Goal: Task Accomplishment & Management: Complete application form

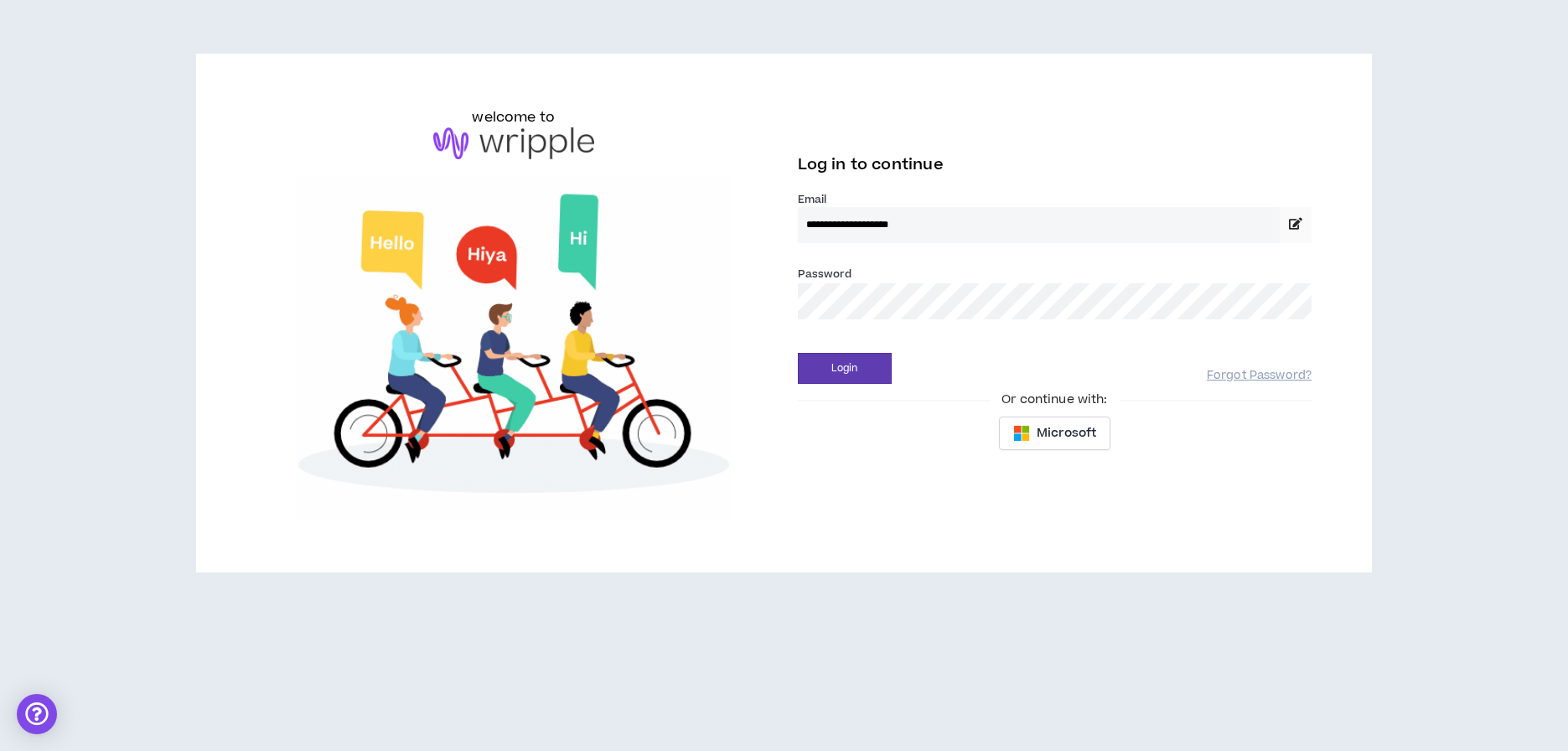
click at [844, 368] on button "Login" at bounding box center [845, 368] width 94 height 31
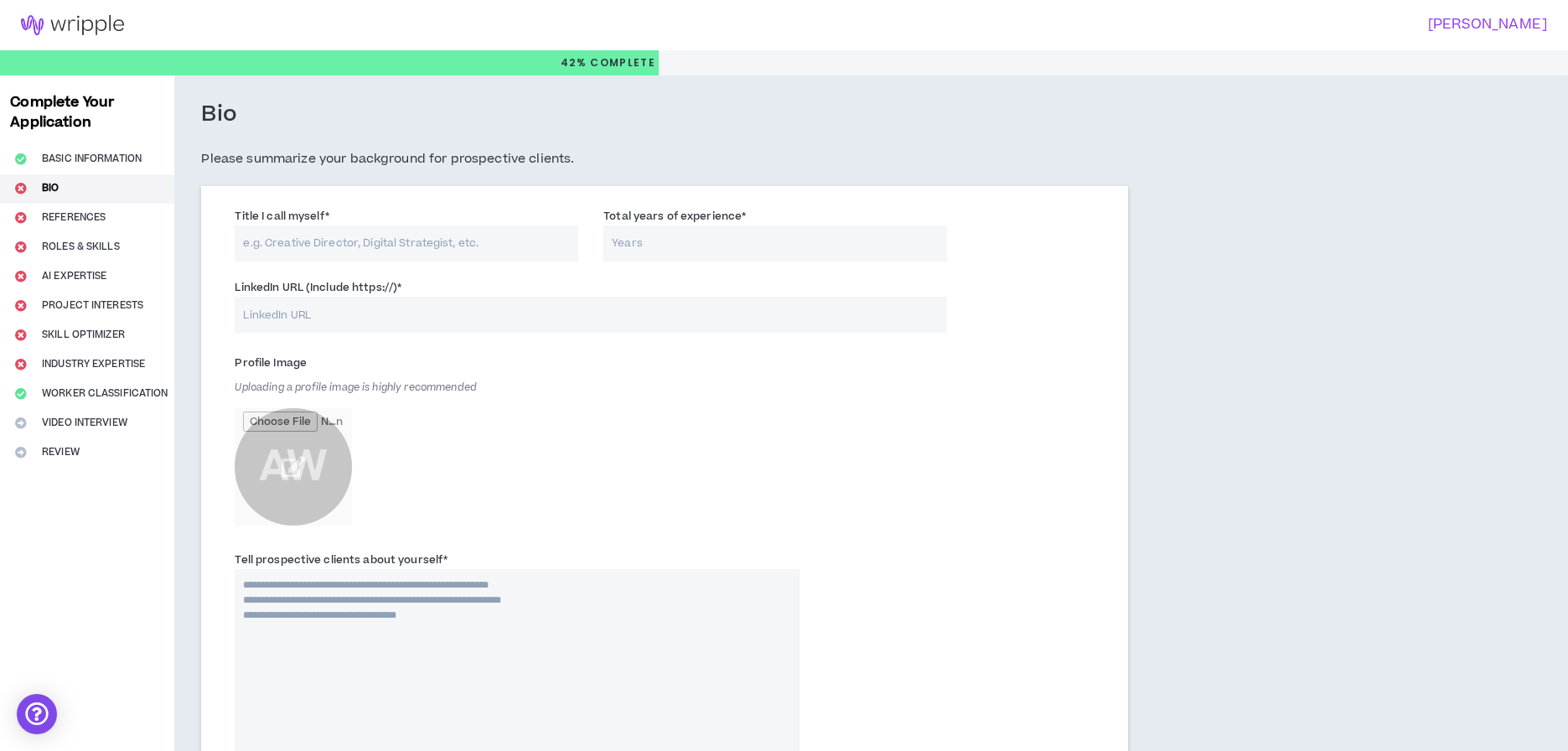
click at [491, 234] on input "Title I call myself *" at bounding box center [406, 243] width 344 height 36
type input "Project Manager"
type input "12"
click at [399, 321] on input "LinkedIn URL (Include https://) *" at bounding box center [591, 315] width 712 height 36
paste input "[URL][DOMAIN_NAME]"
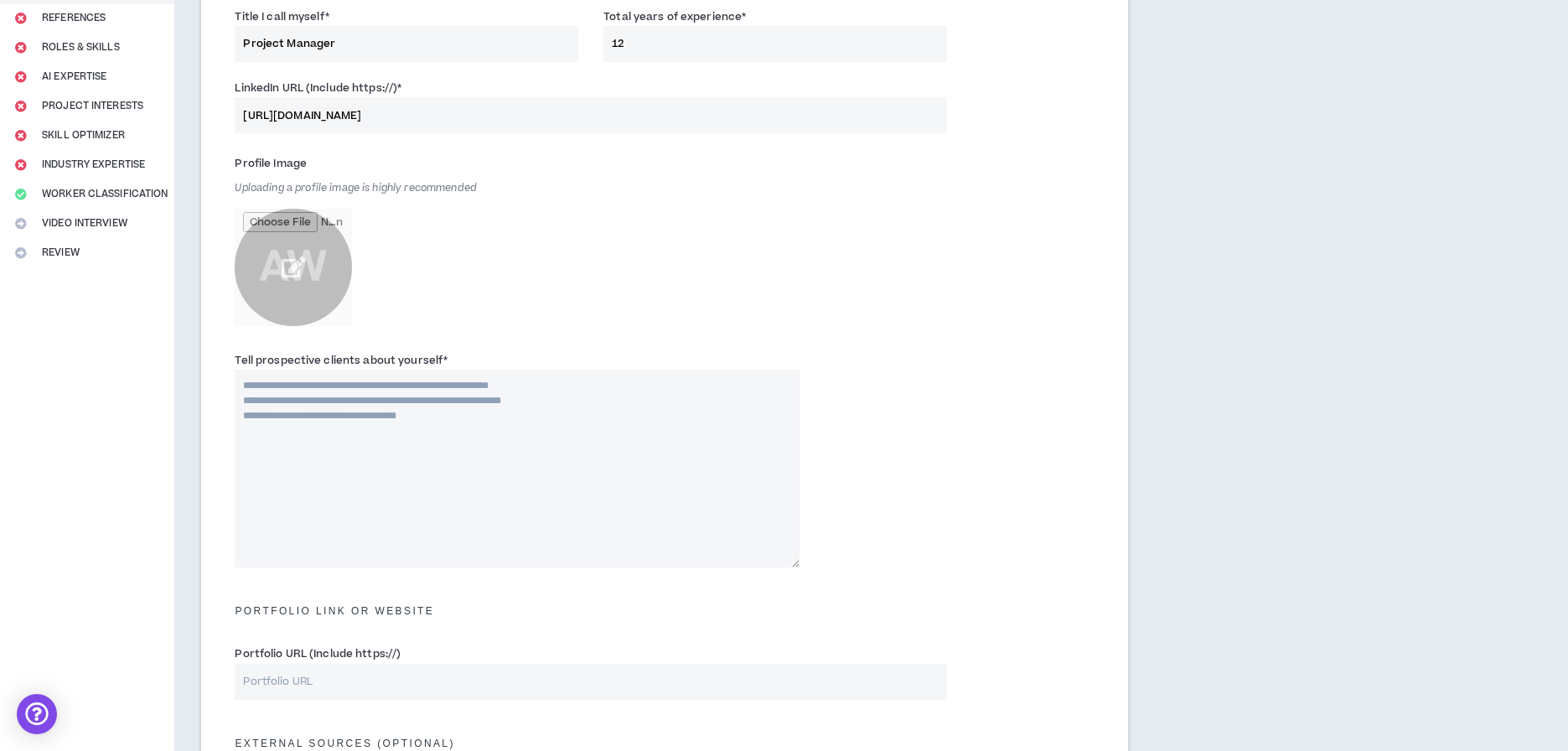
scroll to position [201, 0]
type input "[URL][DOMAIN_NAME]"
click at [517, 390] on textarea "Tell prospective clients about yourself *" at bounding box center [517, 467] width 564 height 198
paste textarea "**********"
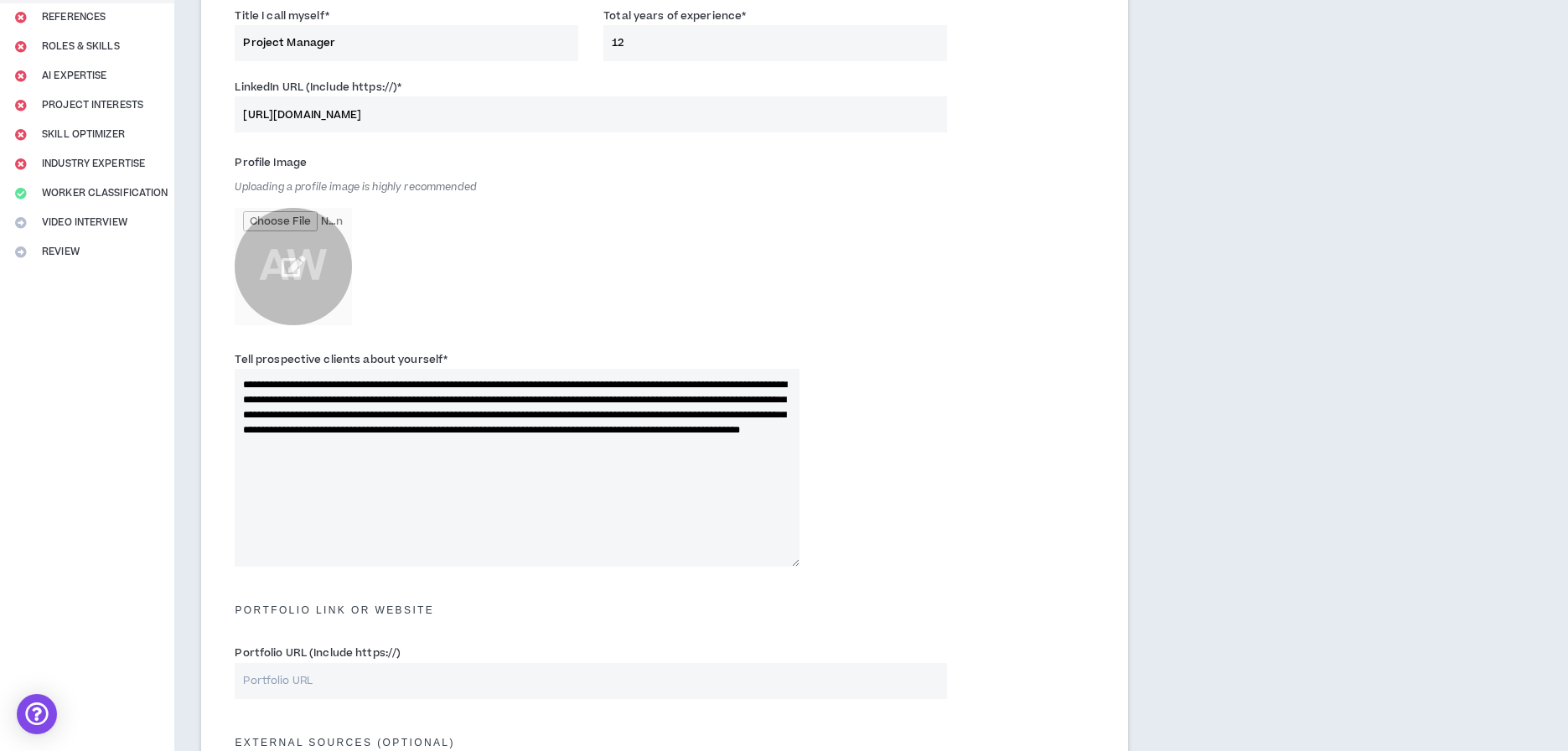
type textarea "**********"
click at [290, 262] on input "file" at bounding box center [293, 266] width 117 height 118
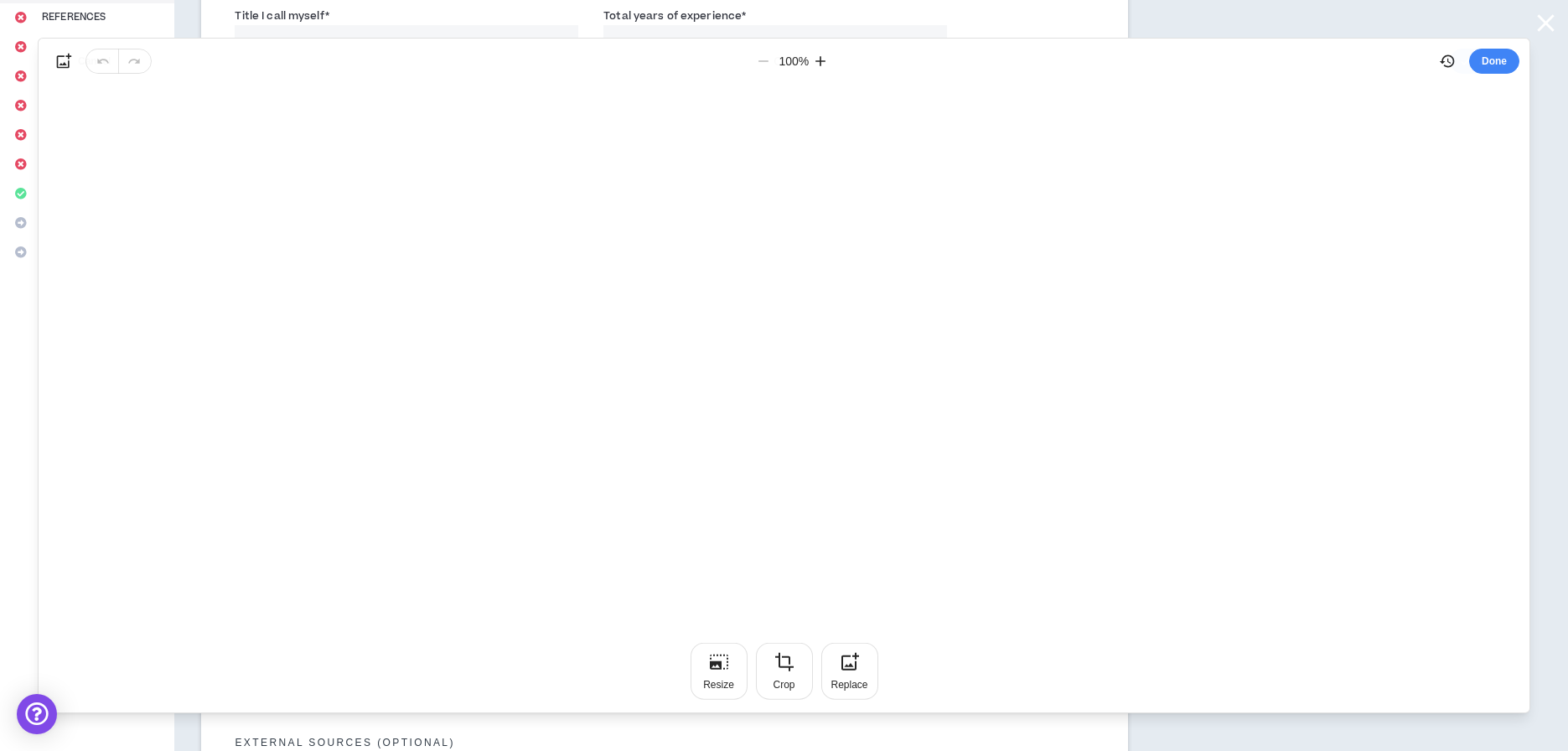
scroll to position [0, 0]
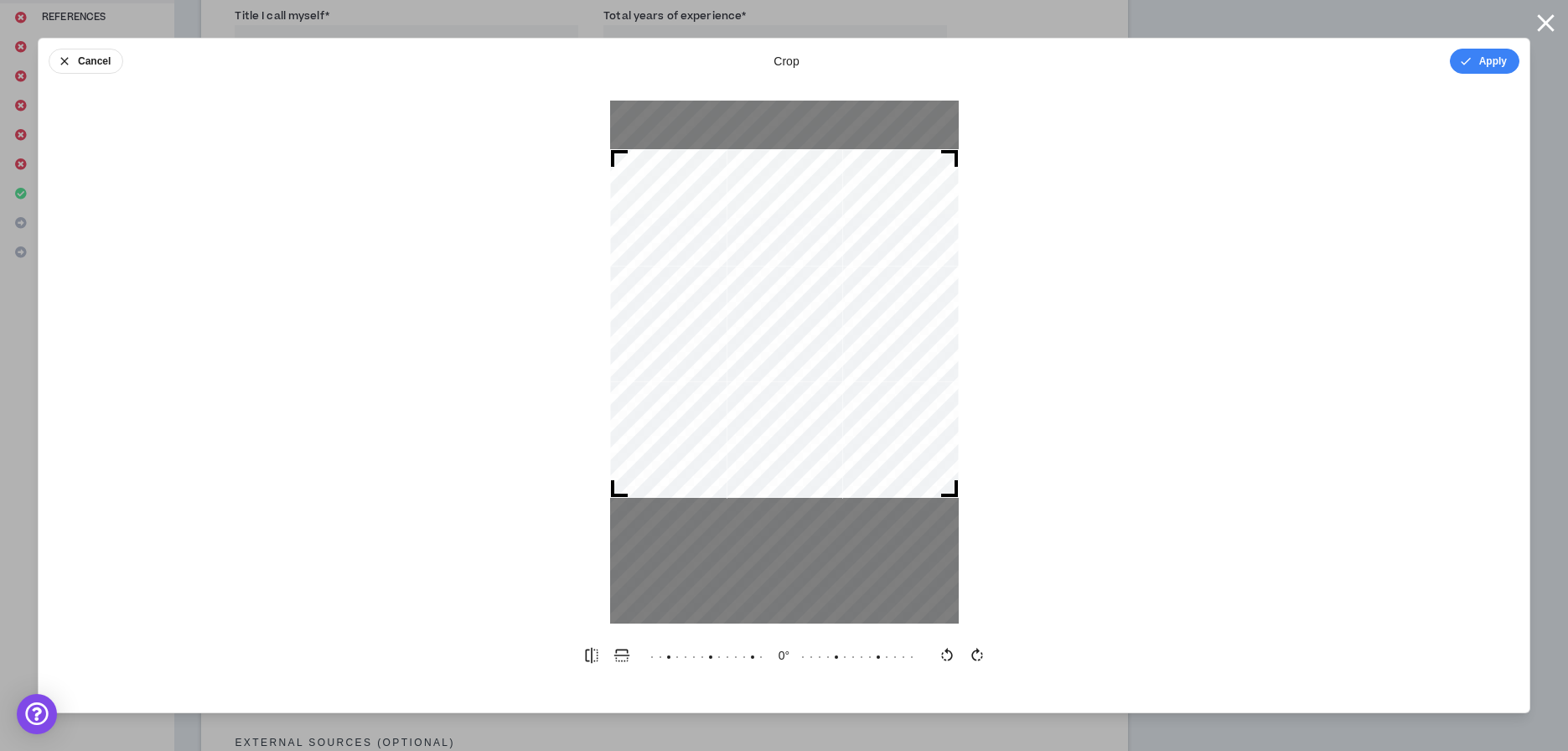
drag, startPoint x: 856, startPoint y: 372, endPoint x: 849, endPoint y: 338, distance: 34.7
click at [849, 337] on div at bounding box center [784, 323] width 349 height 349
click at [1493, 61] on button "Apply" at bounding box center [1484, 61] width 70 height 25
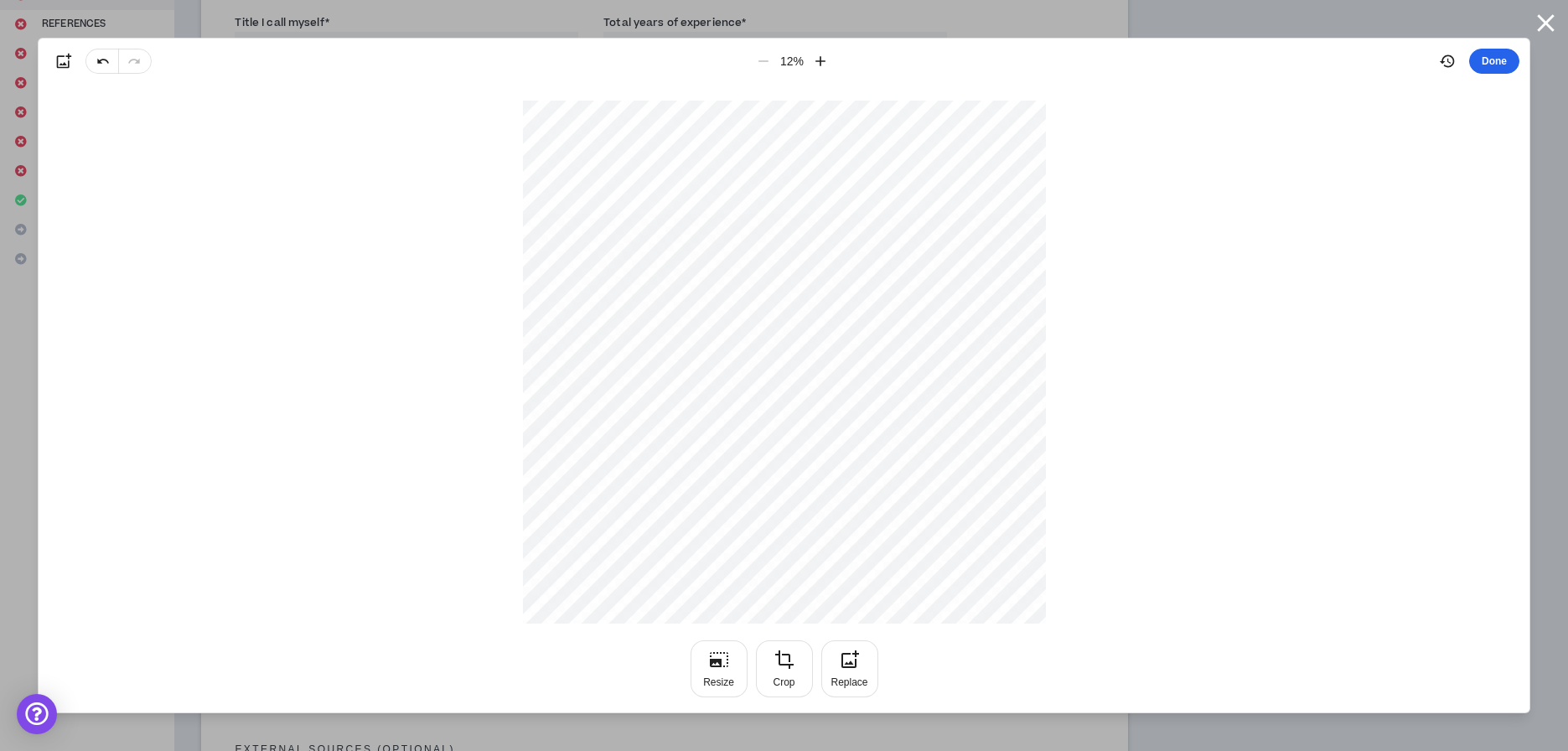
click at [1492, 61] on button "Done" at bounding box center [1494, 61] width 50 height 25
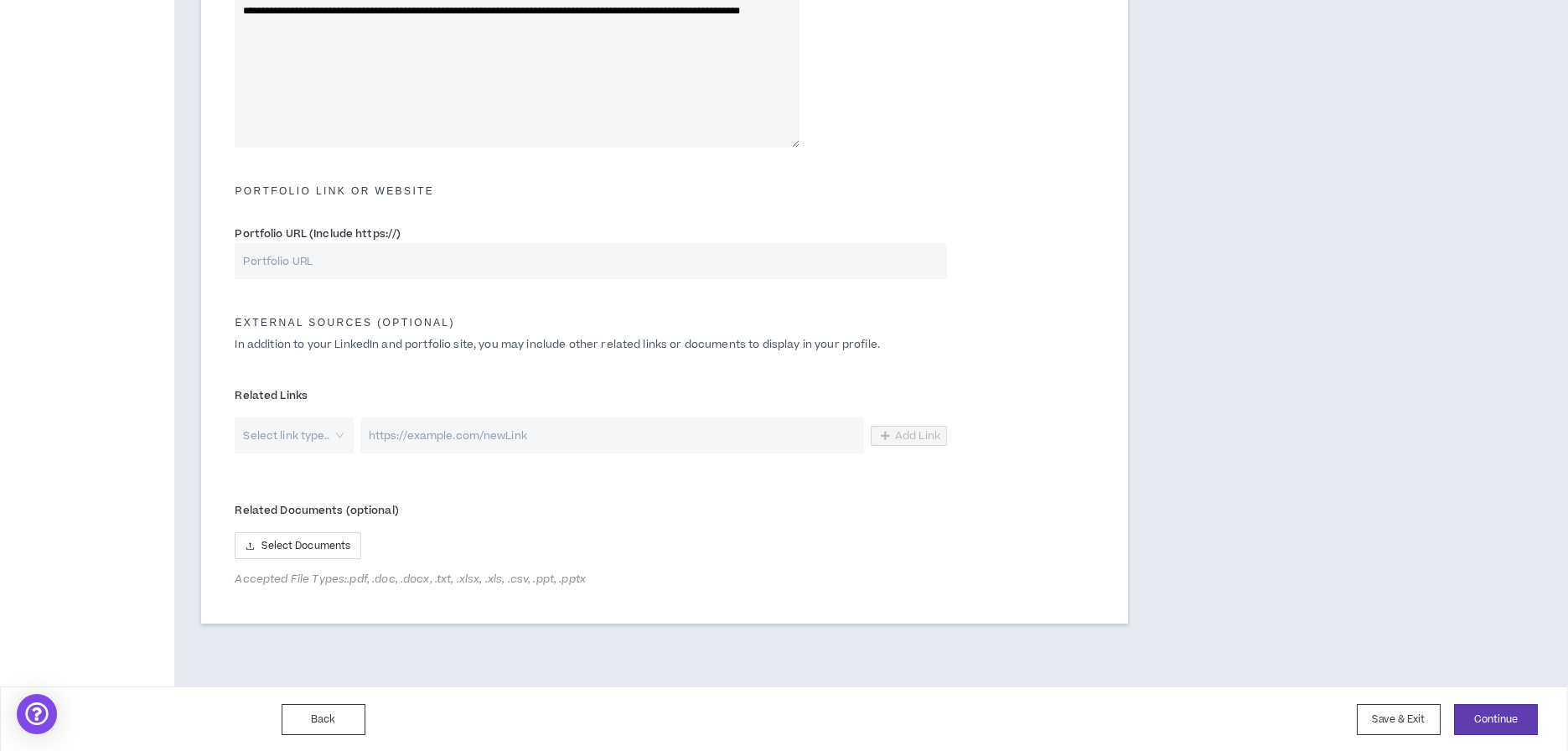
scroll to position [679, 0]
click at [287, 545] on span "Select Documents" at bounding box center [306, 547] width 89 height 16
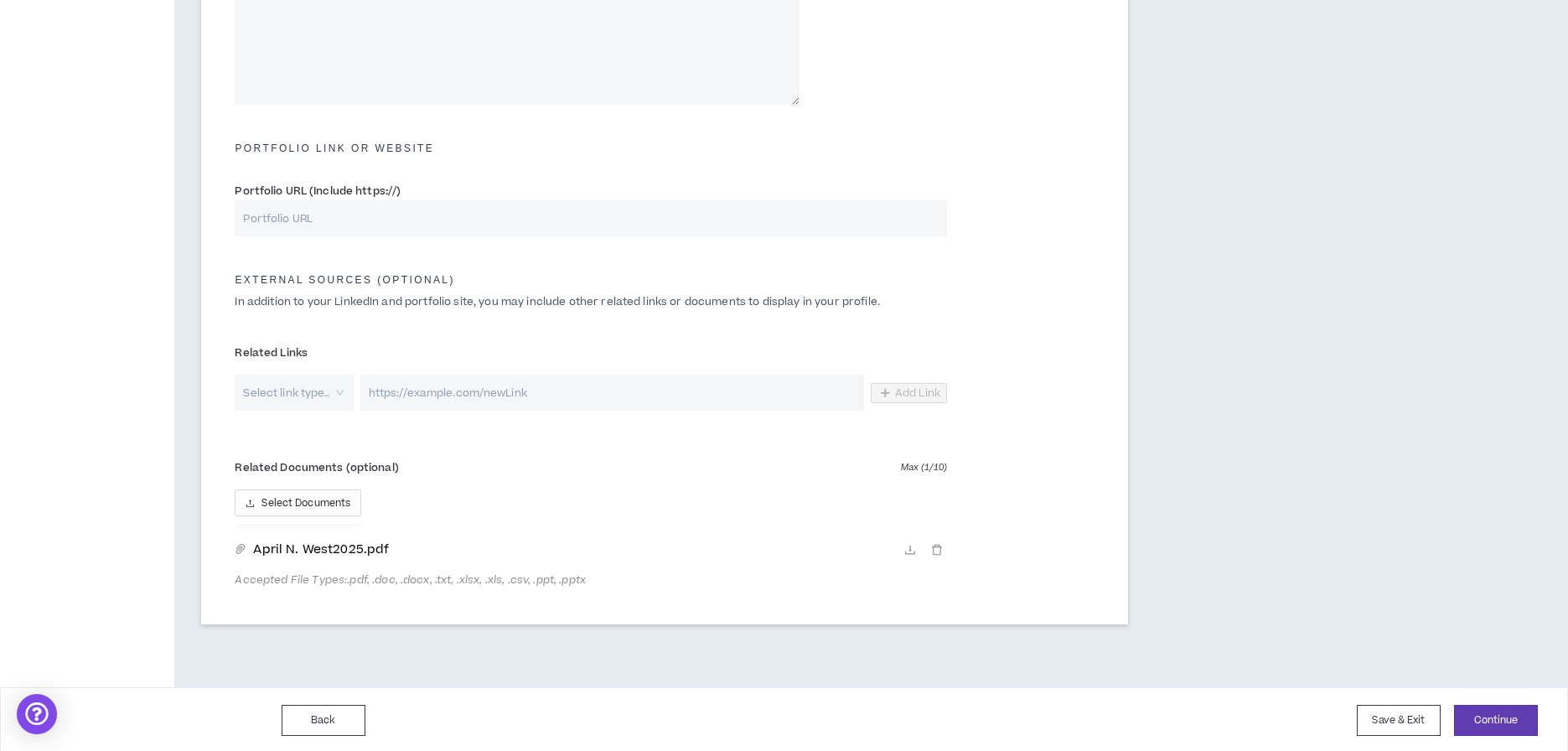
scroll to position [723, 0]
click at [1504, 715] on button "Continue" at bounding box center [1496, 721] width 84 height 31
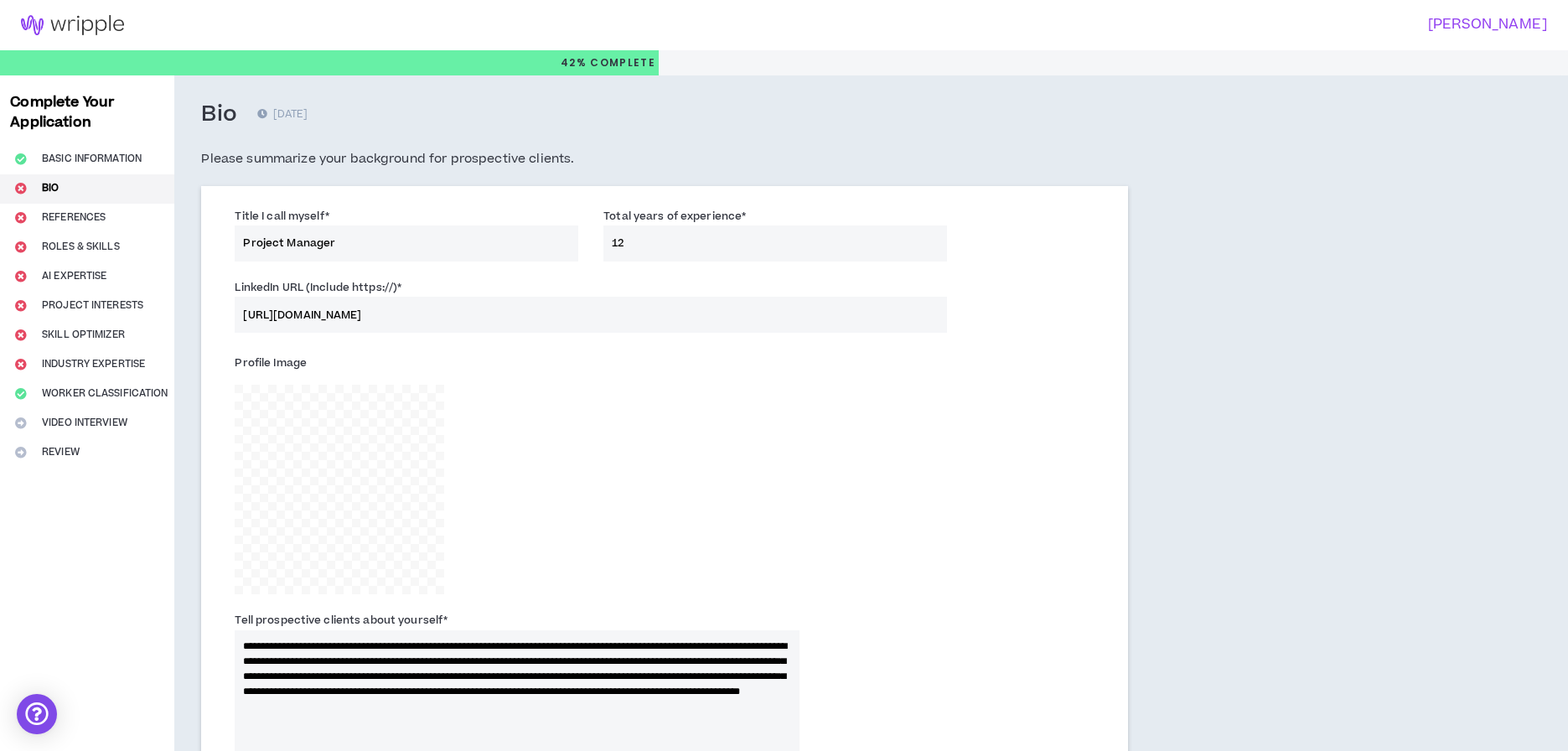
scroll to position [0, 0]
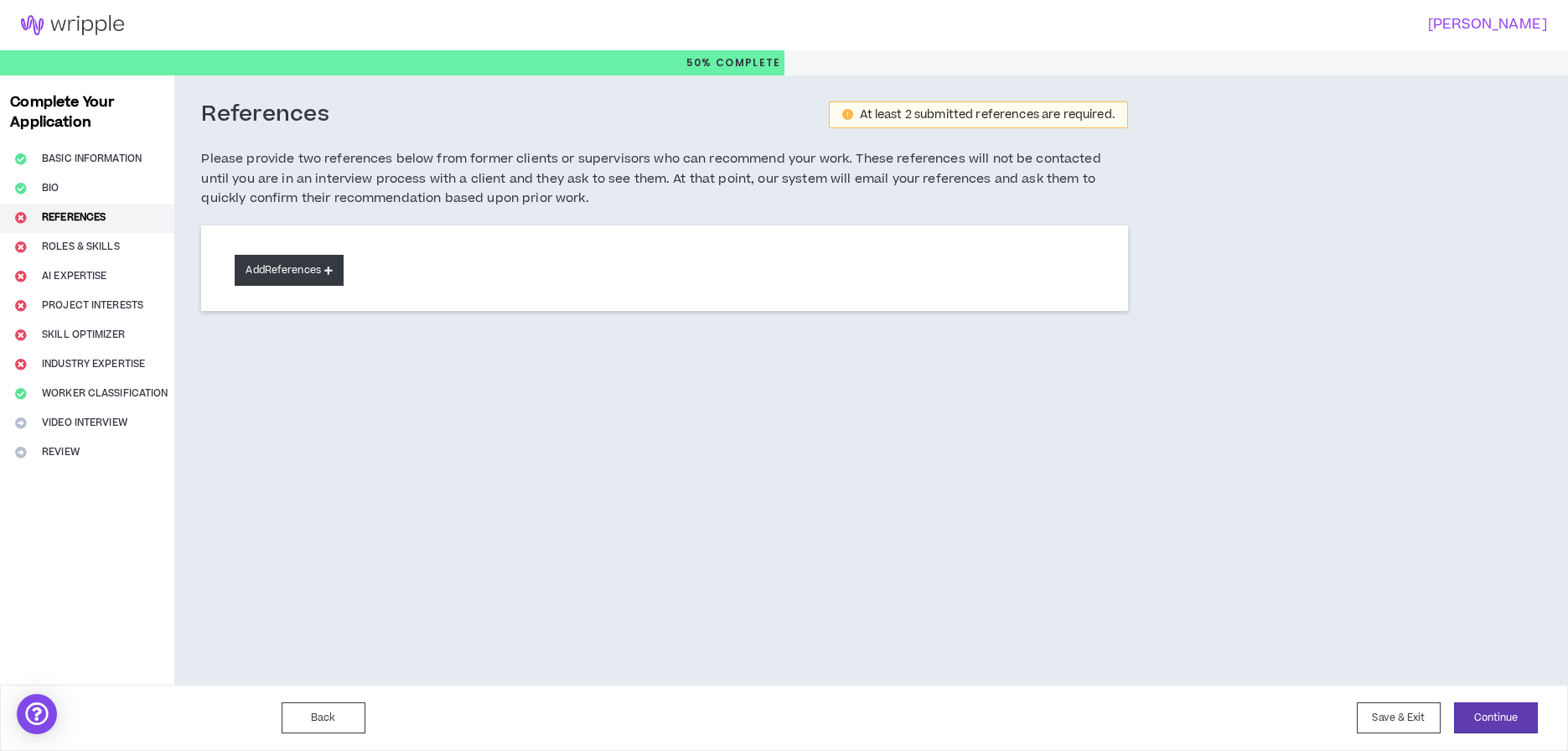
click at [316, 269] on button "Add References" at bounding box center [289, 269] width 109 height 31
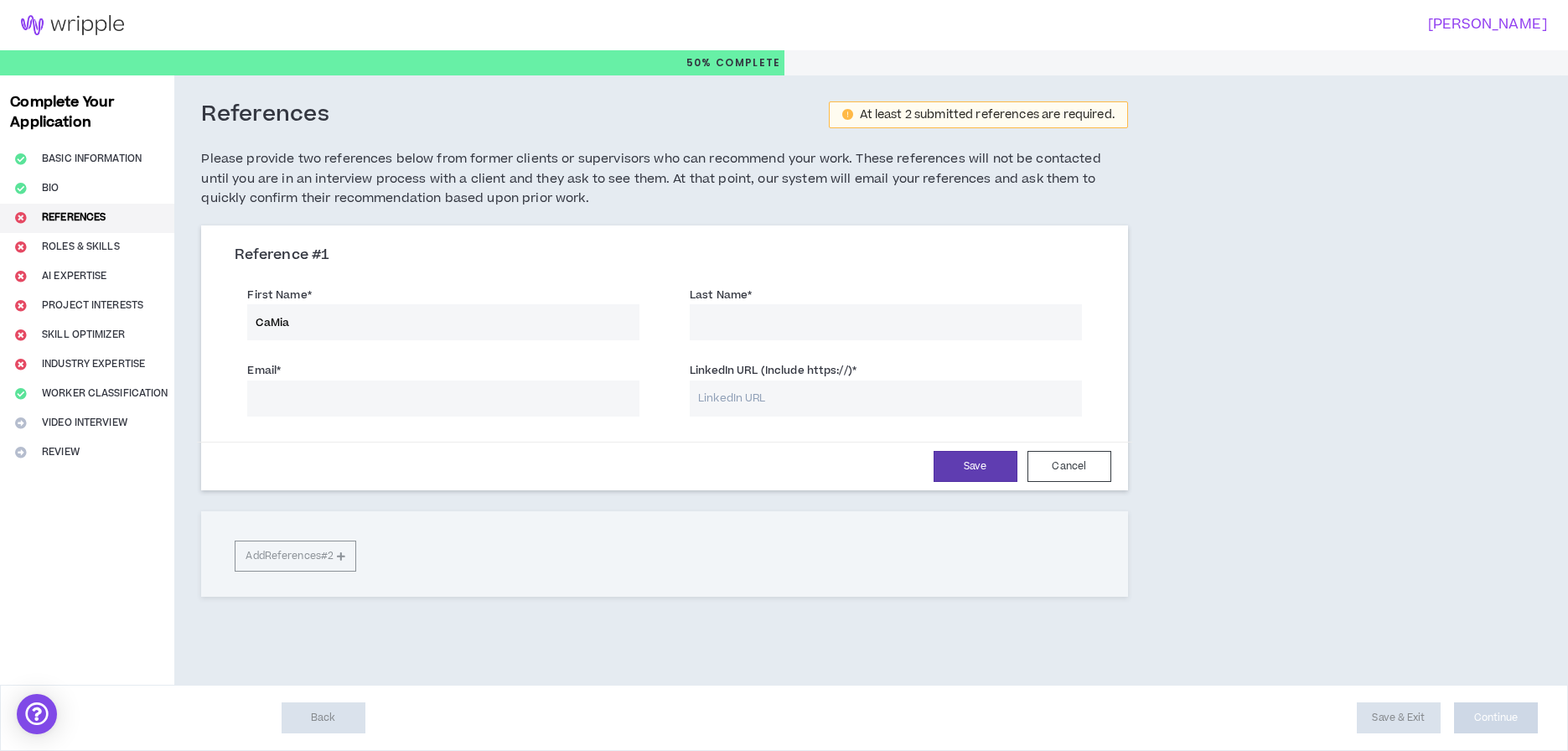
type input "CaMia"
type input "[PERSON_NAME]"
type input "c"
type input "[EMAIL_ADDRESS][DOMAIN_NAME]"
paste input "[URL][DOMAIN_NAME]"
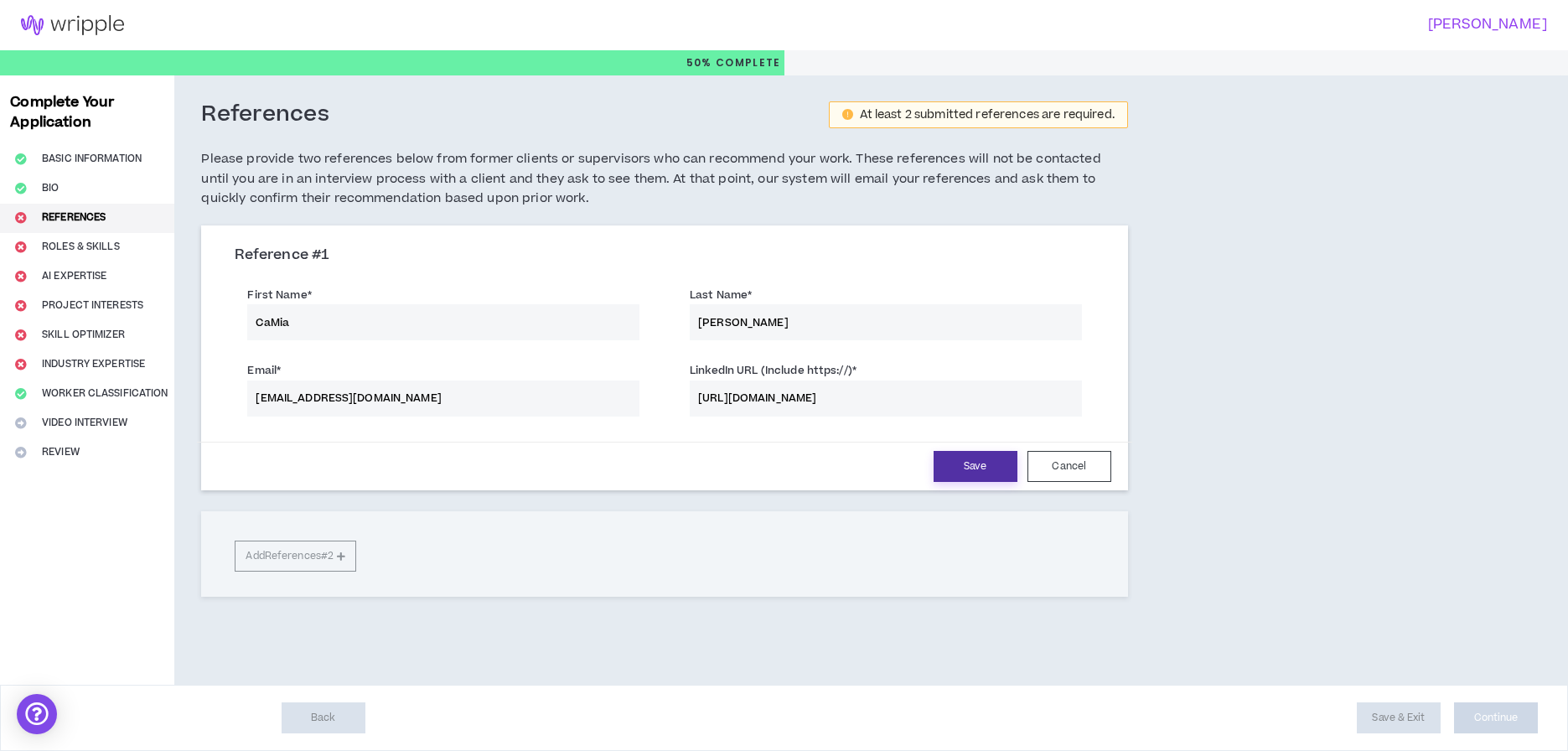
type input "[URL][DOMAIN_NAME]"
click at [977, 459] on button "Save" at bounding box center [975, 466] width 84 height 31
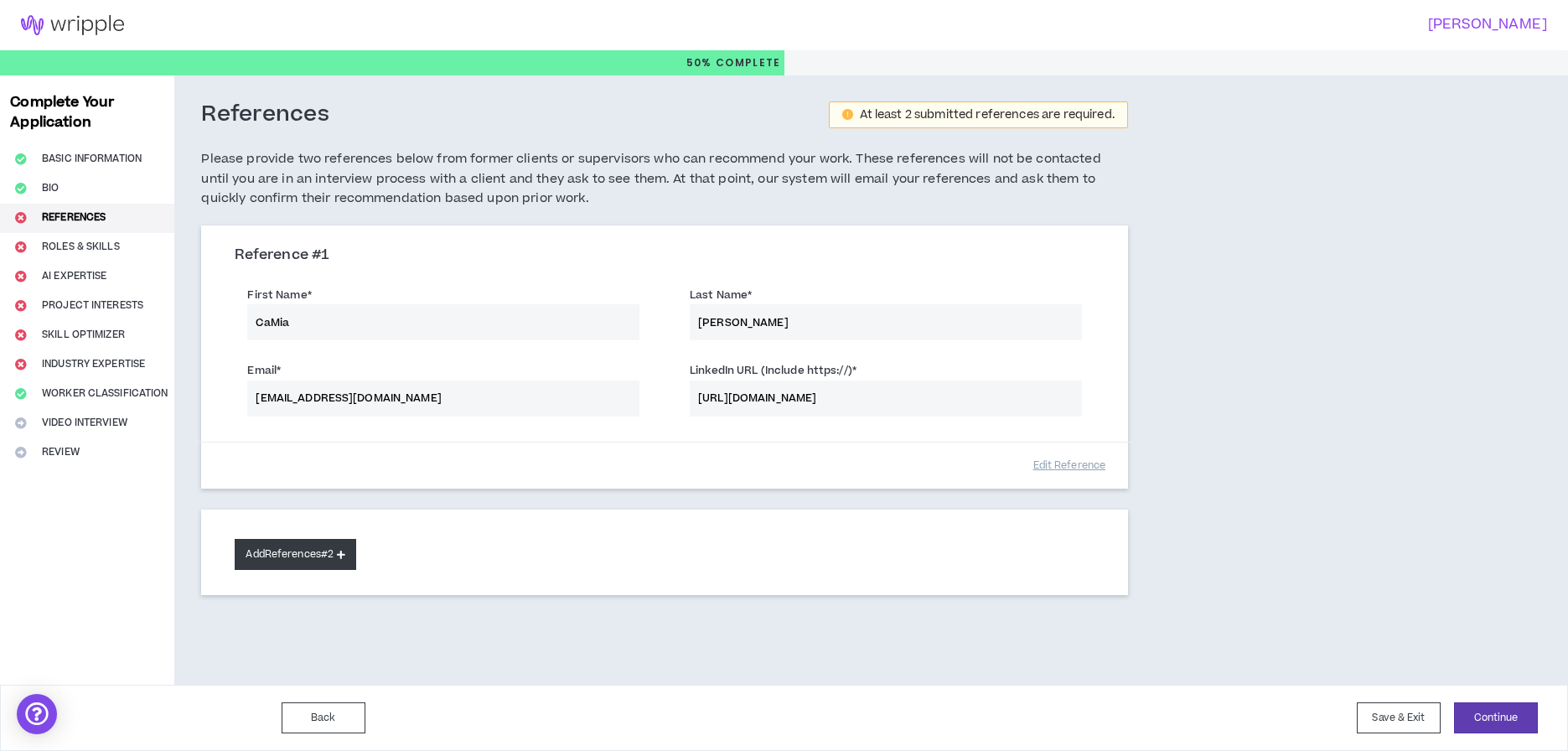
click at [312, 546] on button "Add References #2" at bounding box center [296, 554] width 122 height 31
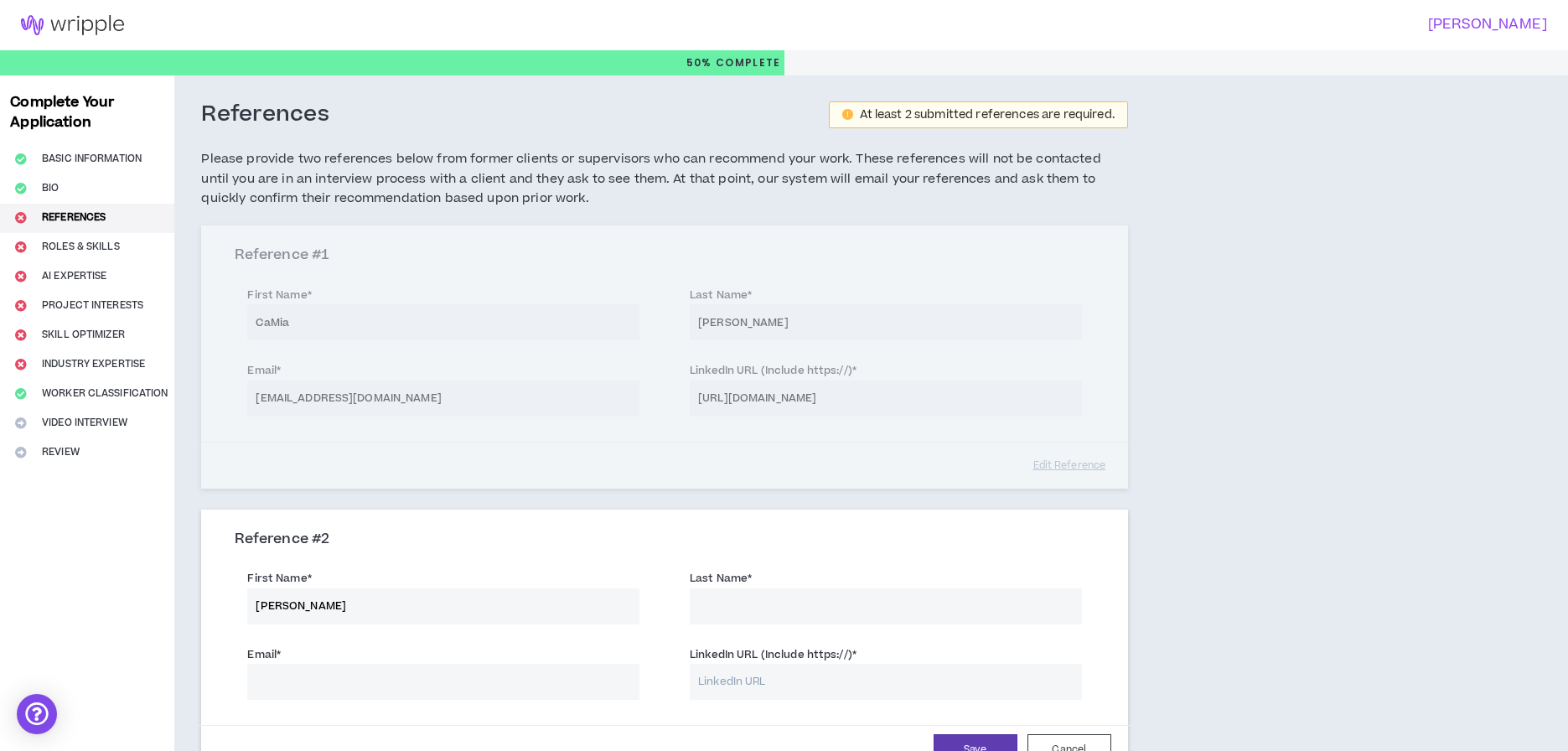
type input "[PERSON_NAME]"
type input "Abram"
type input "[EMAIL_ADDRESS][DOMAIN_NAME]"
paste input "[URL][DOMAIN_NAME]"
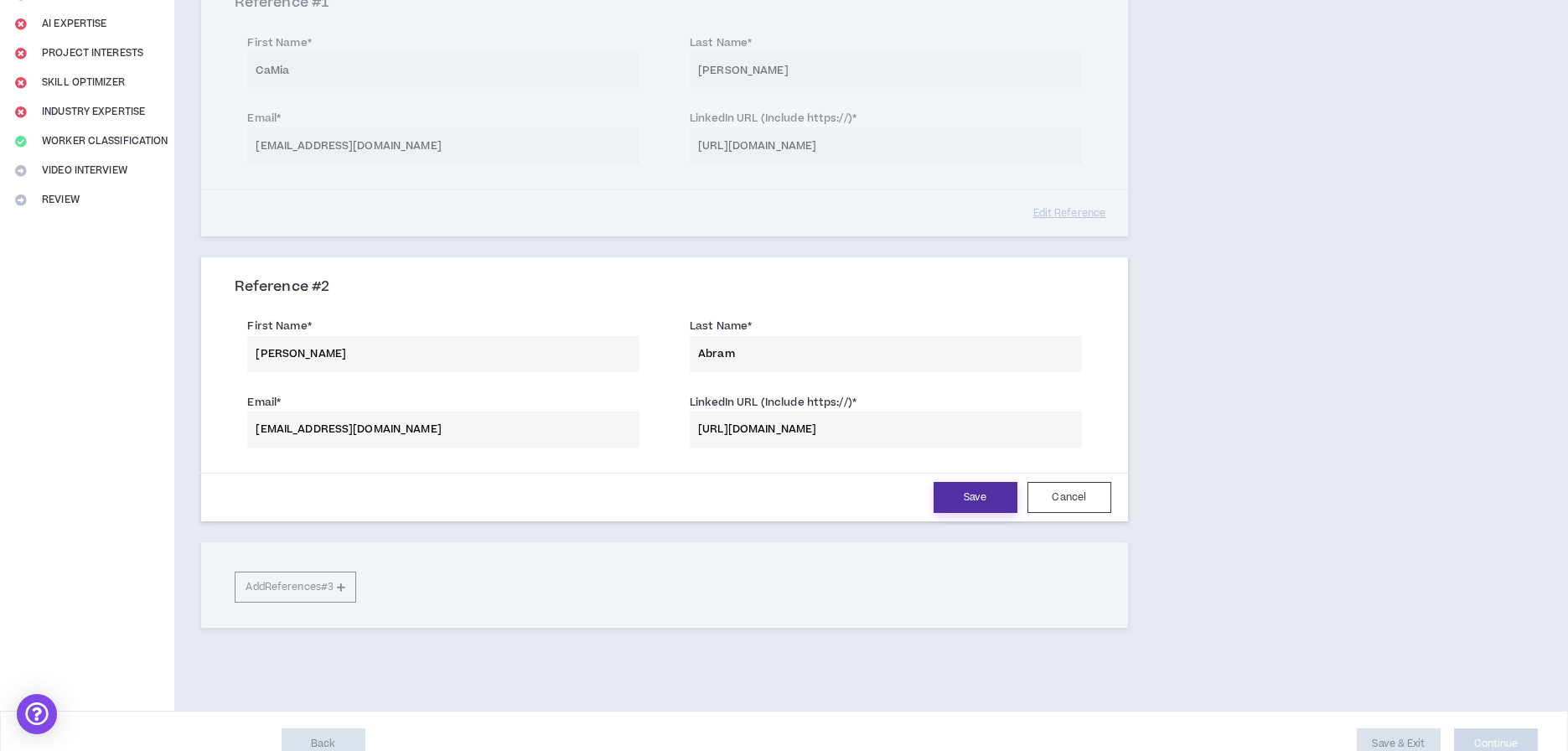
scroll to position [254, 0]
type input "[URL][DOMAIN_NAME]"
click at [988, 496] on button "Save" at bounding box center [975, 496] width 84 height 31
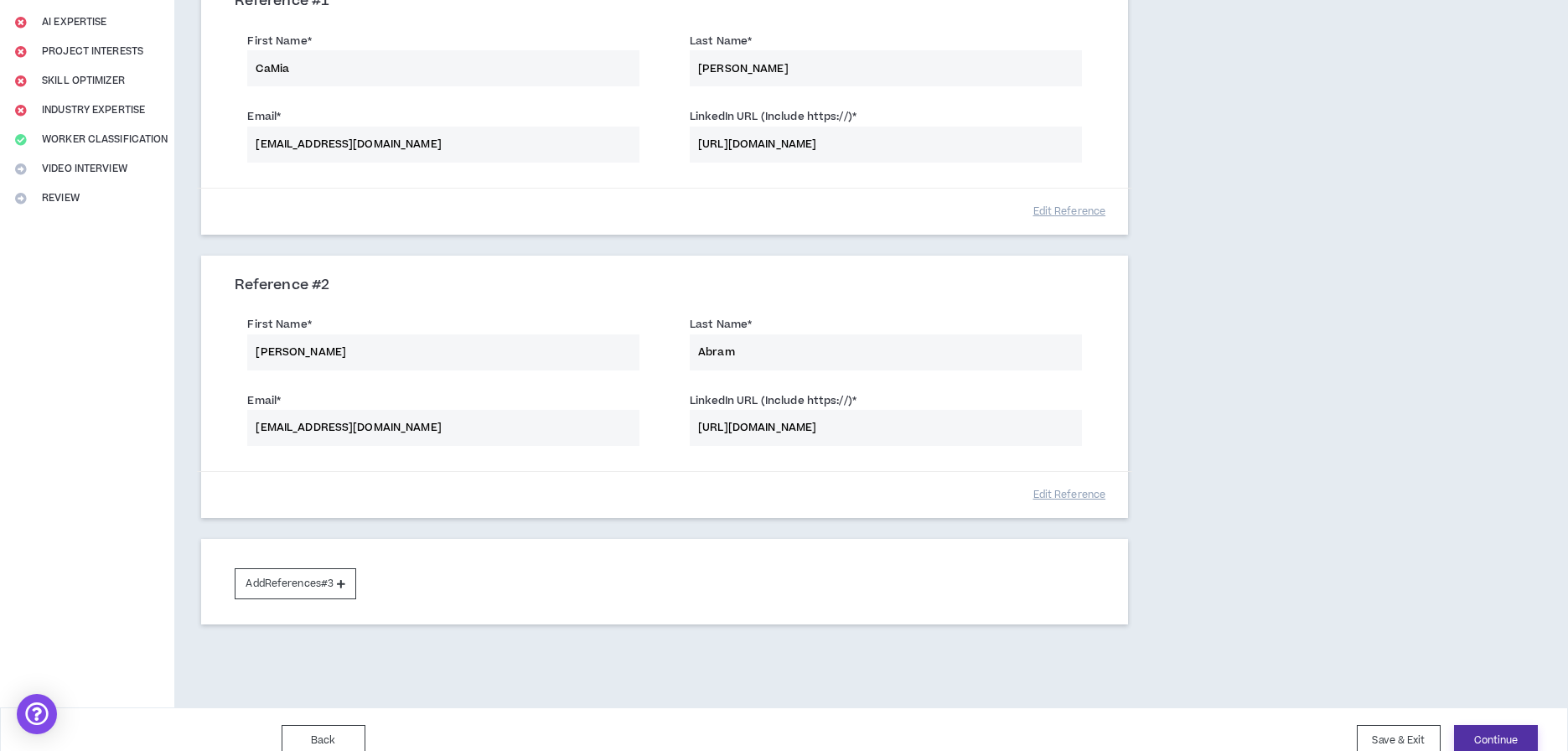
click at [1500, 734] on button "Continue" at bounding box center [1496, 740] width 84 height 31
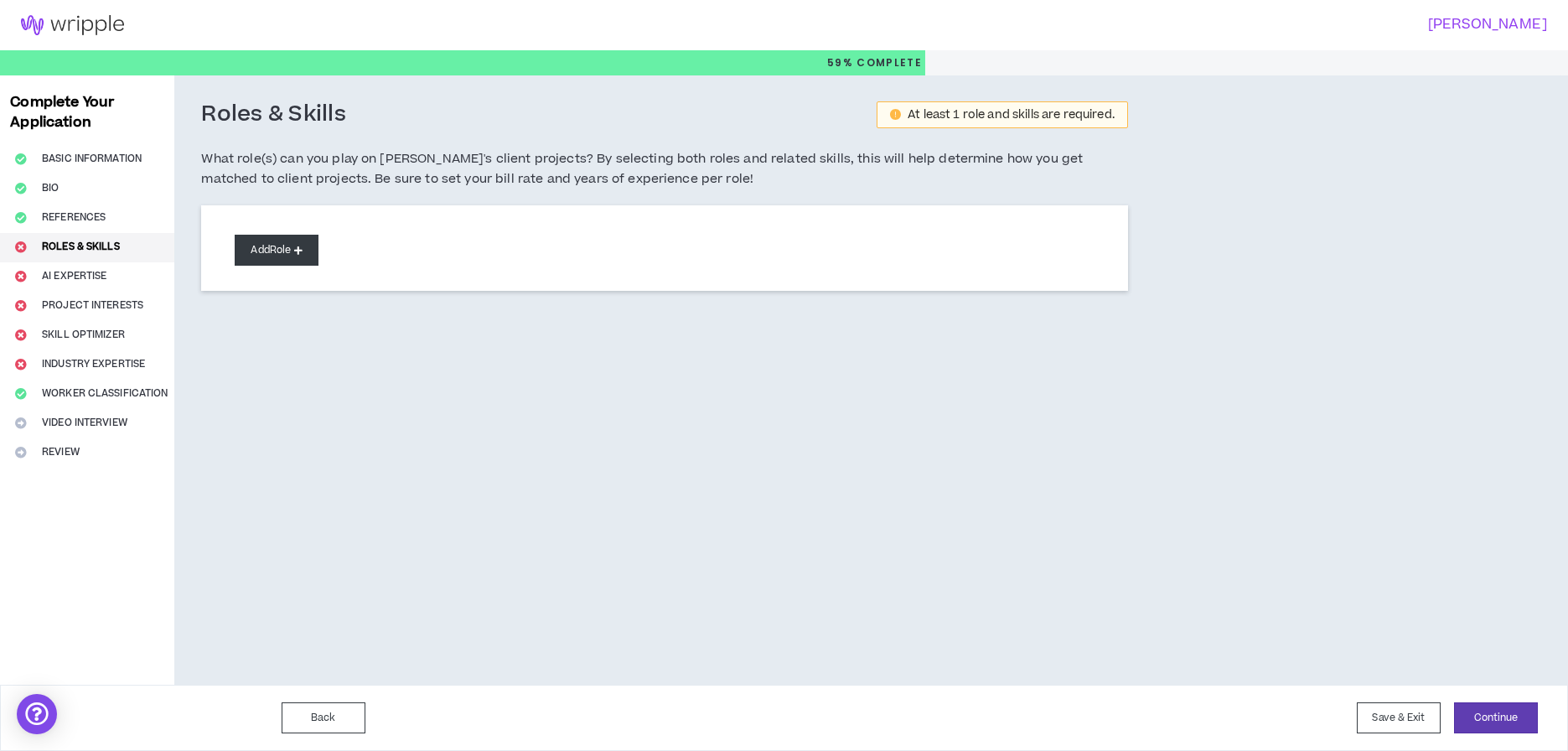
click at [273, 254] on button "Add Role" at bounding box center [276, 250] width 84 height 31
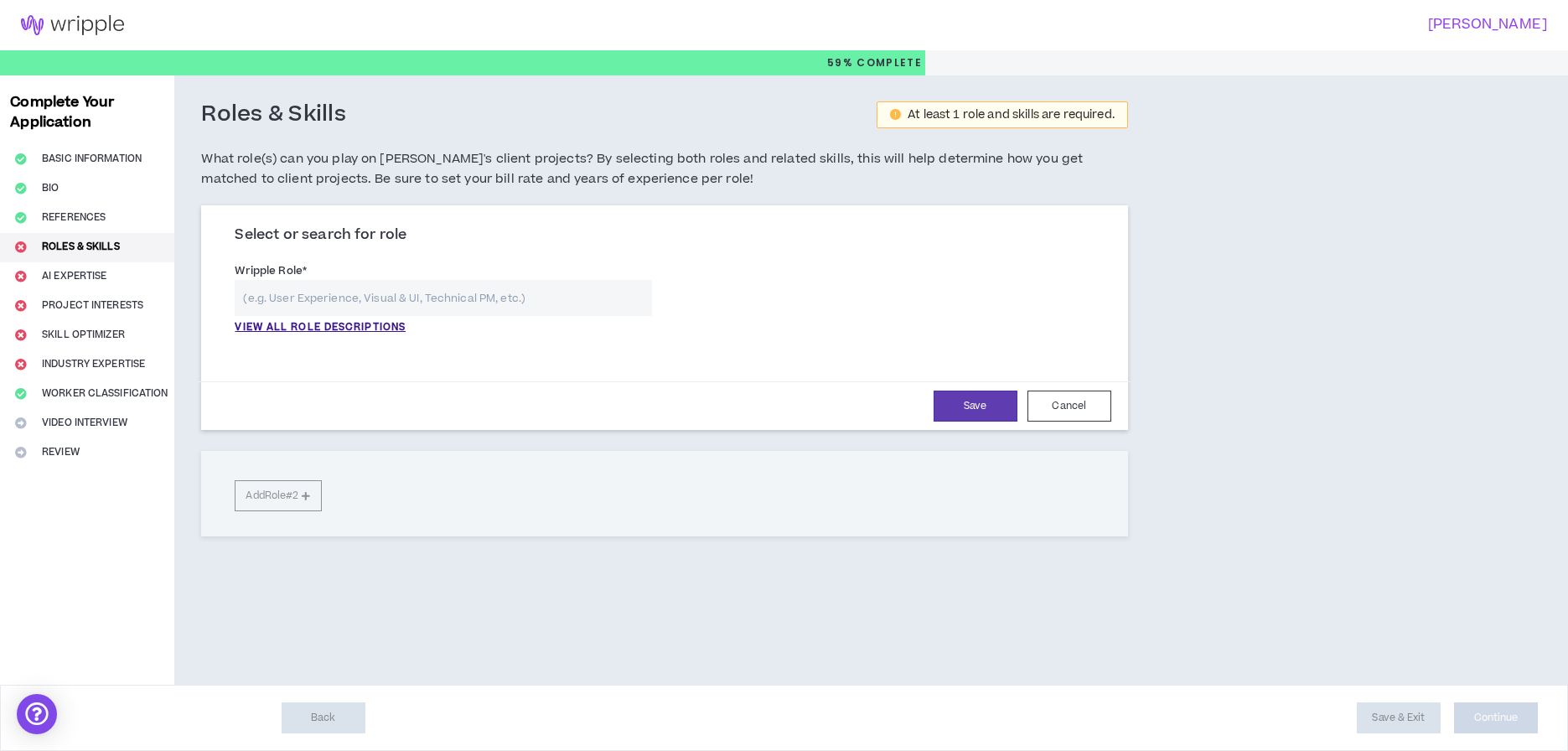
click at [300, 301] on input "text" at bounding box center [443, 298] width 417 height 36
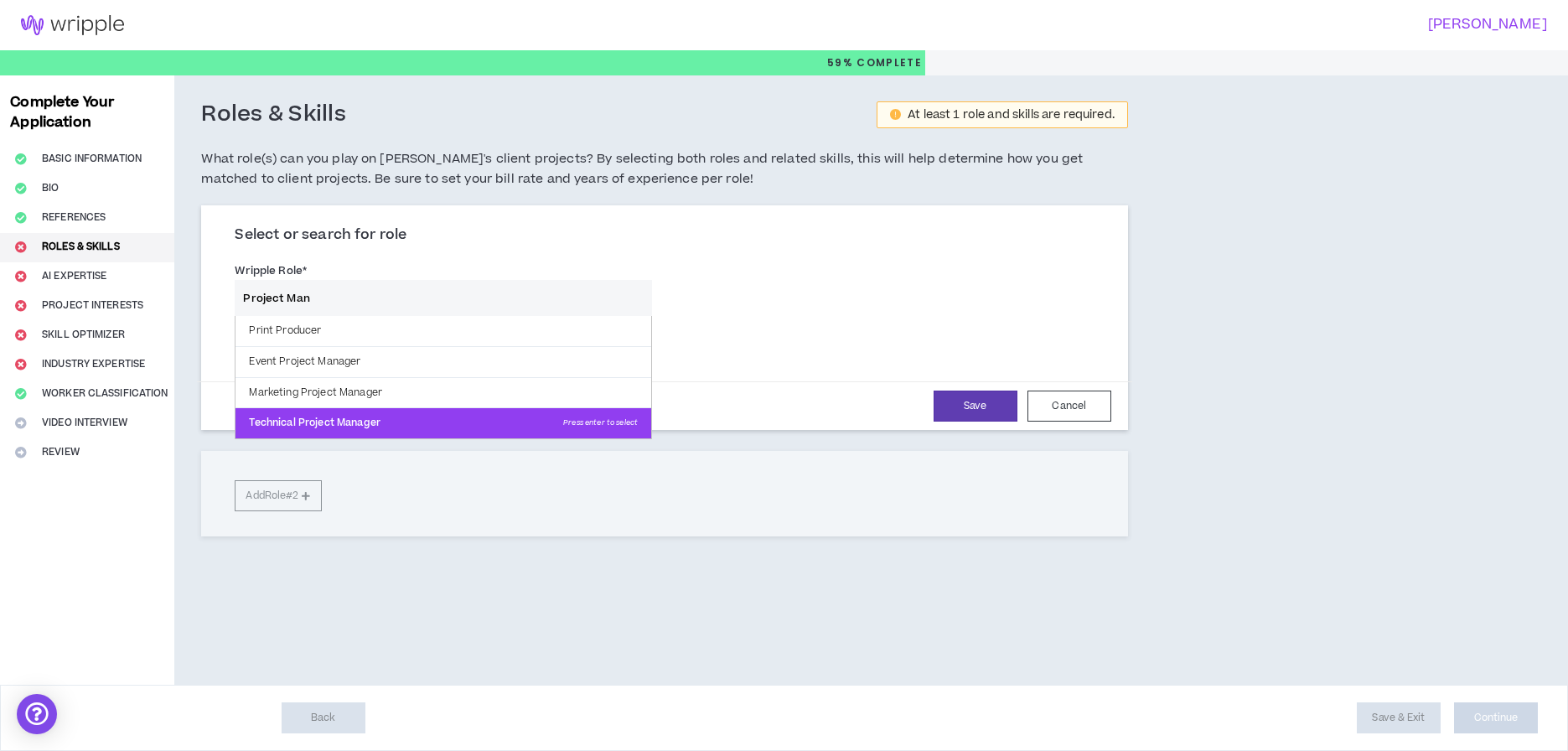
click at [296, 417] on p "Technical Project Manager Press enter to select" at bounding box center [443, 423] width 416 height 30
type input "Technical Project Manager"
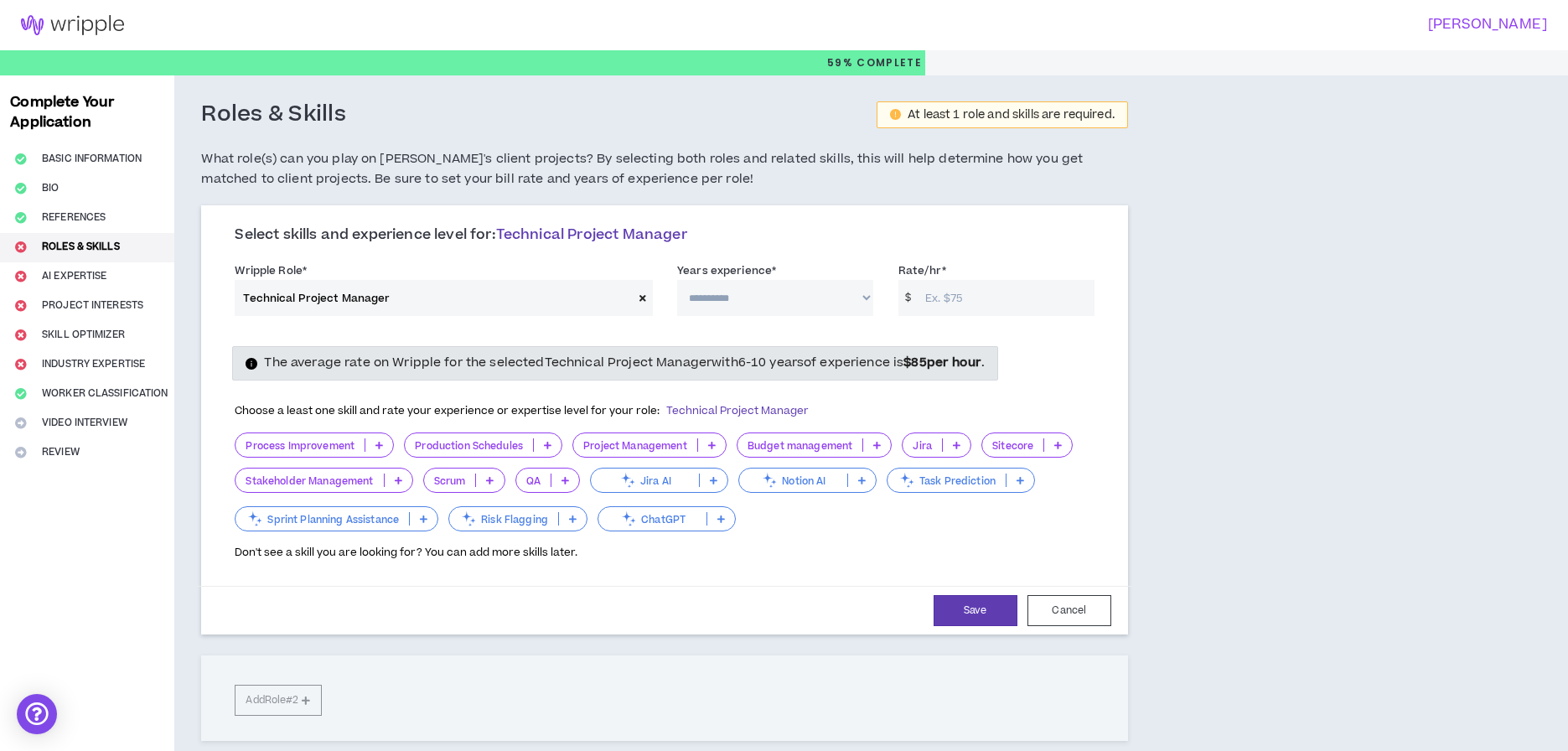
select select "***"
click at [970, 289] on input "Rate/hr *" at bounding box center [1005, 298] width 178 height 36
click at [711, 442] on icon at bounding box center [712, 445] width 8 height 8
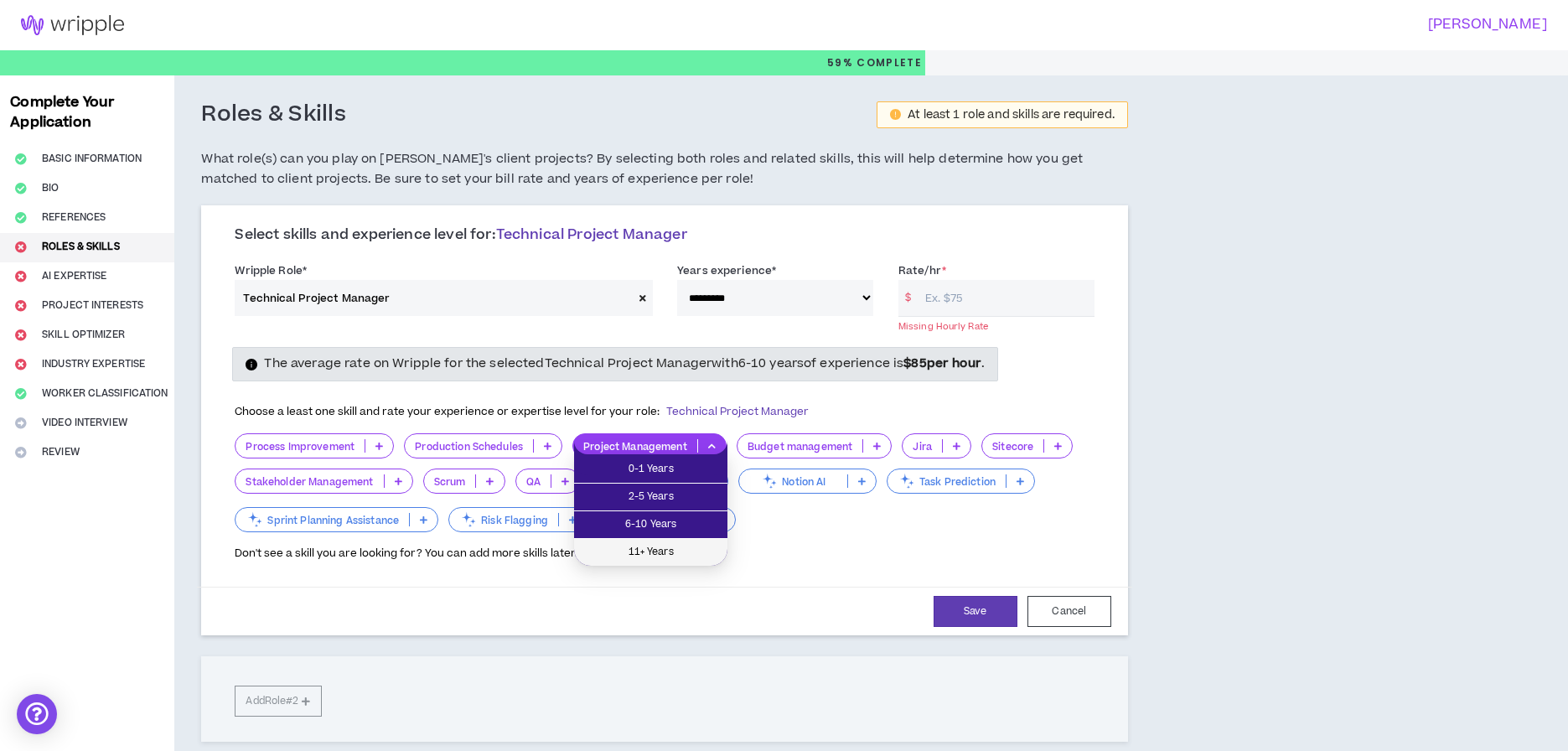
click at [655, 553] on span "11+ Years" at bounding box center [650, 552] width 133 height 19
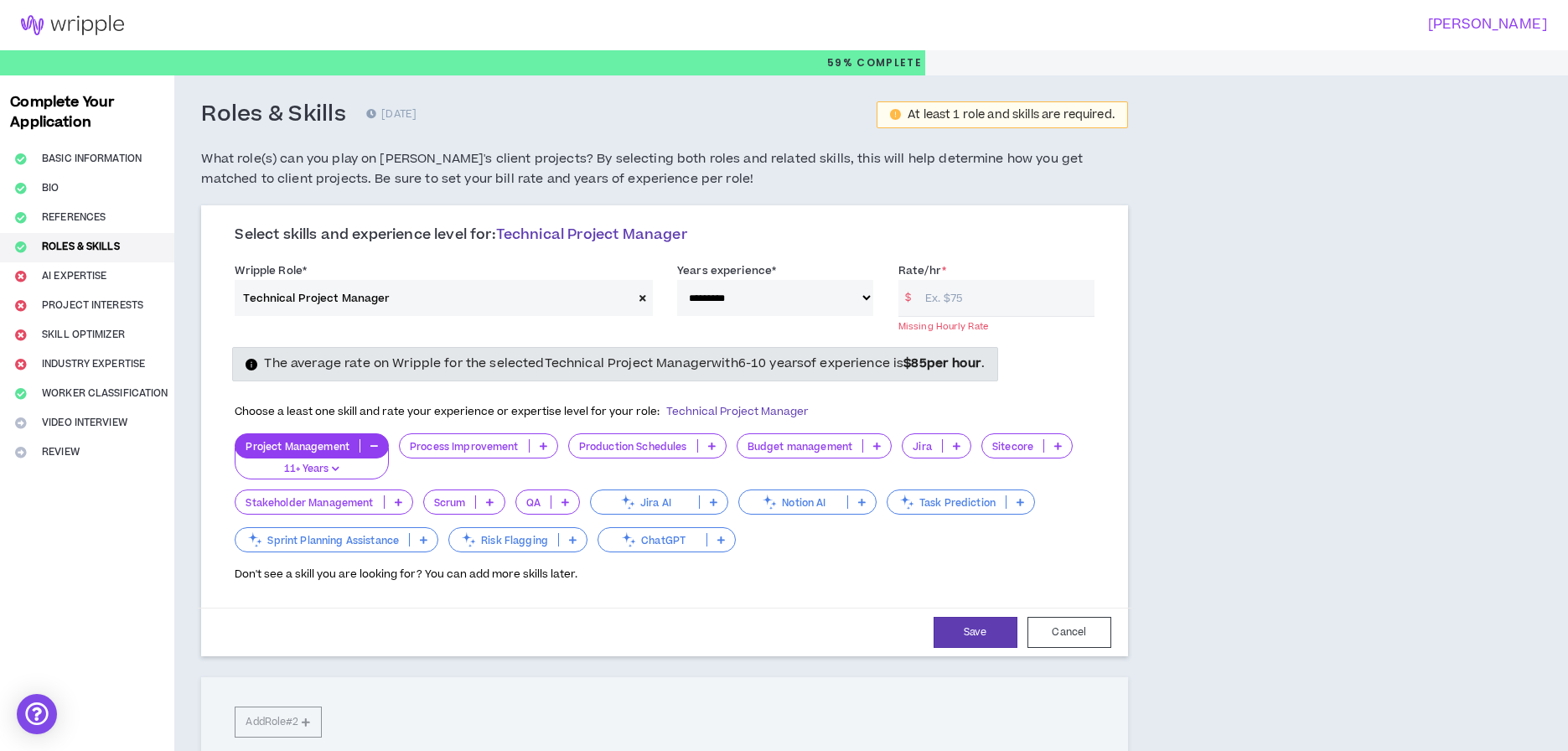
click at [965, 443] on p at bounding box center [956, 445] width 27 height 13
click at [934, 525] on span "6-10 Years" at bounding box center [939, 525] width 51 height 19
click at [638, 444] on icon at bounding box center [636, 445] width 8 height 8
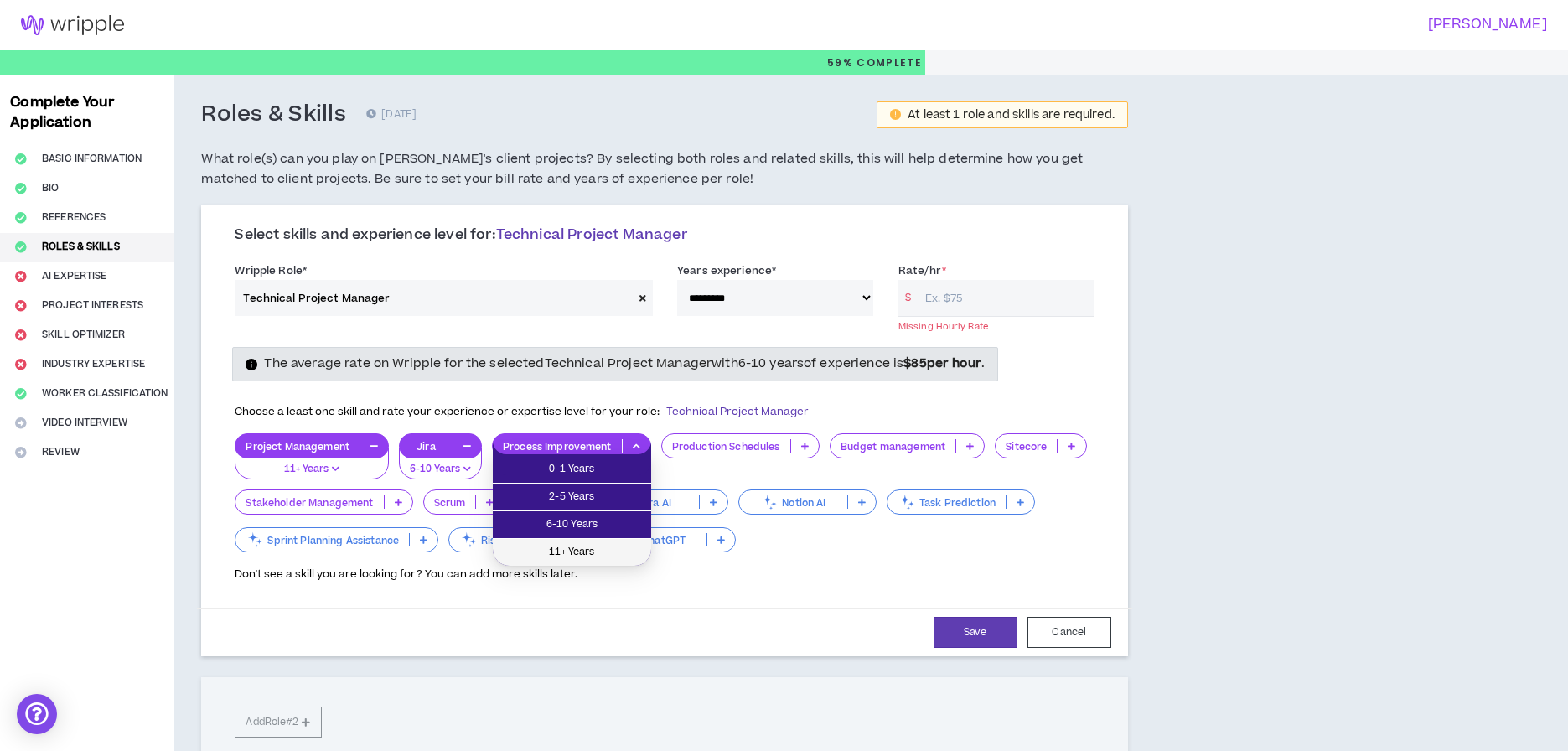
scroll to position [0, 1]
click at [581, 552] on span "11+ Years" at bounding box center [572, 552] width 139 height 19
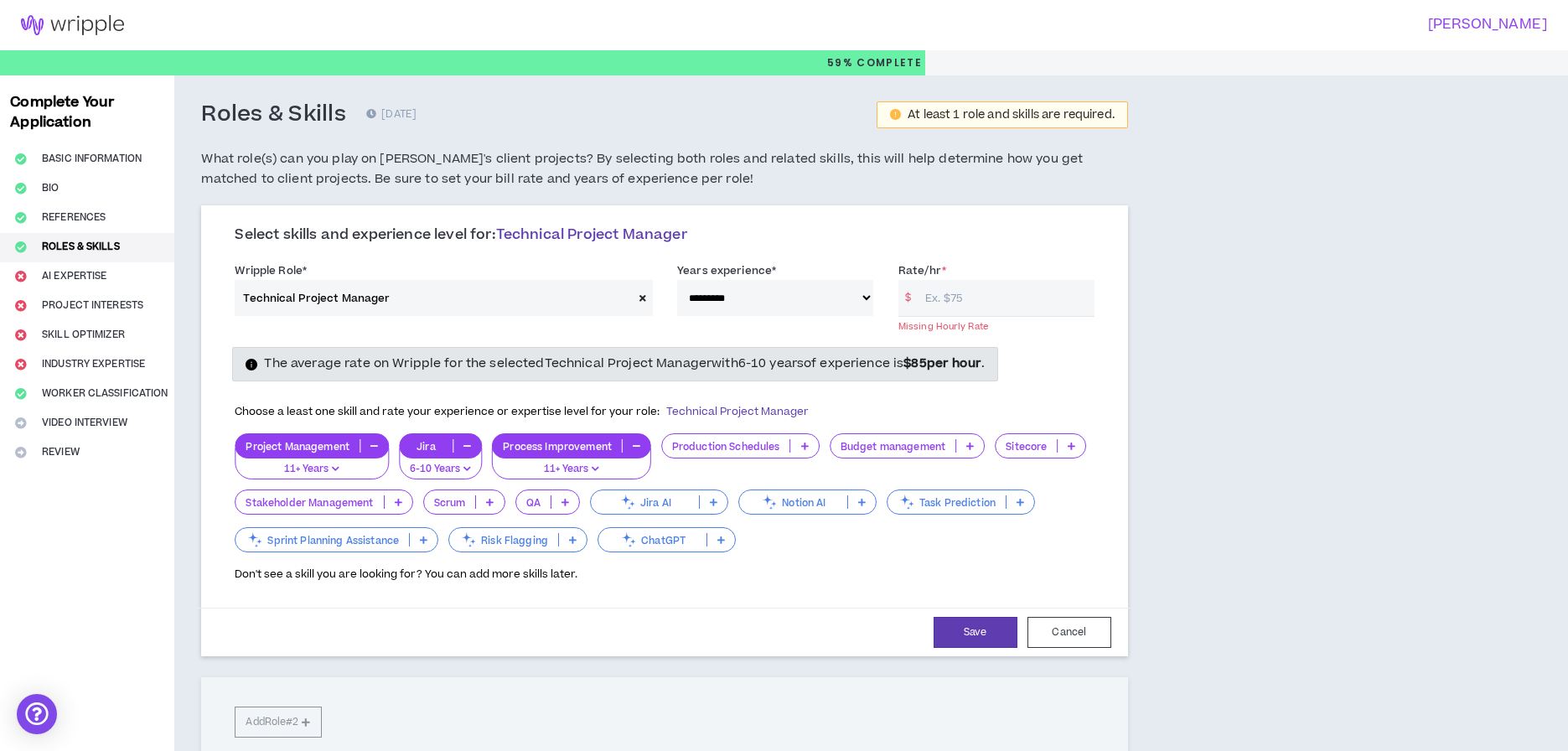
scroll to position [0, 0]
click at [392, 497] on p at bounding box center [398, 502] width 27 height 13
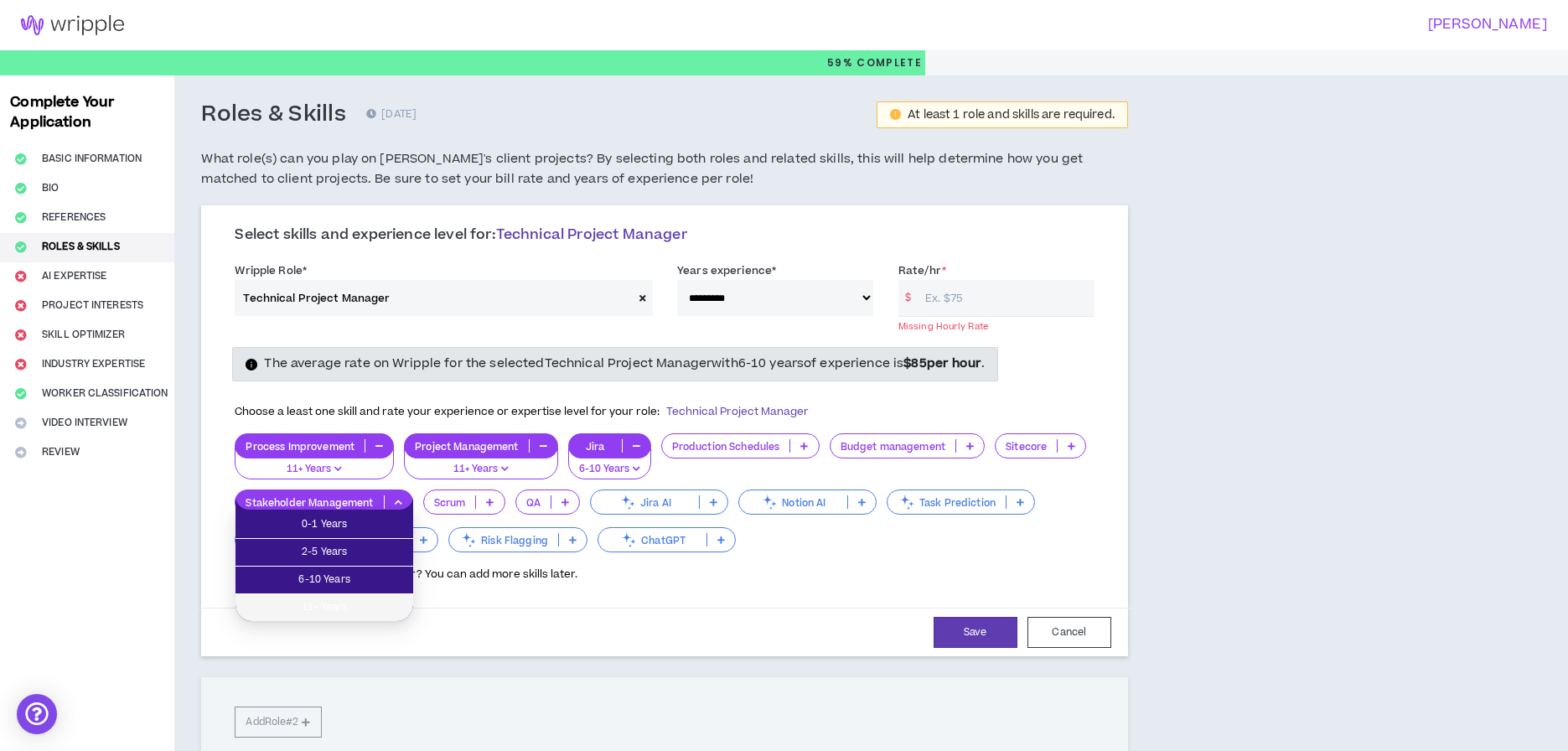
drag, startPoint x: 359, startPoint y: 603, endPoint x: 375, endPoint y: 593, distance: 18.9
click at [359, 603] on span "11+ Years" at bounding box center [324, 607] width 157 height 19
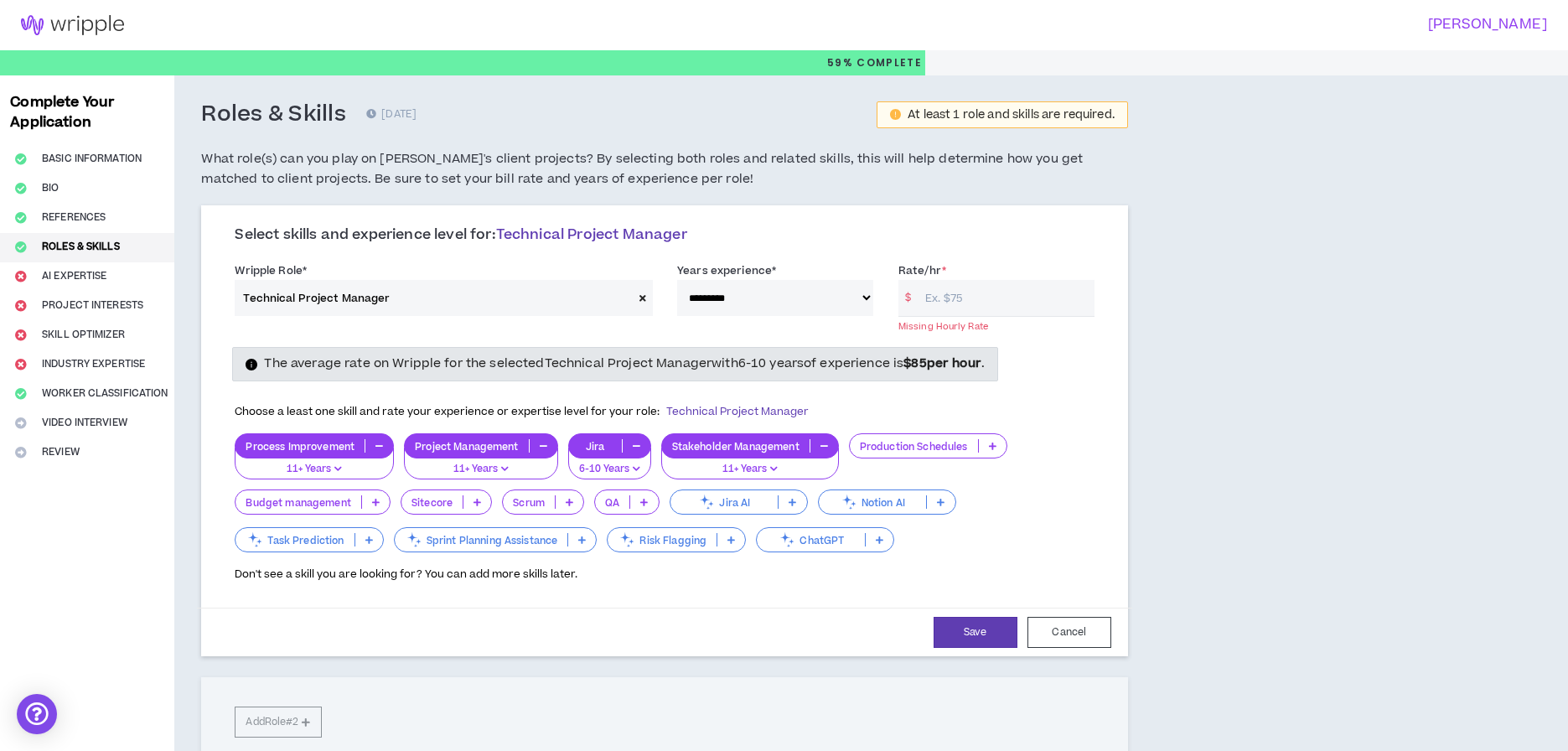
click at [572, 498] on icon at bounding box center [569, 502] width 8 height 8
click at [544, 580] on span "6-10 Years" at bounding box center [543, 580] width 61 height 19
click at [723, 498] on icon at bounding box center [720, 502] width 8 height 8
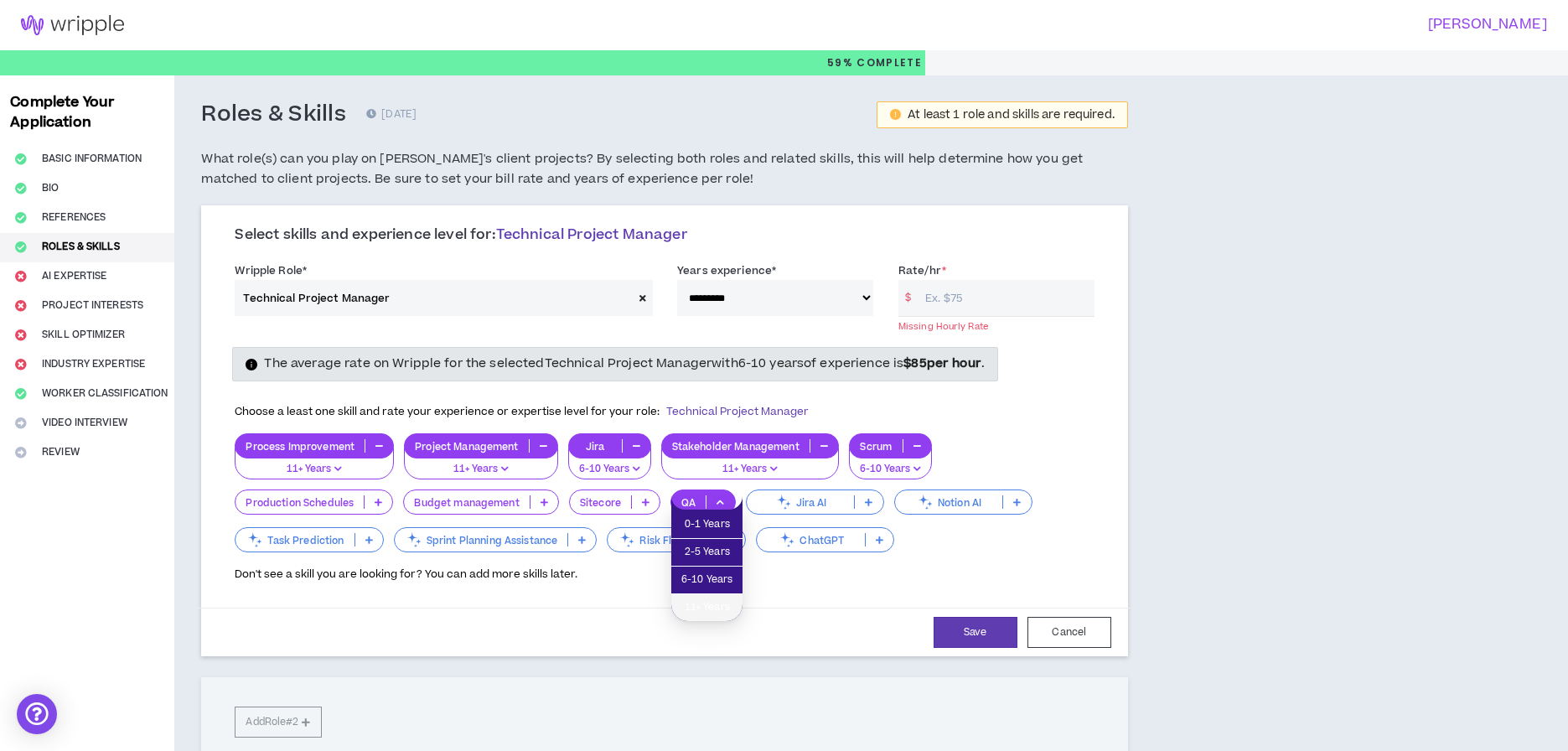
click at [721, 605] on span "11+ Years" at bounding box center [707, 607] width 51 height 19
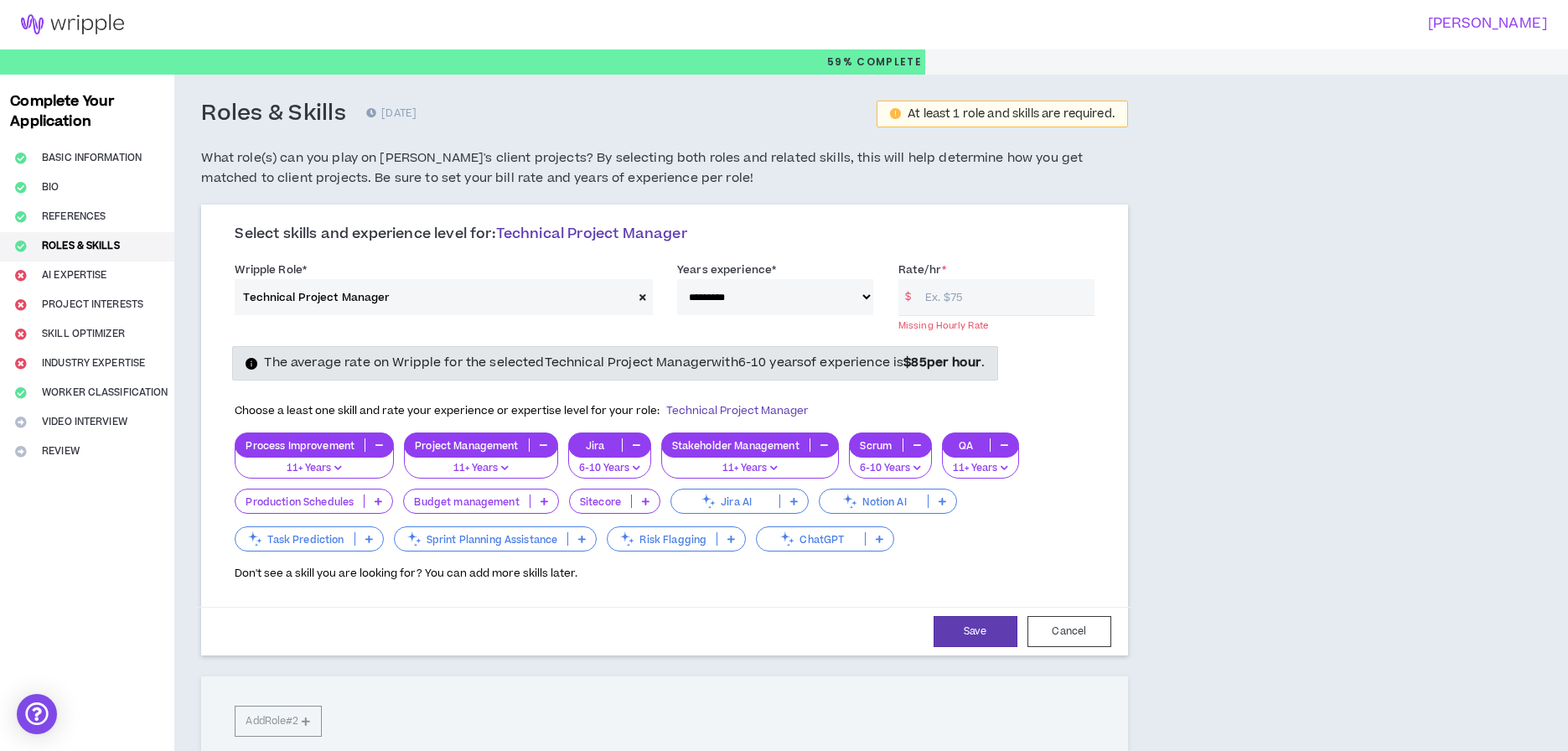
click at [541, 497] on icon at bounding box center [544, 501] width 8 height 8
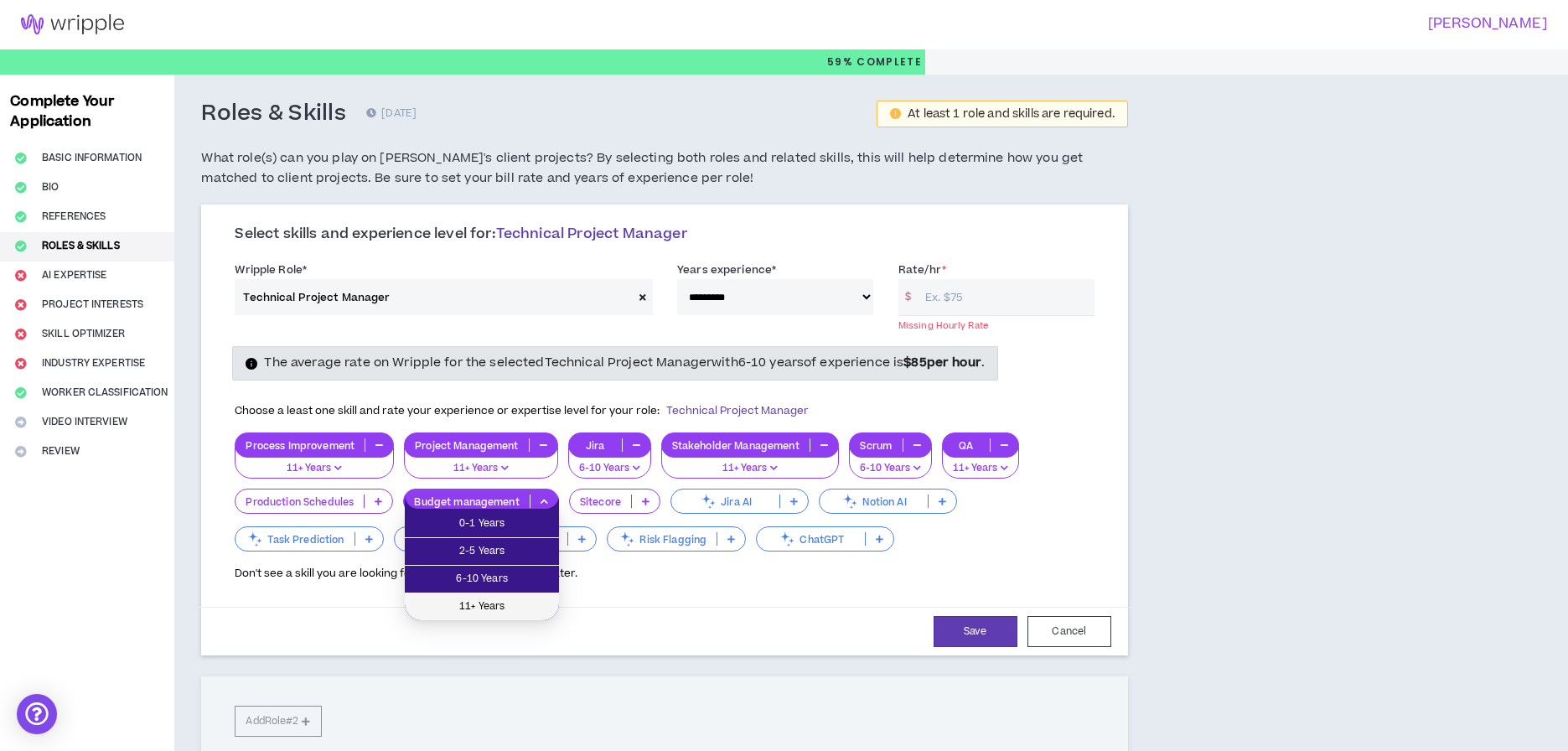
scroll to position [0, 0]
click at [481, 609] on span "11+ Years" at bounding box center [482, 607] width 134 height 19
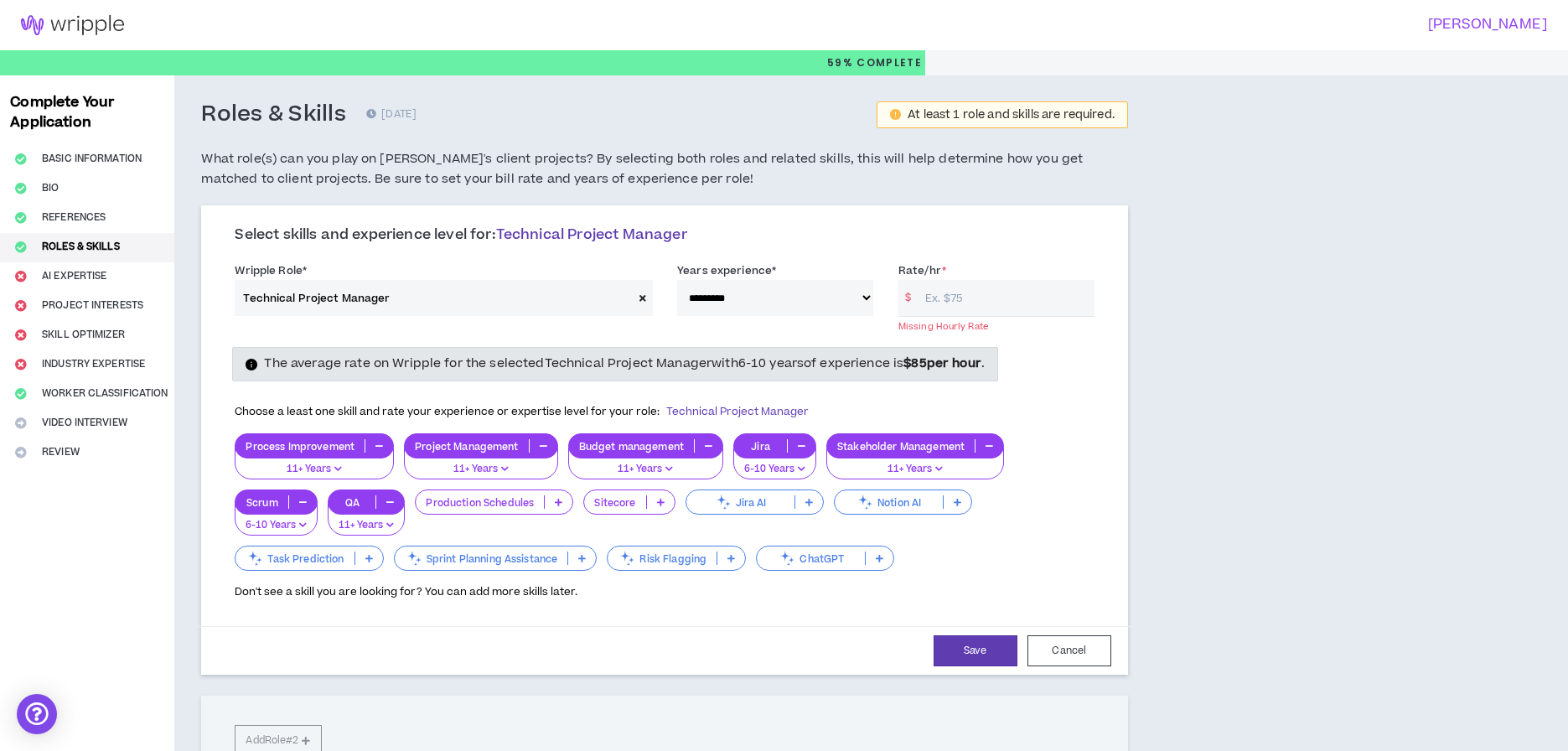
click at [559, 498] on icon at bounding box center [558, 502] width 8 height 8
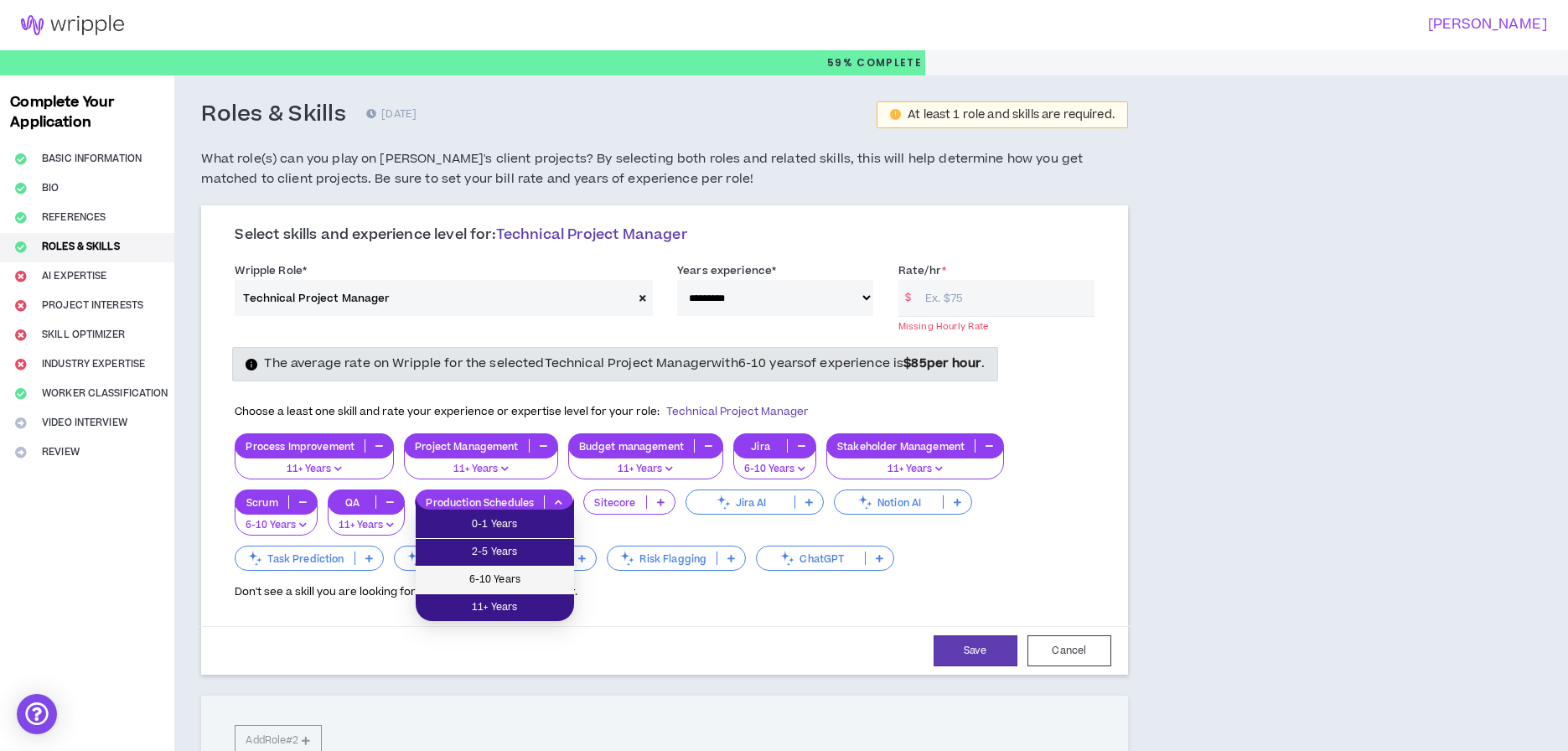
scroll to position [-1, 1]
click at [526, 580] on span "6-10 Years" at bounding box center [495, 580] width 139 height 19
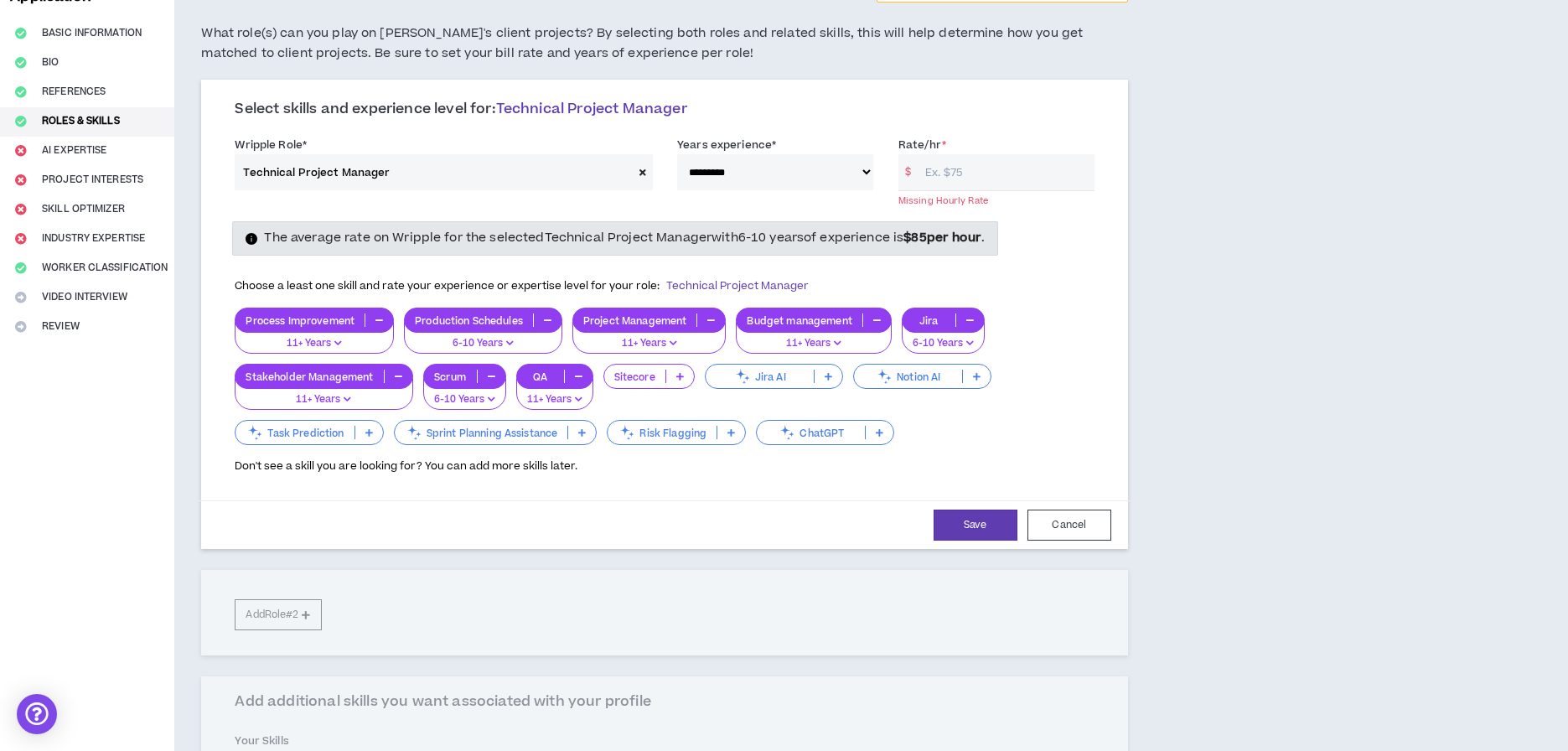
scroll to position [128, 0]
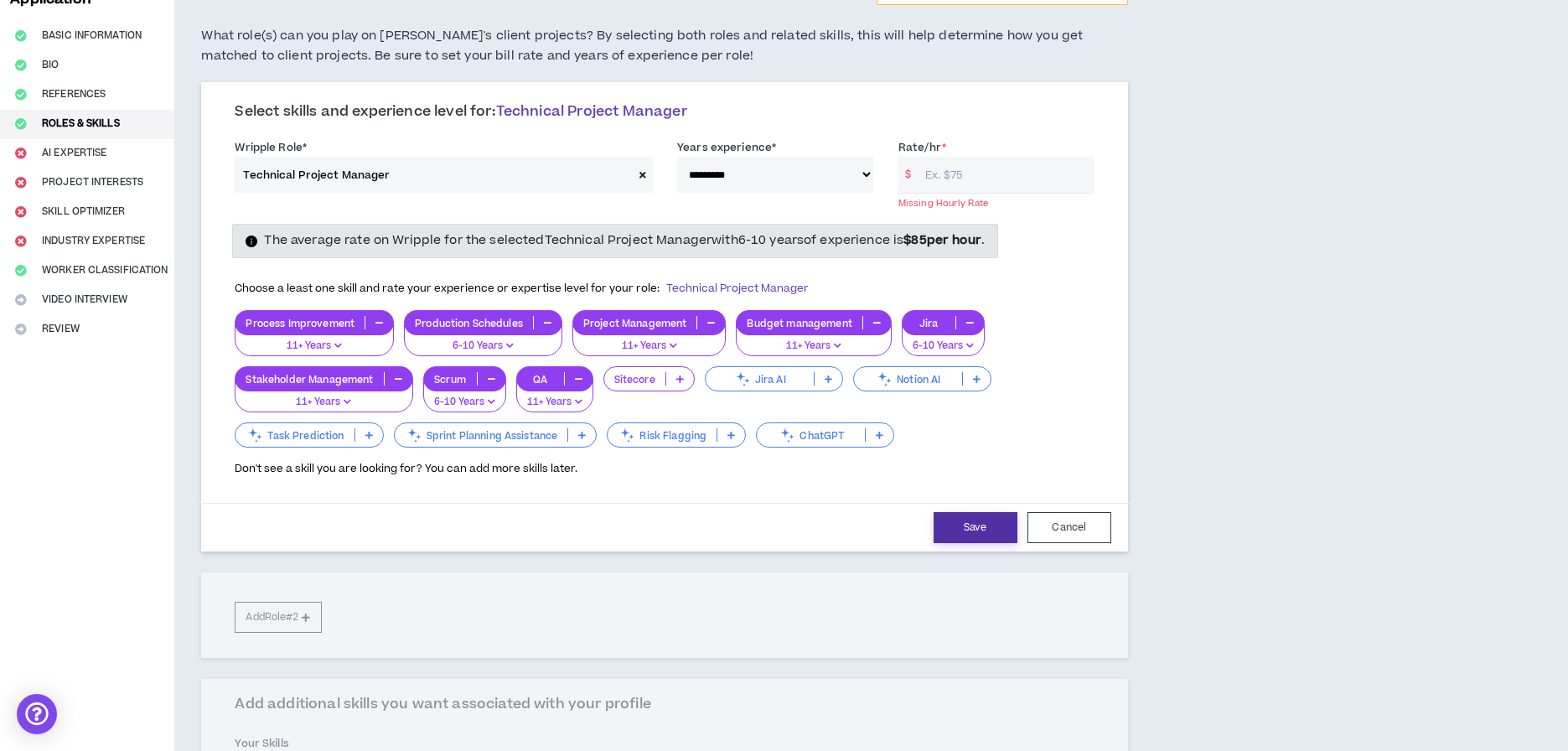
click at [973, 512] on button "Save" at bounding box center [975, 527] width 84 height 31
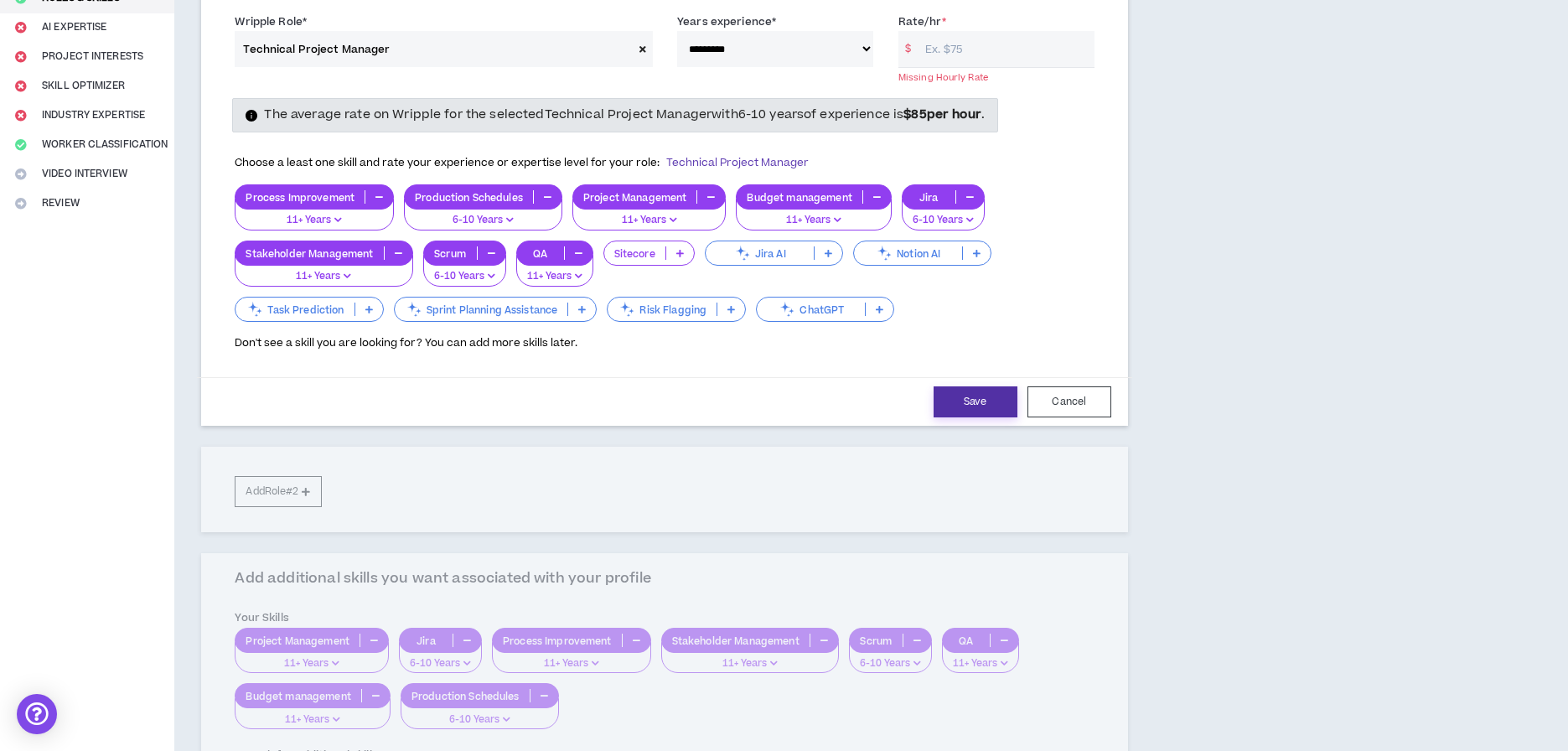
scroll to position [259, 0]
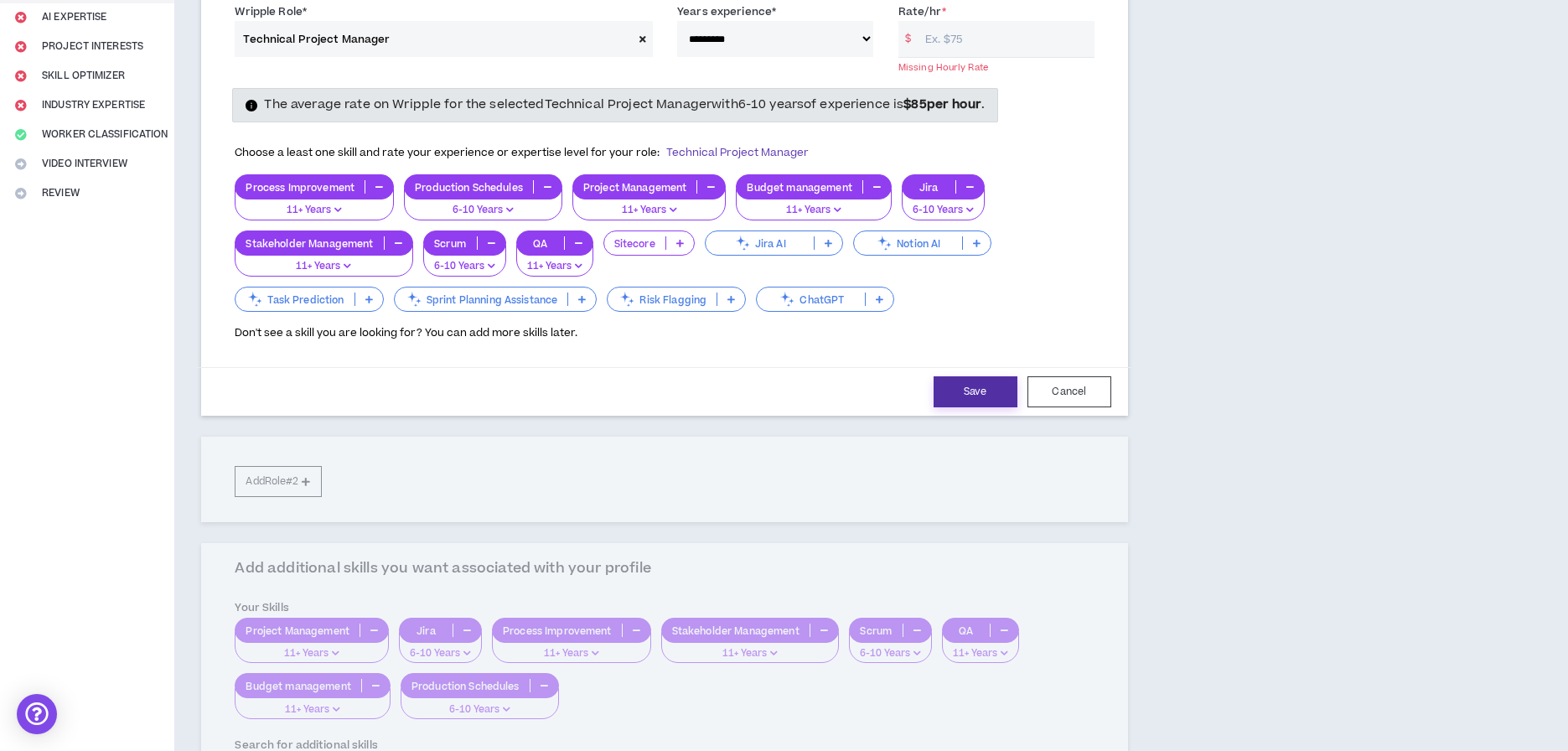
click at [973, 384] on button "Save" at bounding box center [975, 391] width 84 height 31
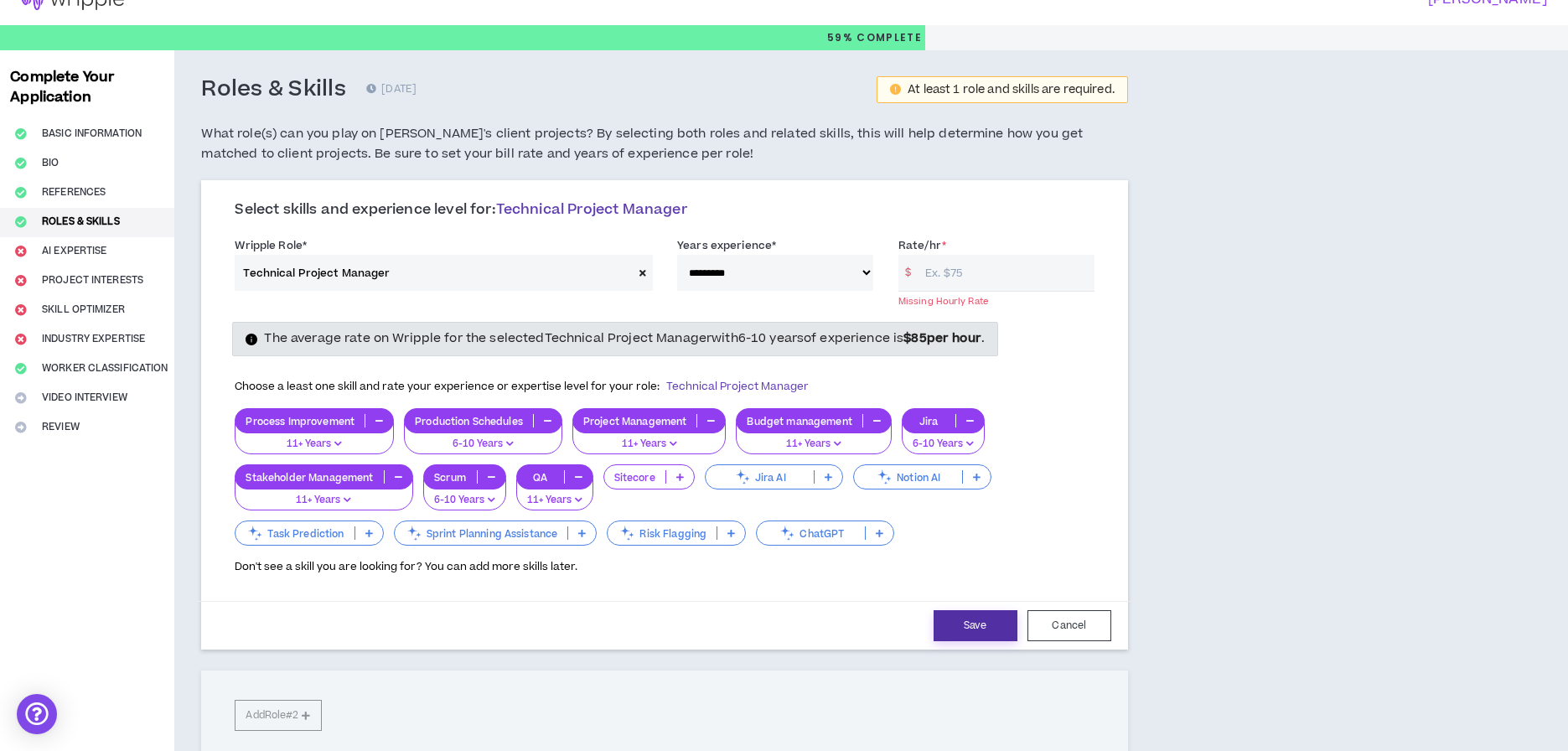
scroll to position [25, 0]
drag, startPoint x: 930, startPoint y: 267, endPoint x: 932, endPoint y: 257, distance: 10.2
click at [930, 265] on input "Rate/hr *" at bounding box center [1005, 273] width 178 height 36
type input "85"
click at [982, 622] on button "Save" at bounding box center [975, 626] width 84 height 31
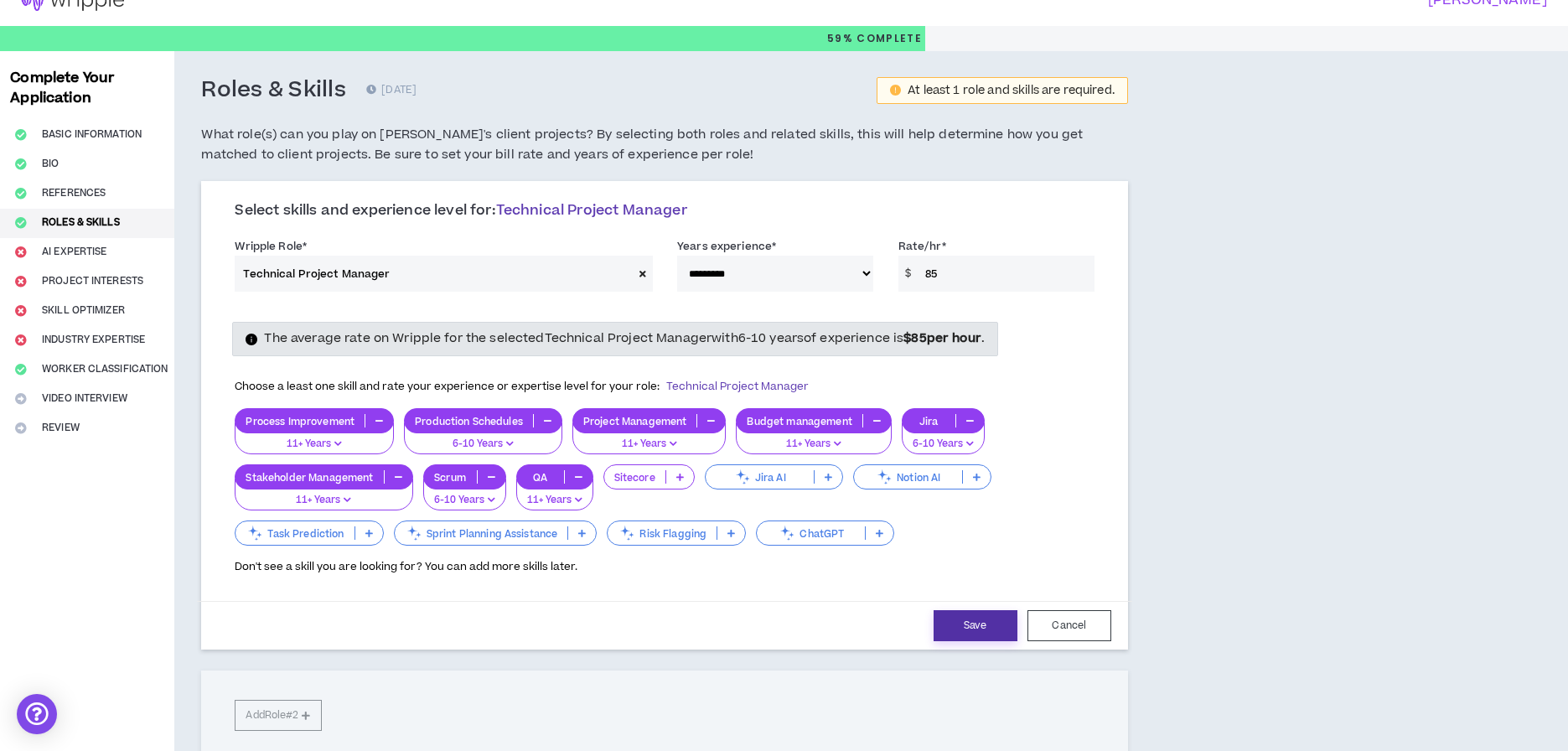
select select "***"
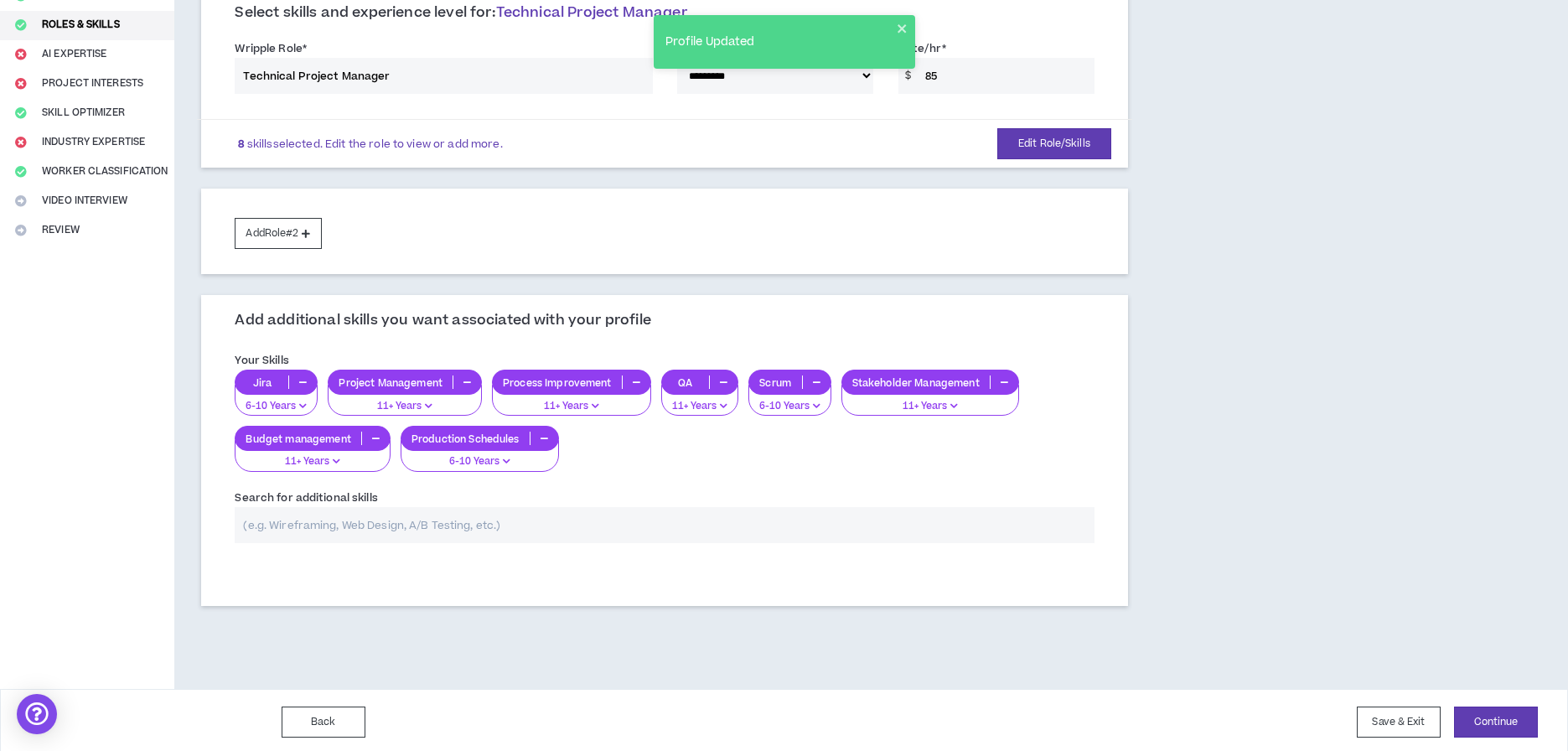
scroll to position [221, 0]
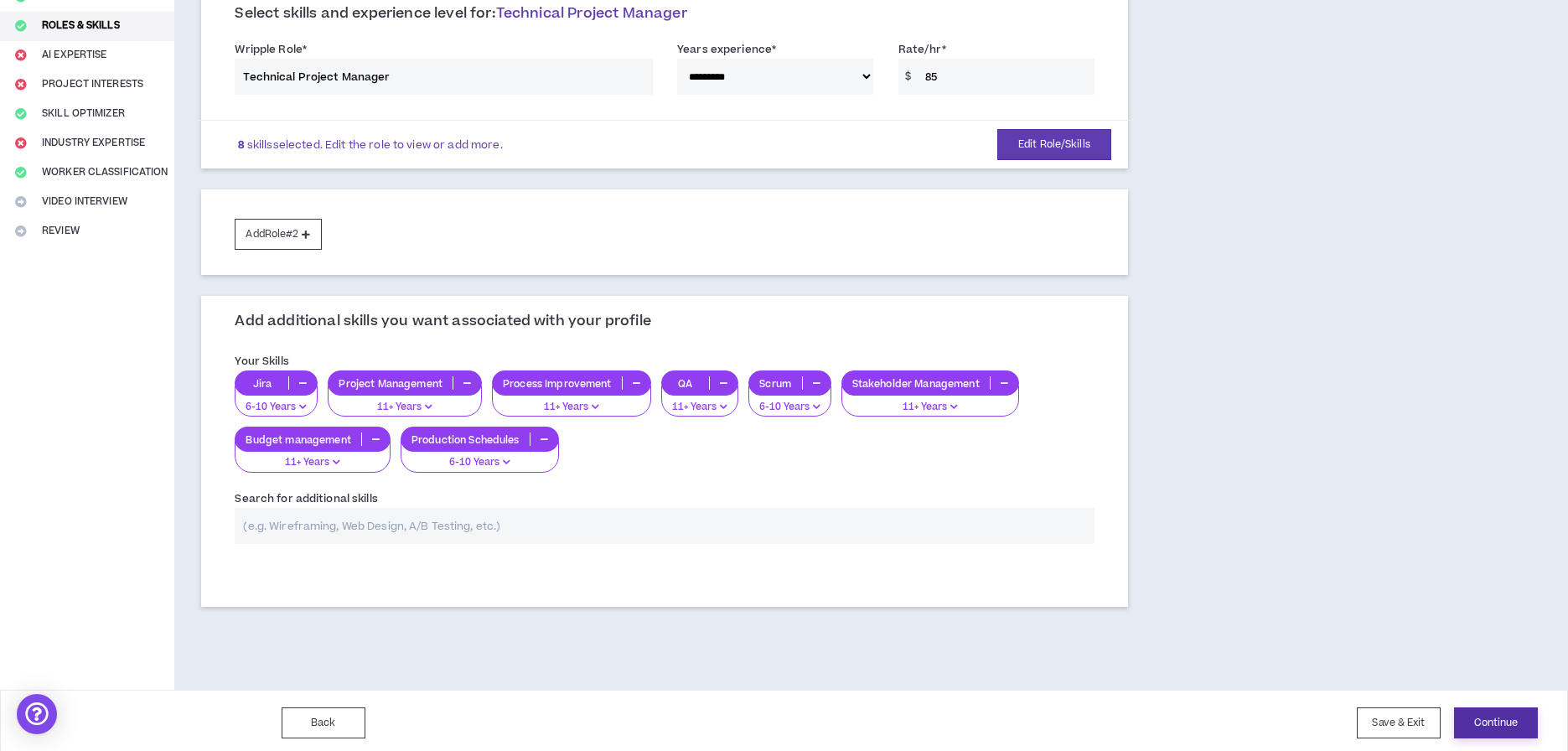
click at [1504, 723] on button "Continue" at bounding box center [1496, 723] width 84 height 31
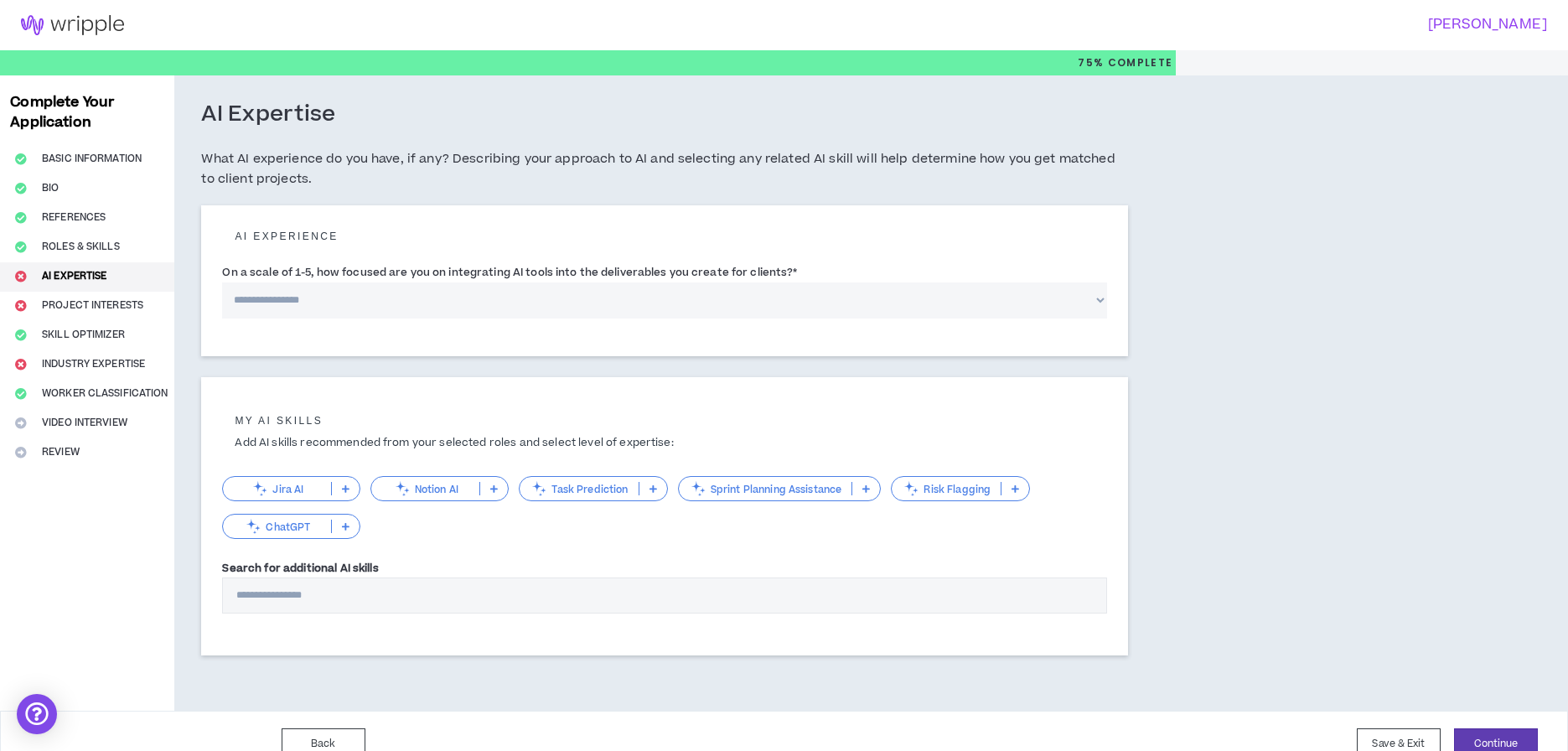
select select "*"
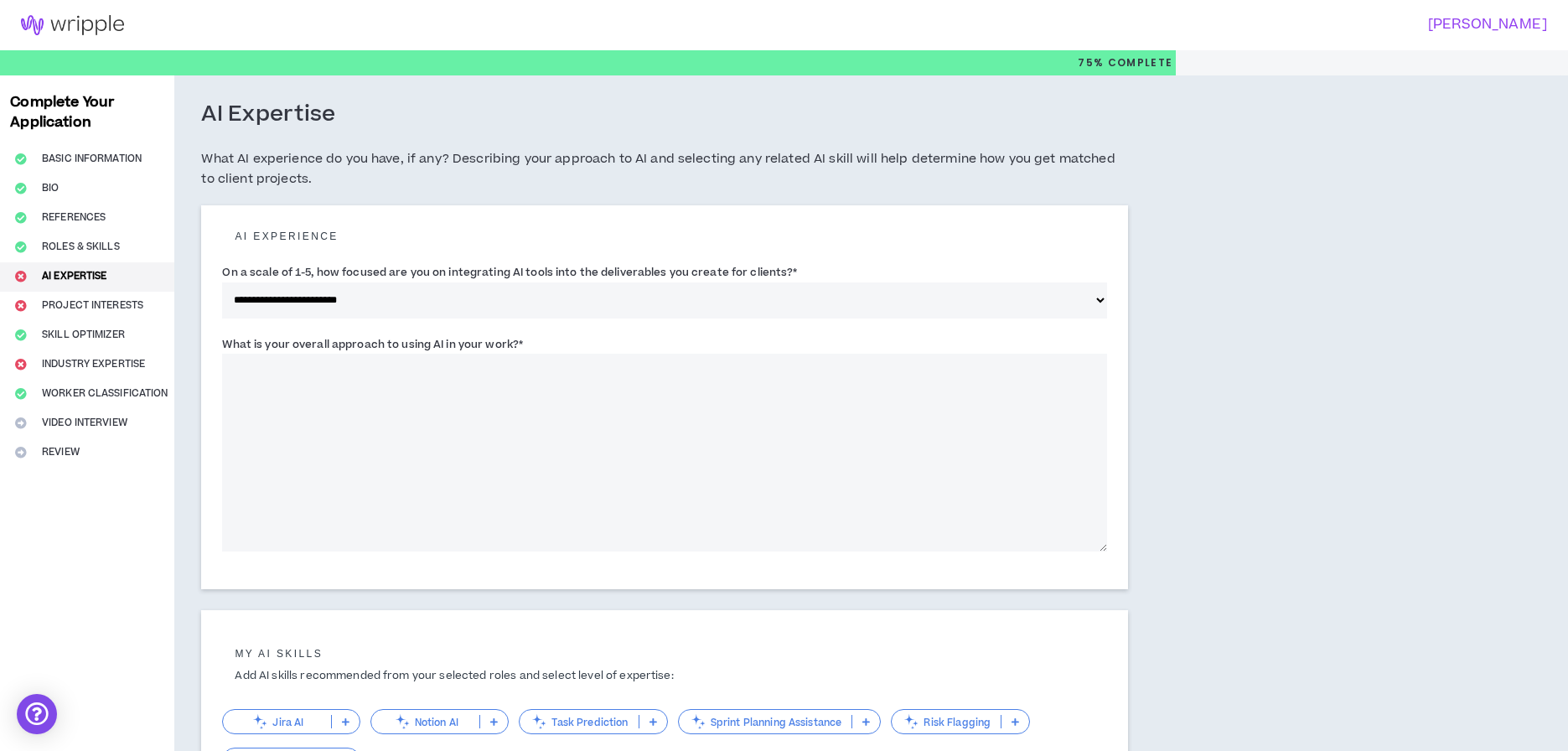
click at [470, 364] on textarea "What is your overall approach to using AI in your work? *" at bounding box center [663, 452] width 884 height 198
type textarea "*"
click at [304, 364] on textarea "**********" at bounding box center [663, 452] width 884 height 198
click at [572, 362] on textarea "**********" at bounding box center [663, 452] width 884 height 198
click at [687, 366] on textarea "**********" at bounding box center [663, 452] width 884 height 198
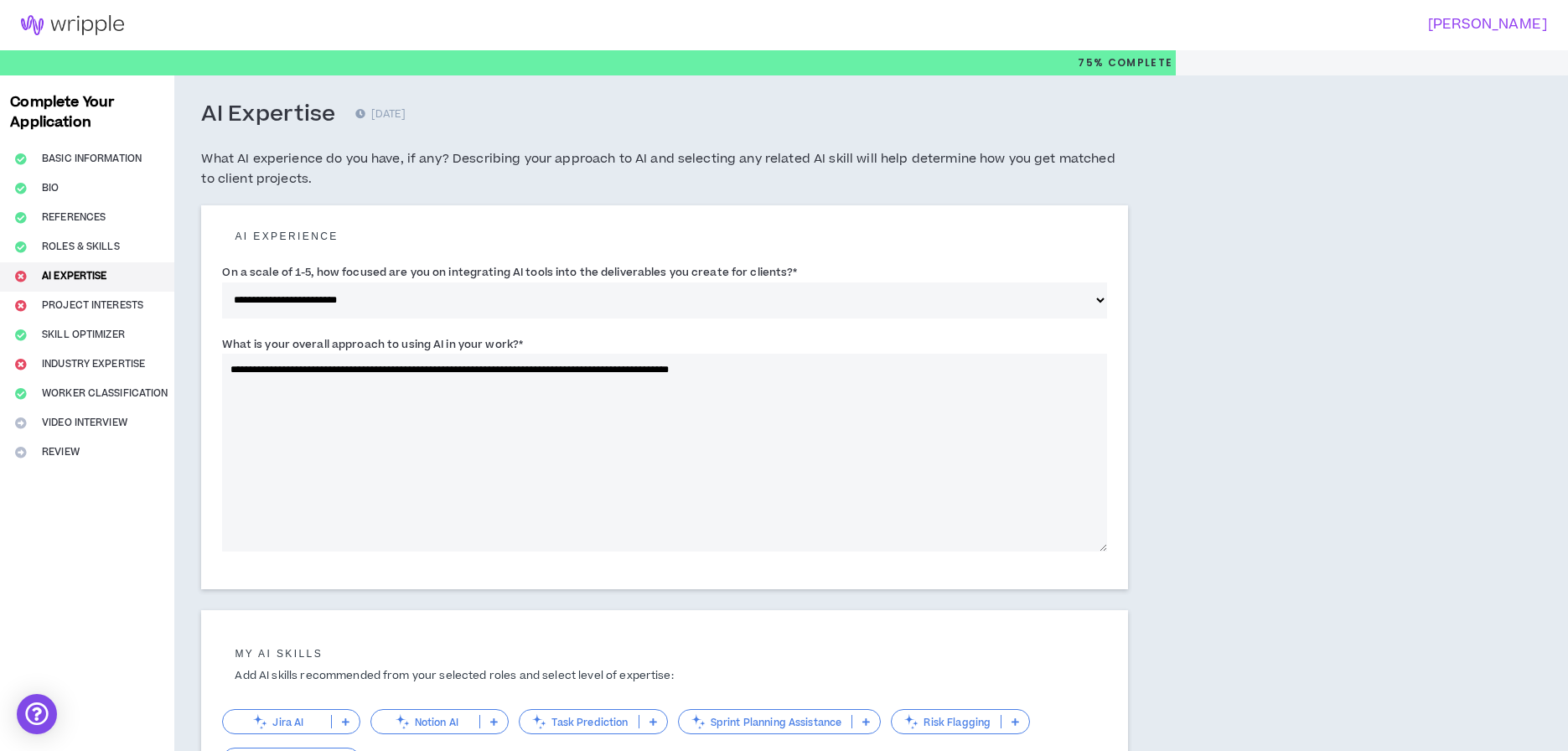
click at [687, 366] on textarea "**********" at bounding box center [663, 452] width 884 height 198
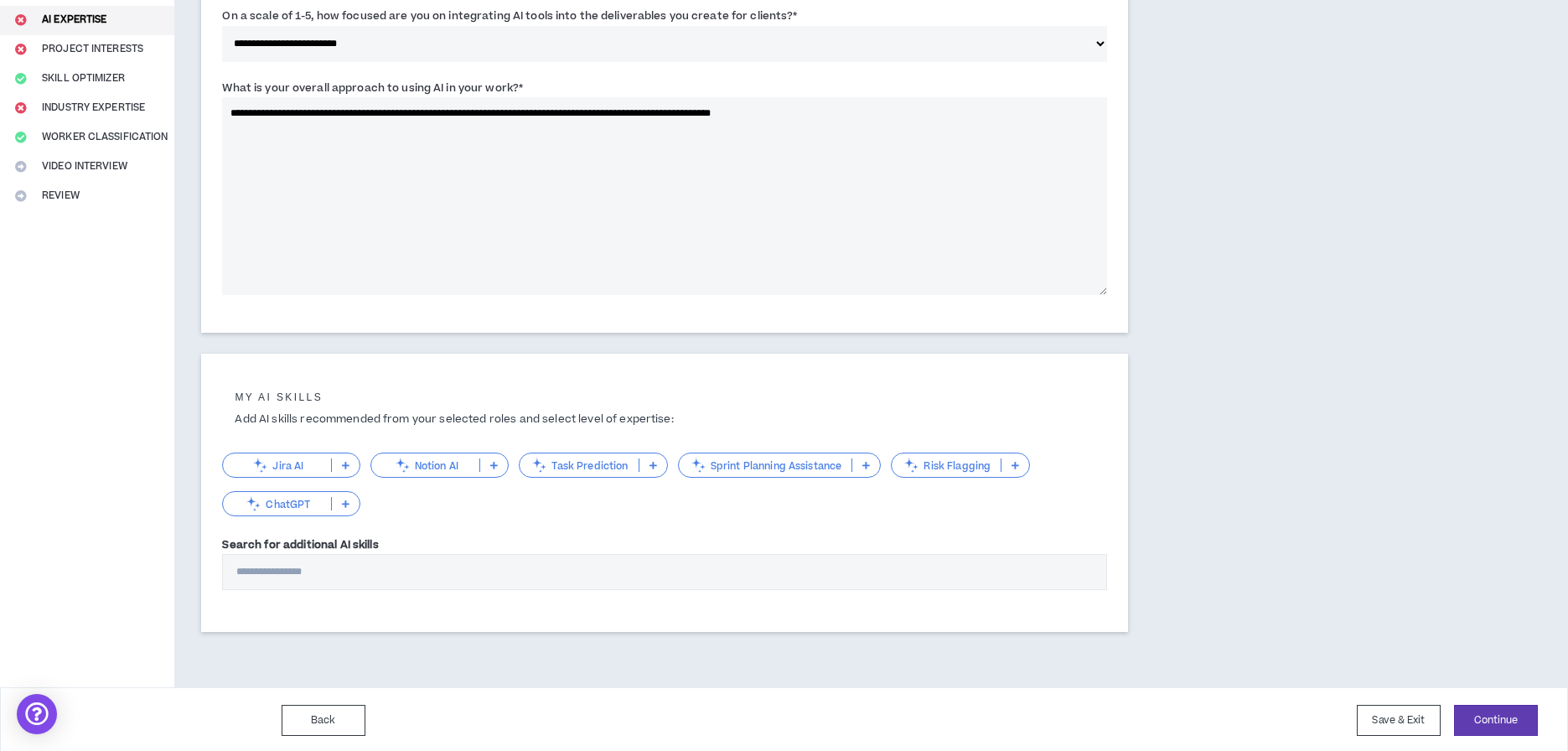
scroll to position [255, 0]
type textarea "**********"
click at [342, 500] on icon at bounding box center [345, 504] width 8 height 8
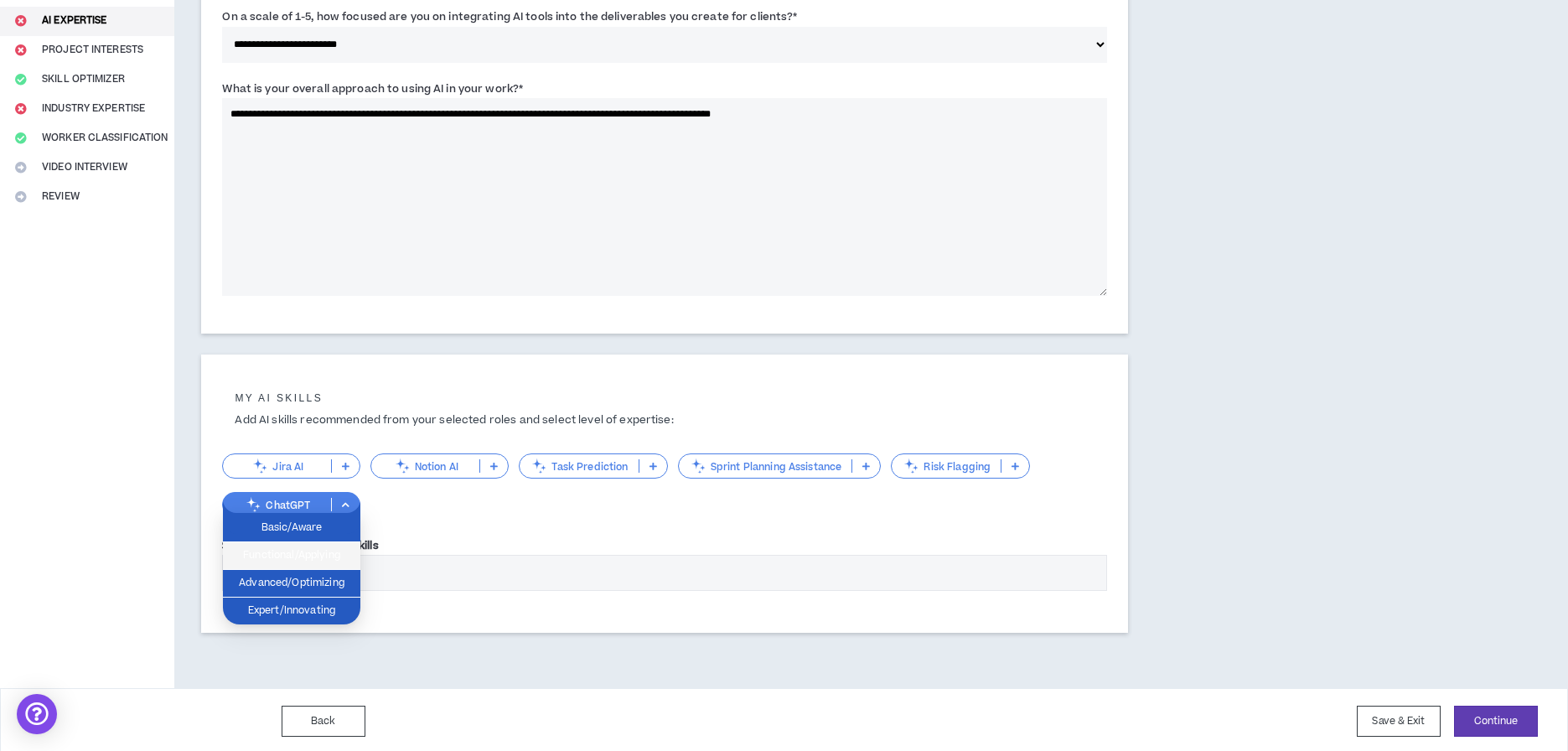
click at [299, 551] on span "Functional/Applying" at bounding box center [292, 556] width 117 height 19
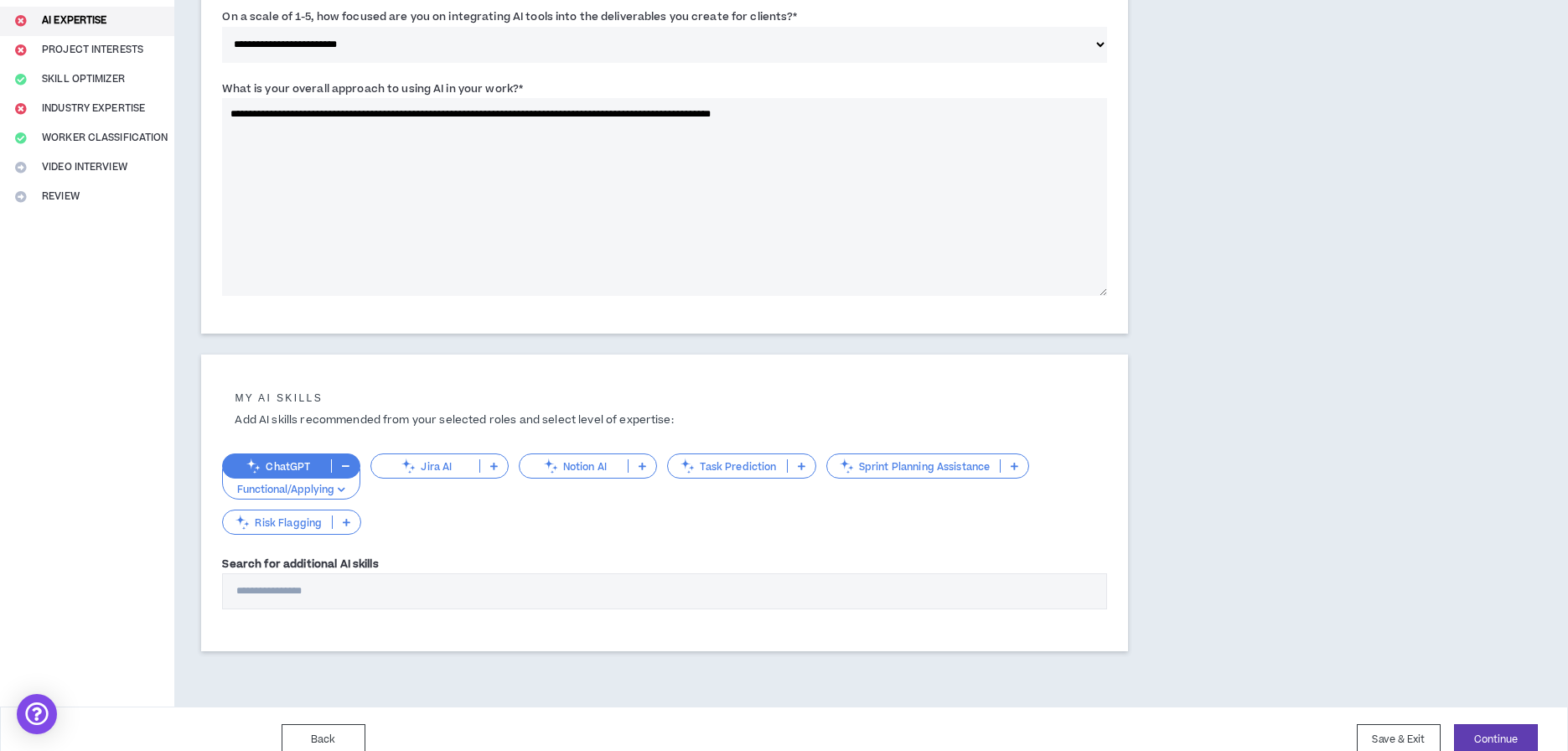
click at [499, 467] on p at bounding box center [494, 466] width 27 height 13
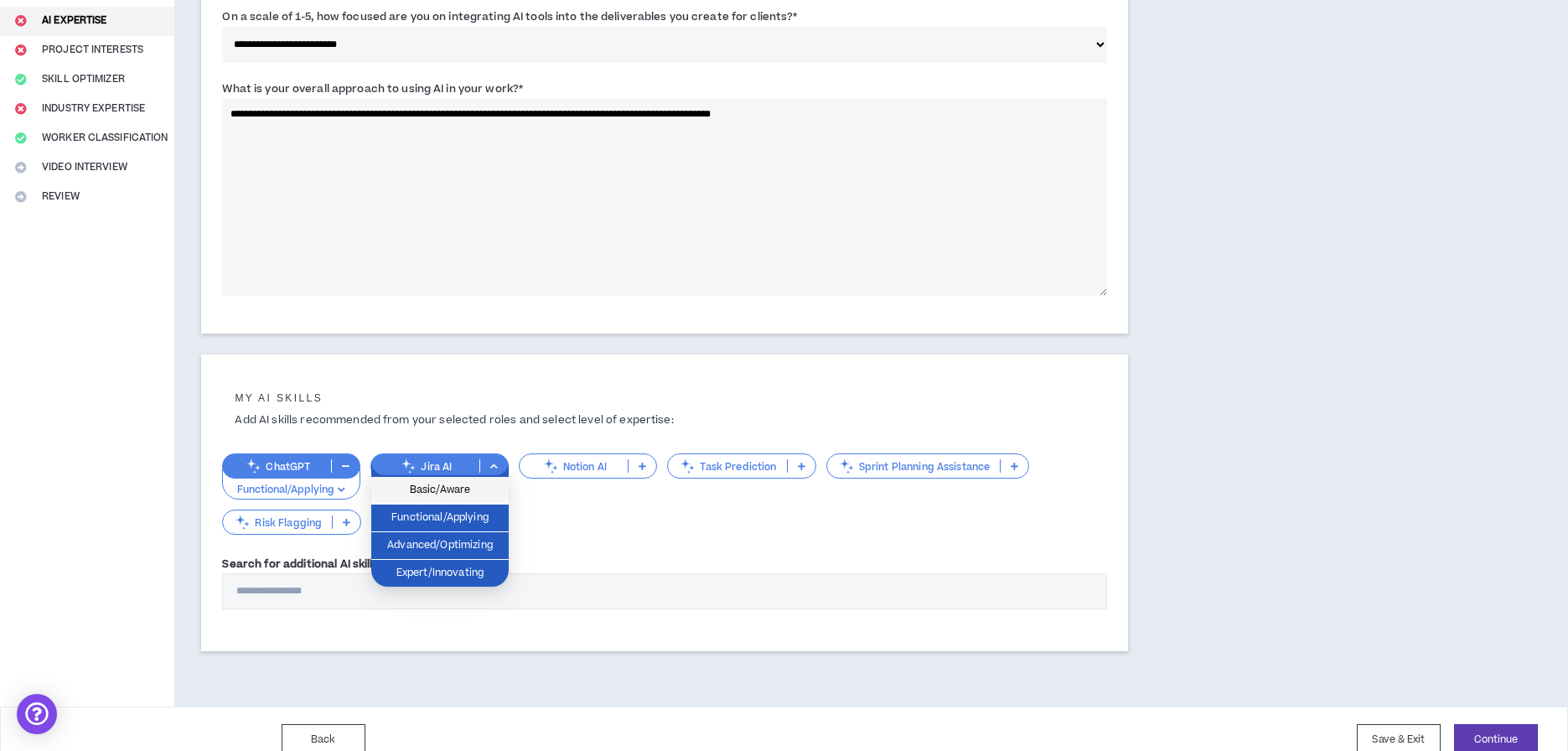
click at [460, 489] on span "Basic/Aware" at bounding box center [440, 490] width 117 height 19
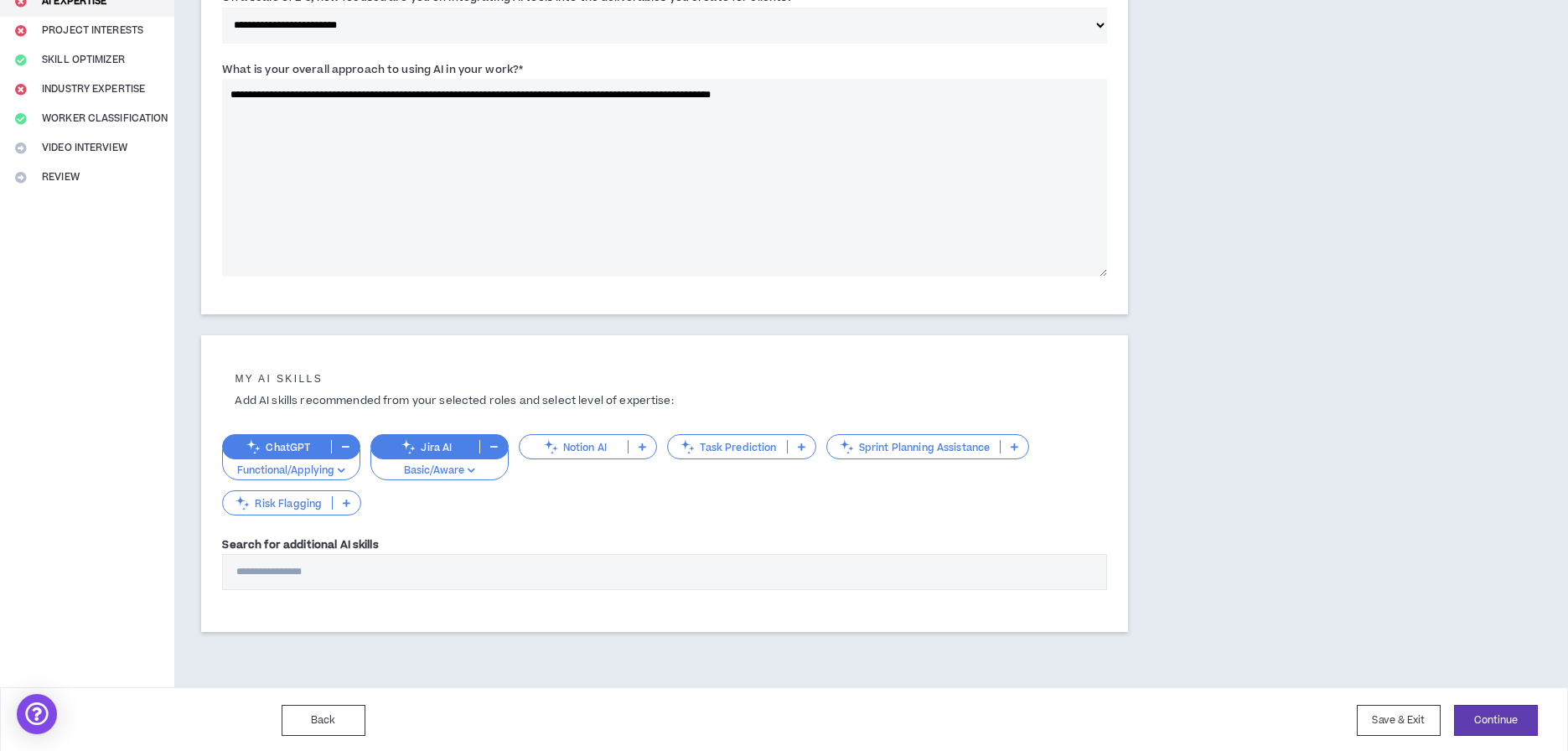
scroll to position [273, 0]
click at [1511, 716] on button "Continue" at bounding box center [1496, 722] width 84 height 31
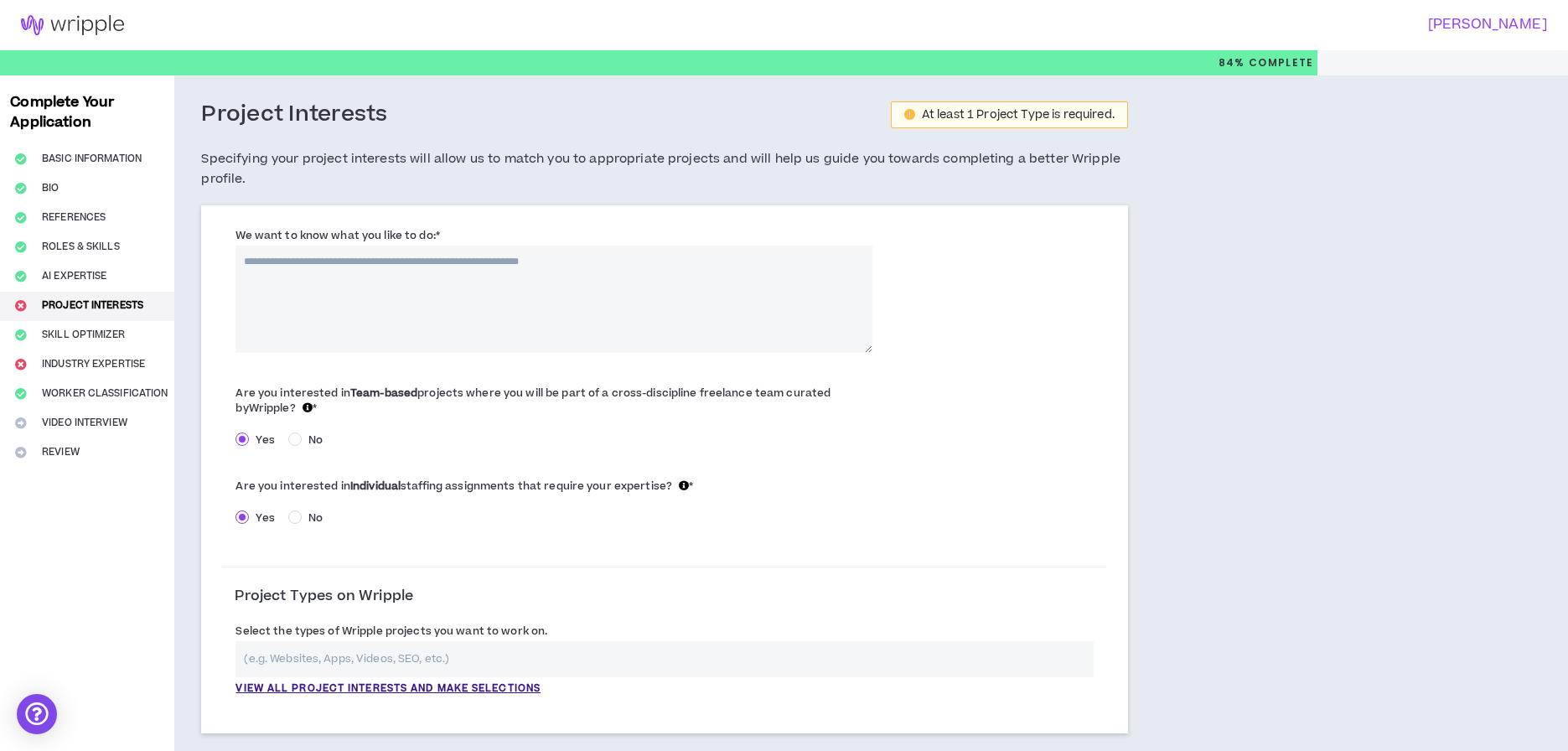
click at [729, 274] on textarea "We want to know what you like to do: *" at bounding box center [554, 299] width 637 height 107
type textarea "*"
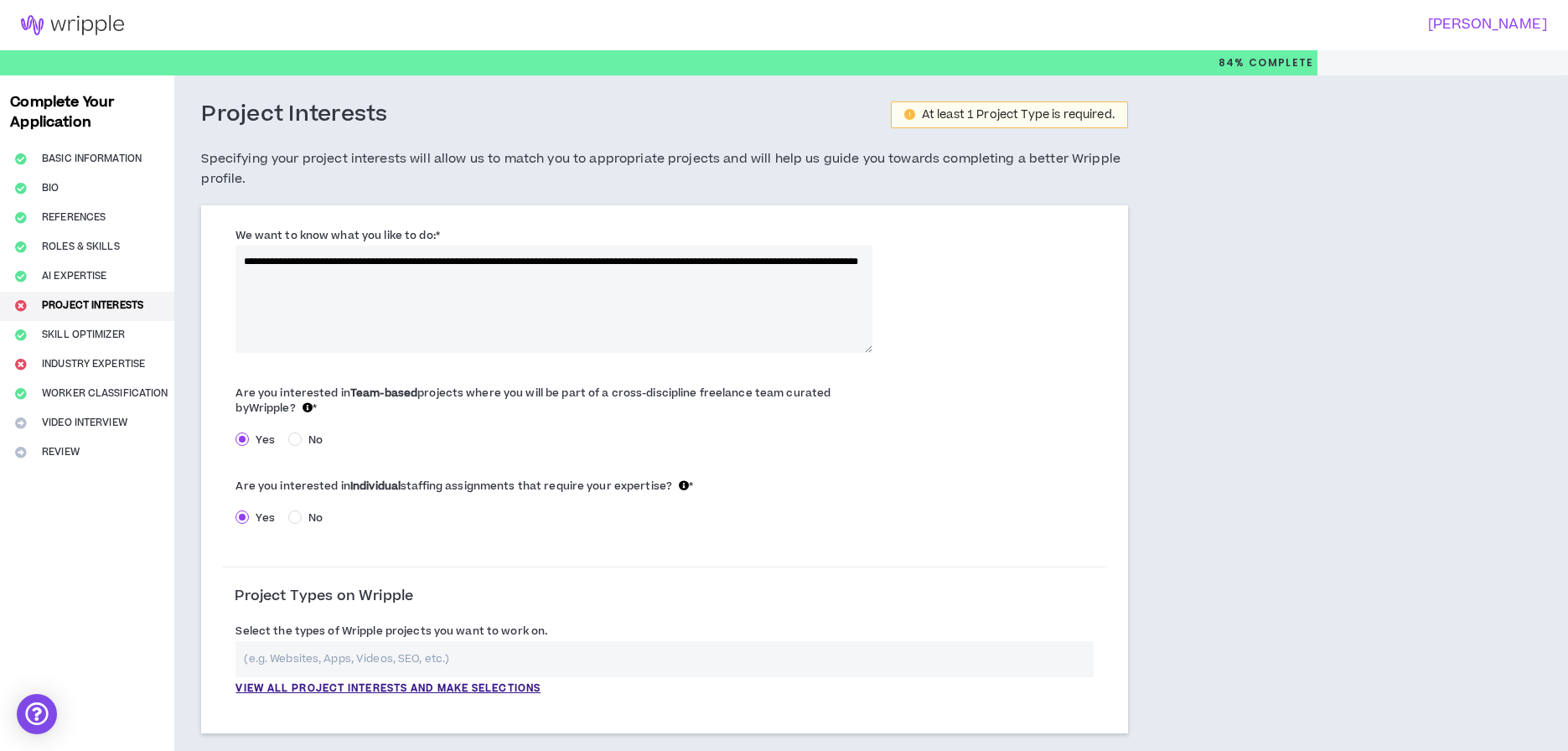
type textarea "**********"
drag, startPoint x: 249, startPoint y: 255, endPoint x: 449, endPoint y: 281, distance: 201.7
click at [449, 281] on textarea "**********" at bounding box center [554, 299] width 637 height 107
click at [457, 264] on textarea "**********" at bounding box center [554, 299] width 637 height 107
drag, startPoint x: 453, startPoint y: 272, endPoint x: 223, endPoint y: 238, distance: 232.5
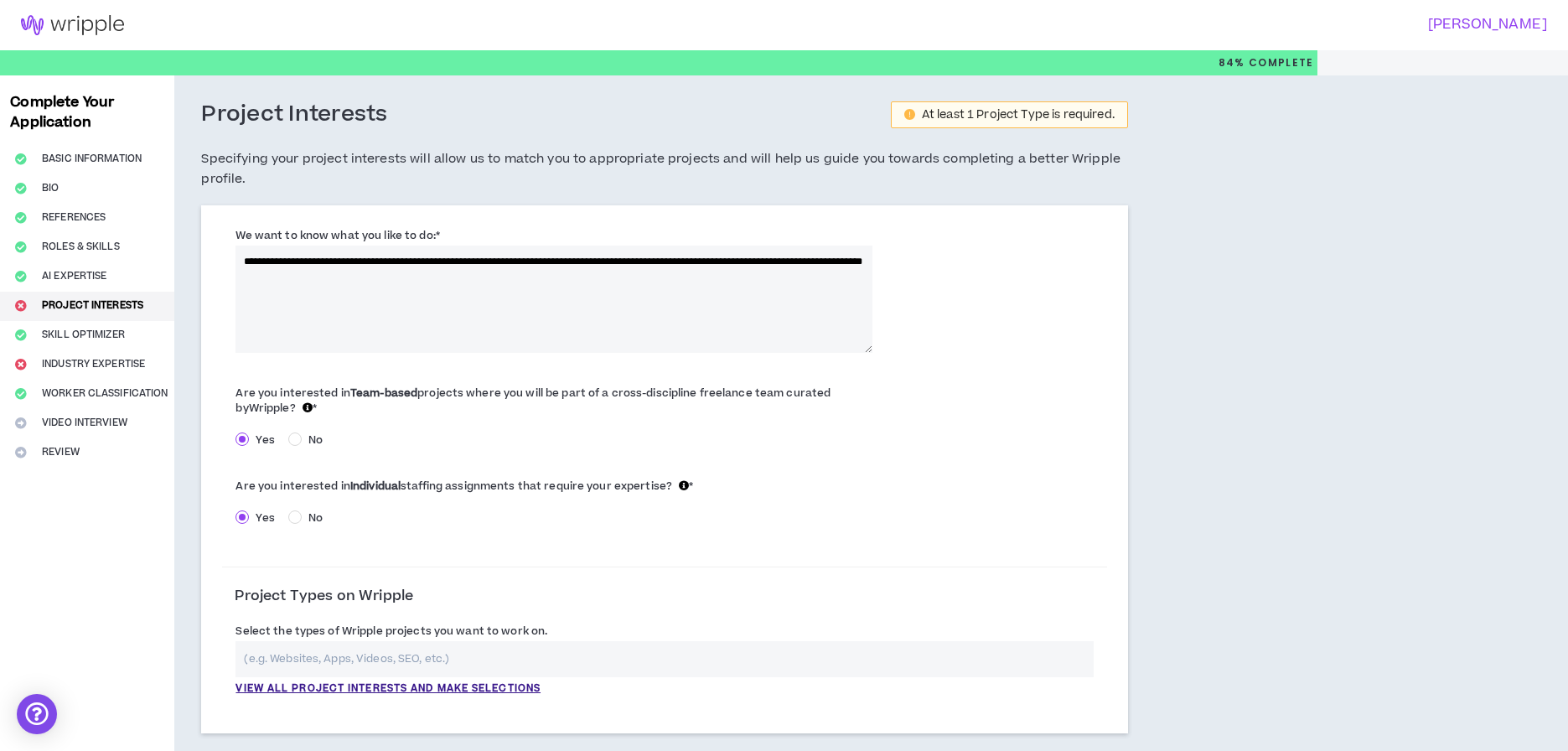
click at [223, 238] on div "**********" at bounding box center [553, 289] width 663 height 125
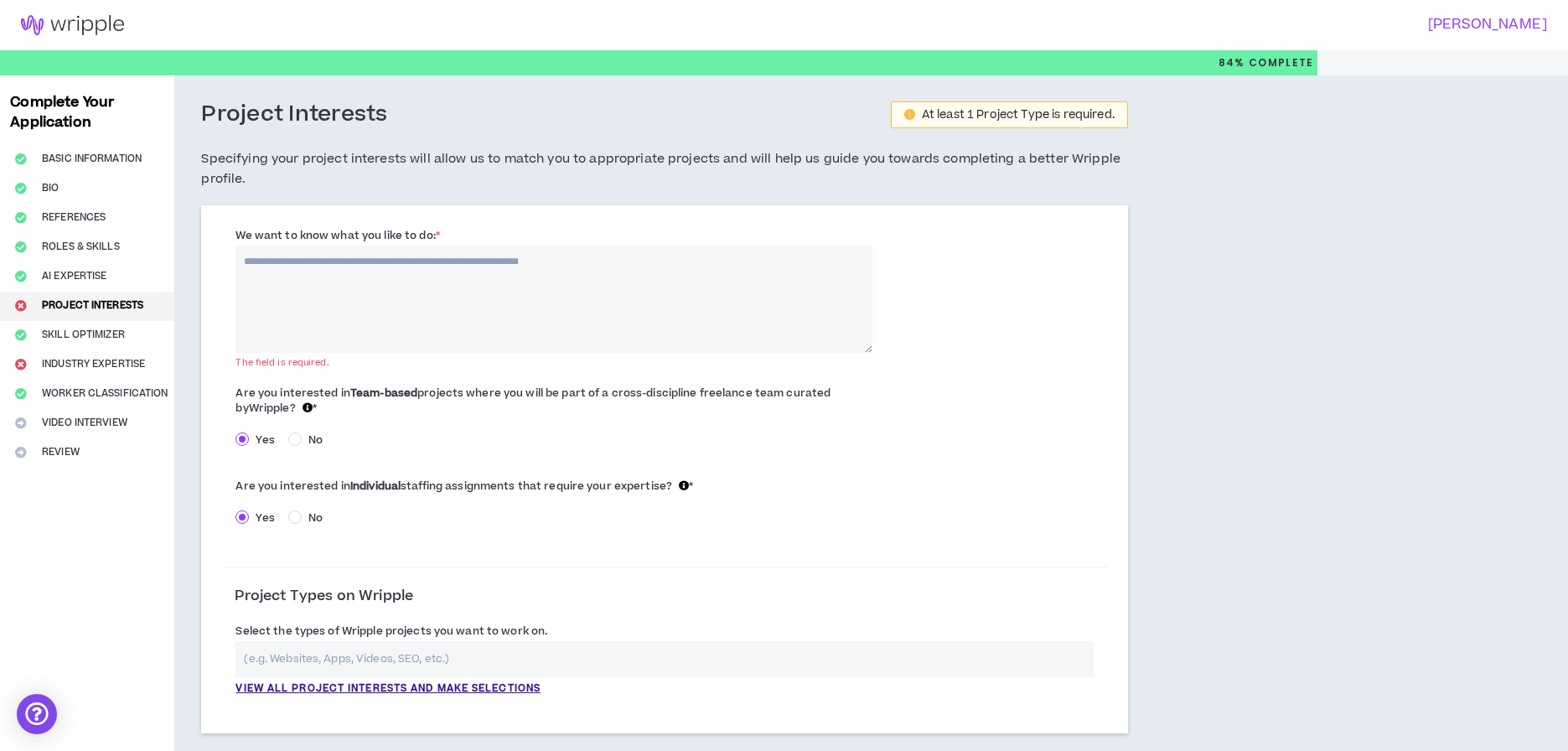
paste textarea "**********"
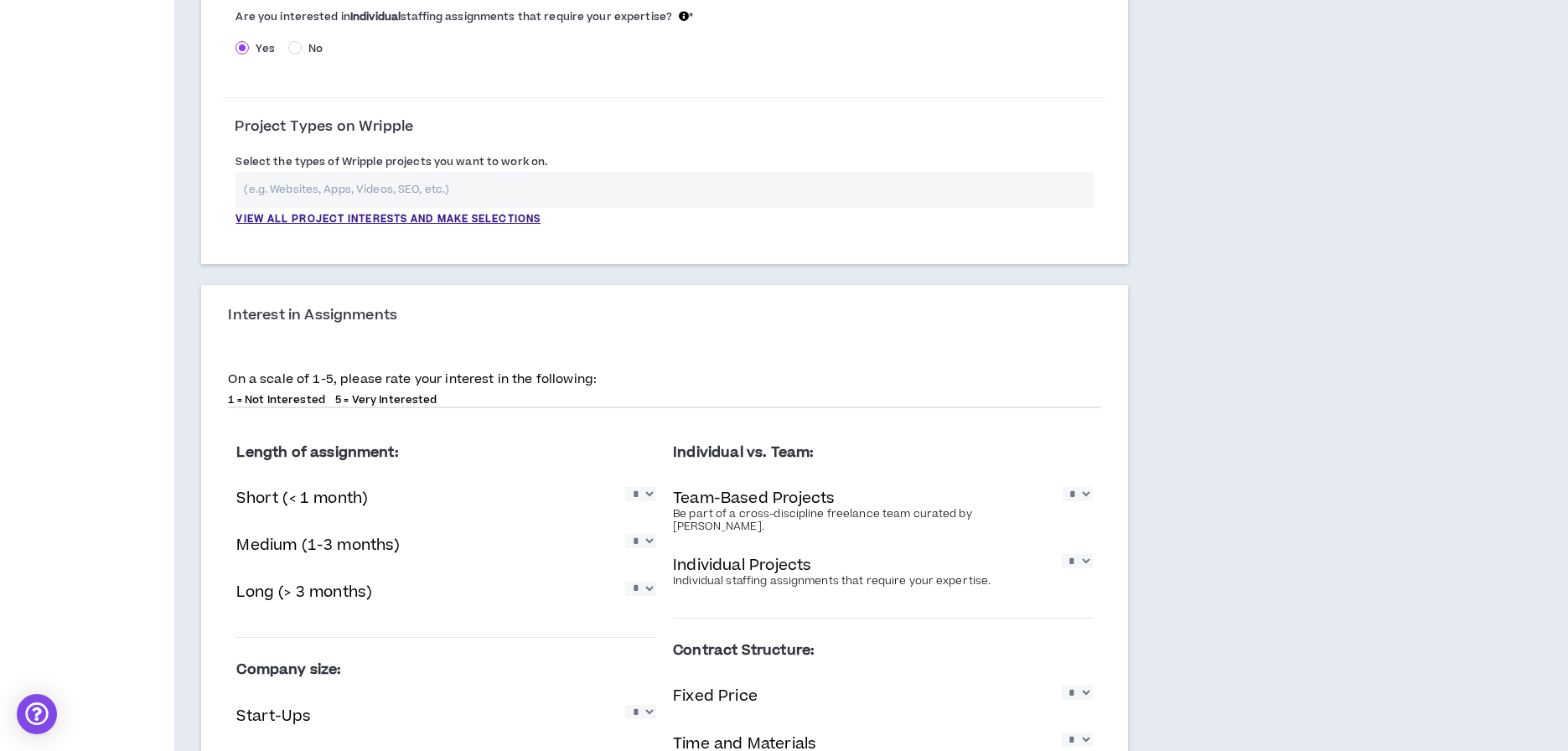
scroll to position [471, 0]
type textarea "**********"
click at [344, 185] on input "text" at bounding box center [664, 191] width 858 height 36
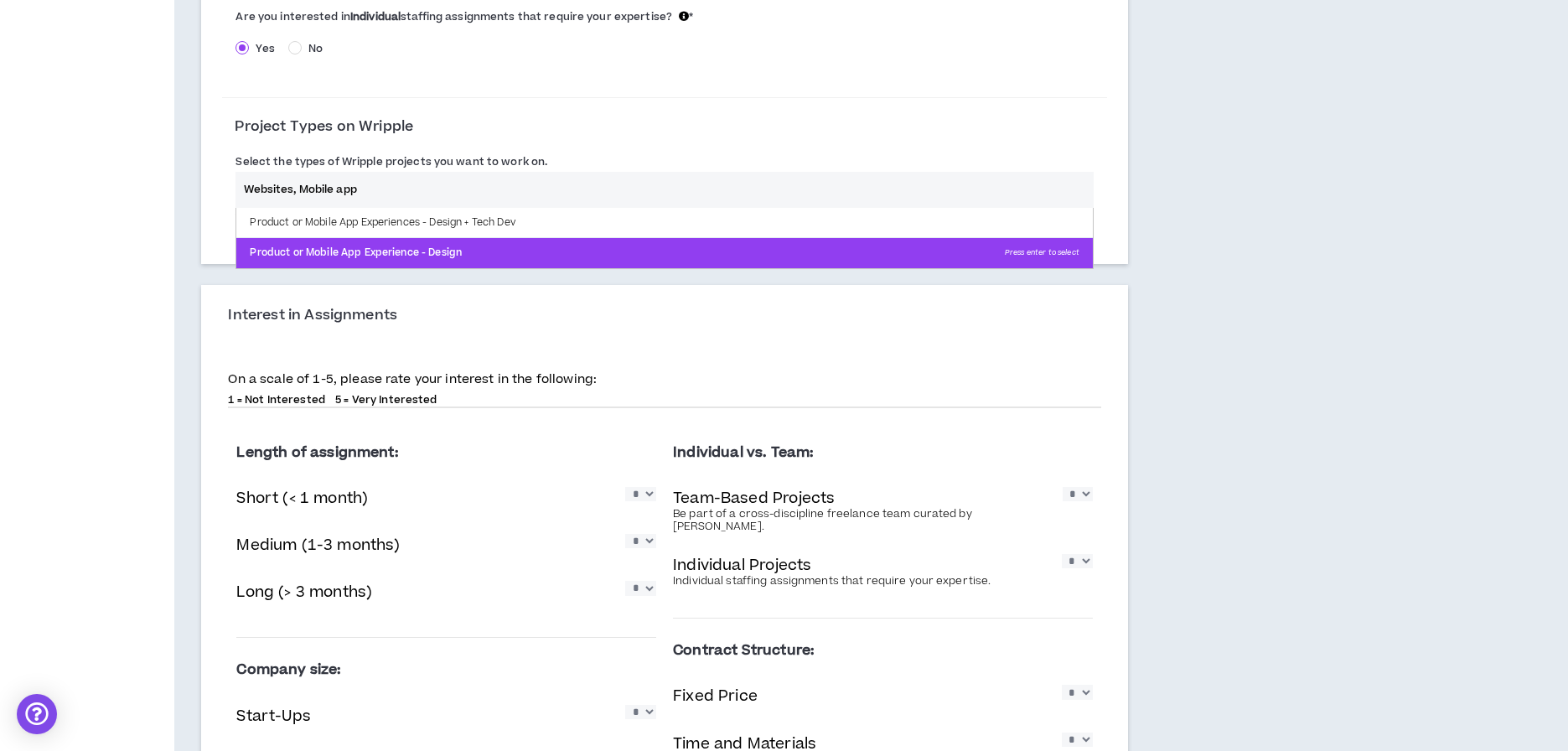
type input "Websites, Mobile app"
click at [362, 251] on p "Product or Mobile App Experience - Design Press enter to select" at bounding box center [664, 253] width 856 height 30
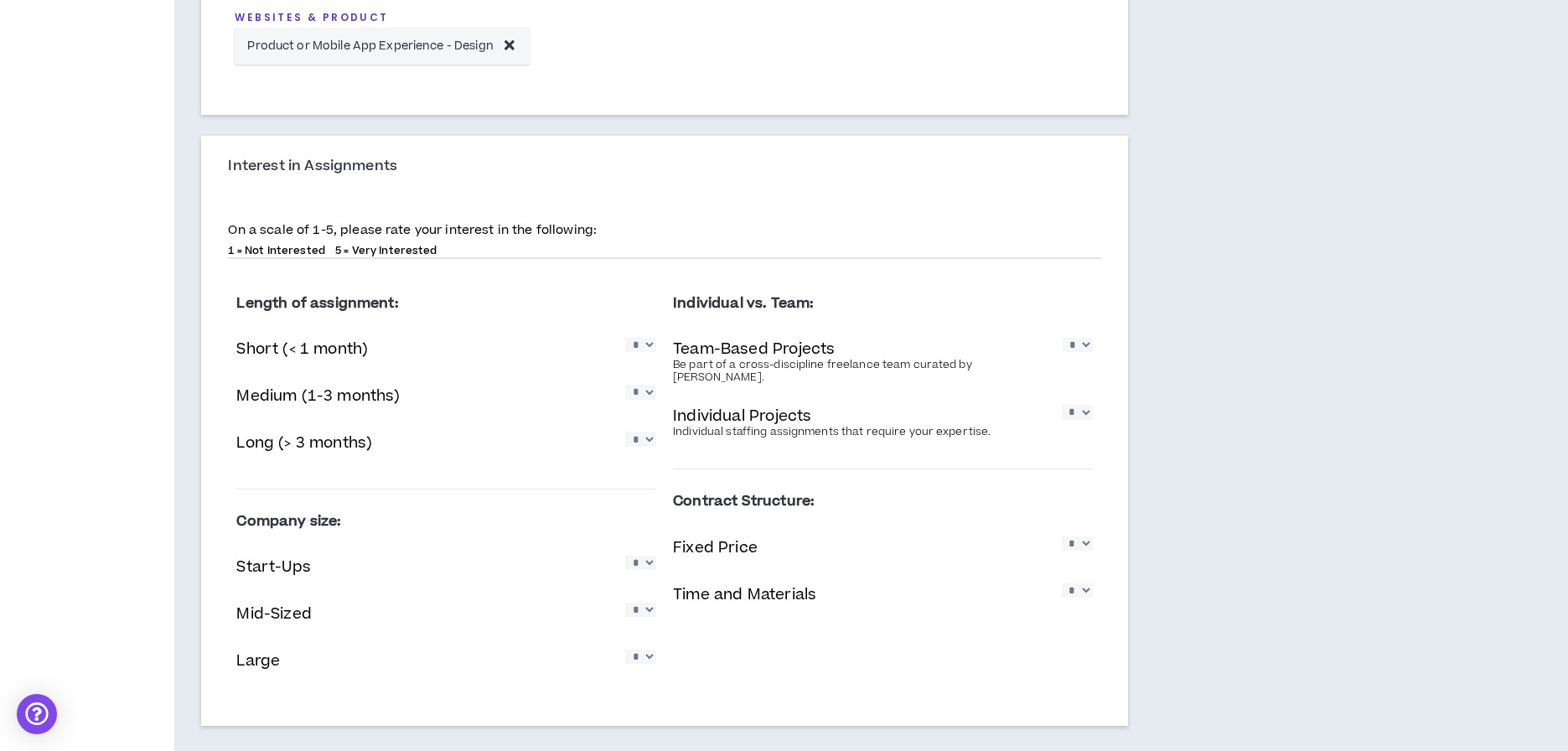
scroll to position [763, 0]
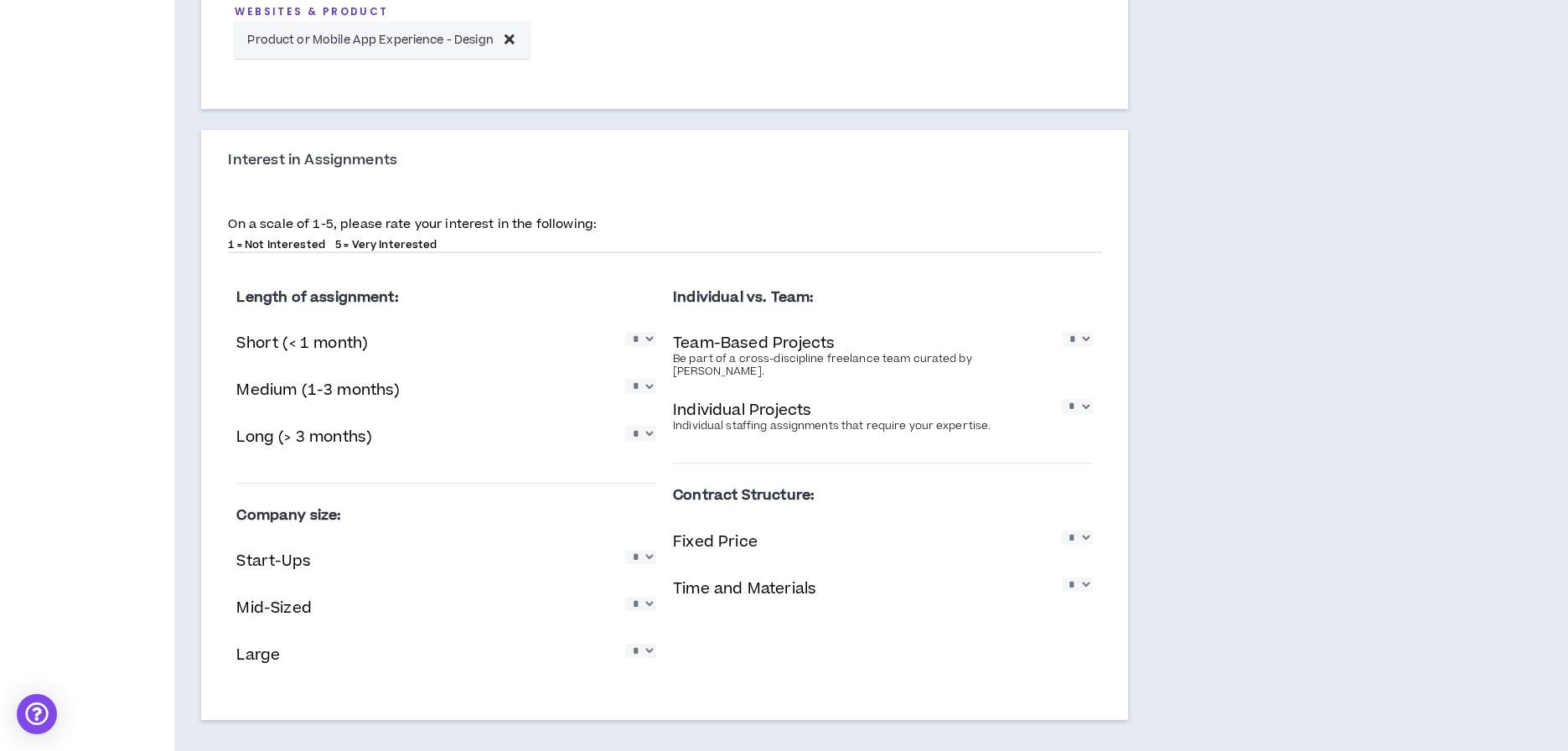
select select "*"
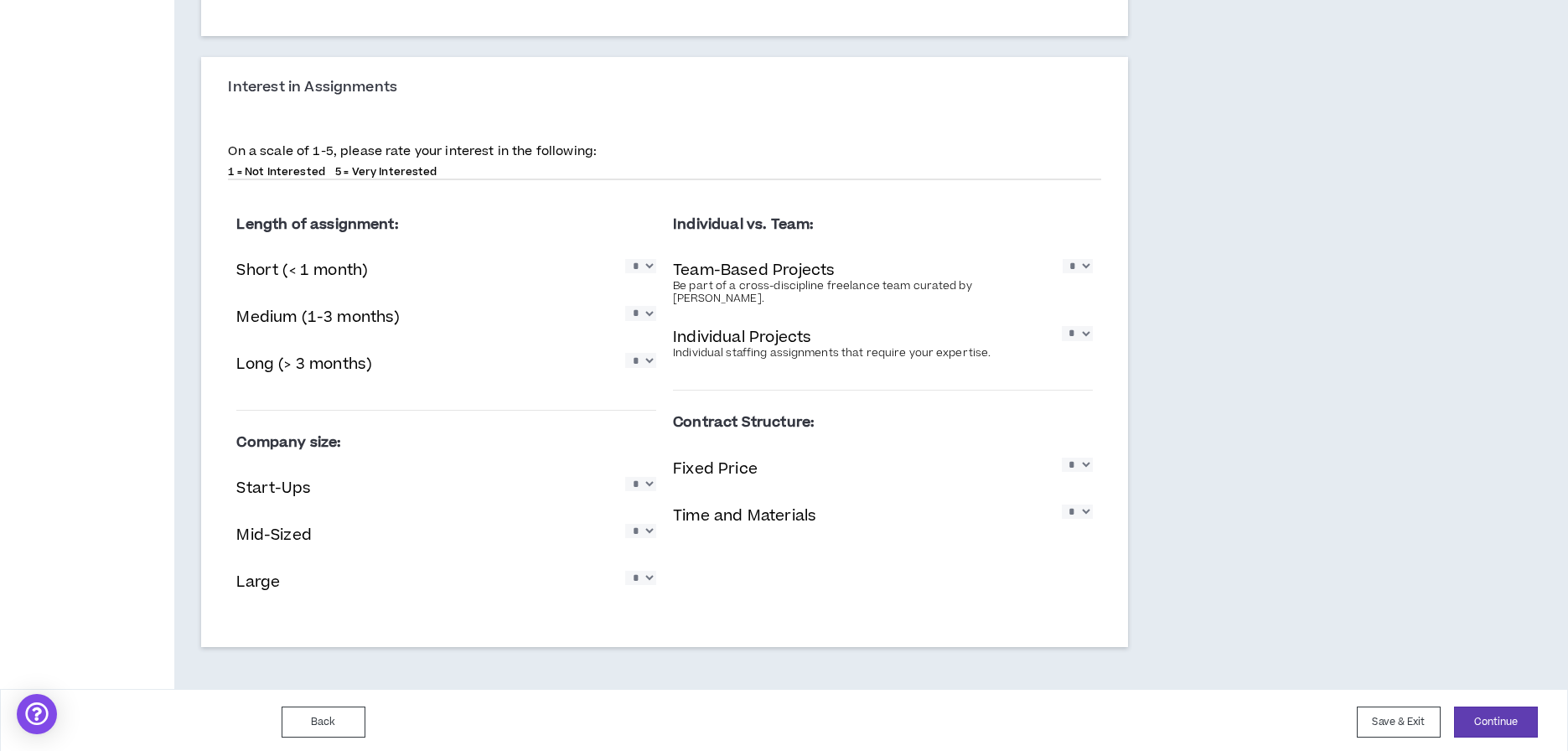
scroll to position [836, 0]
select select "*"
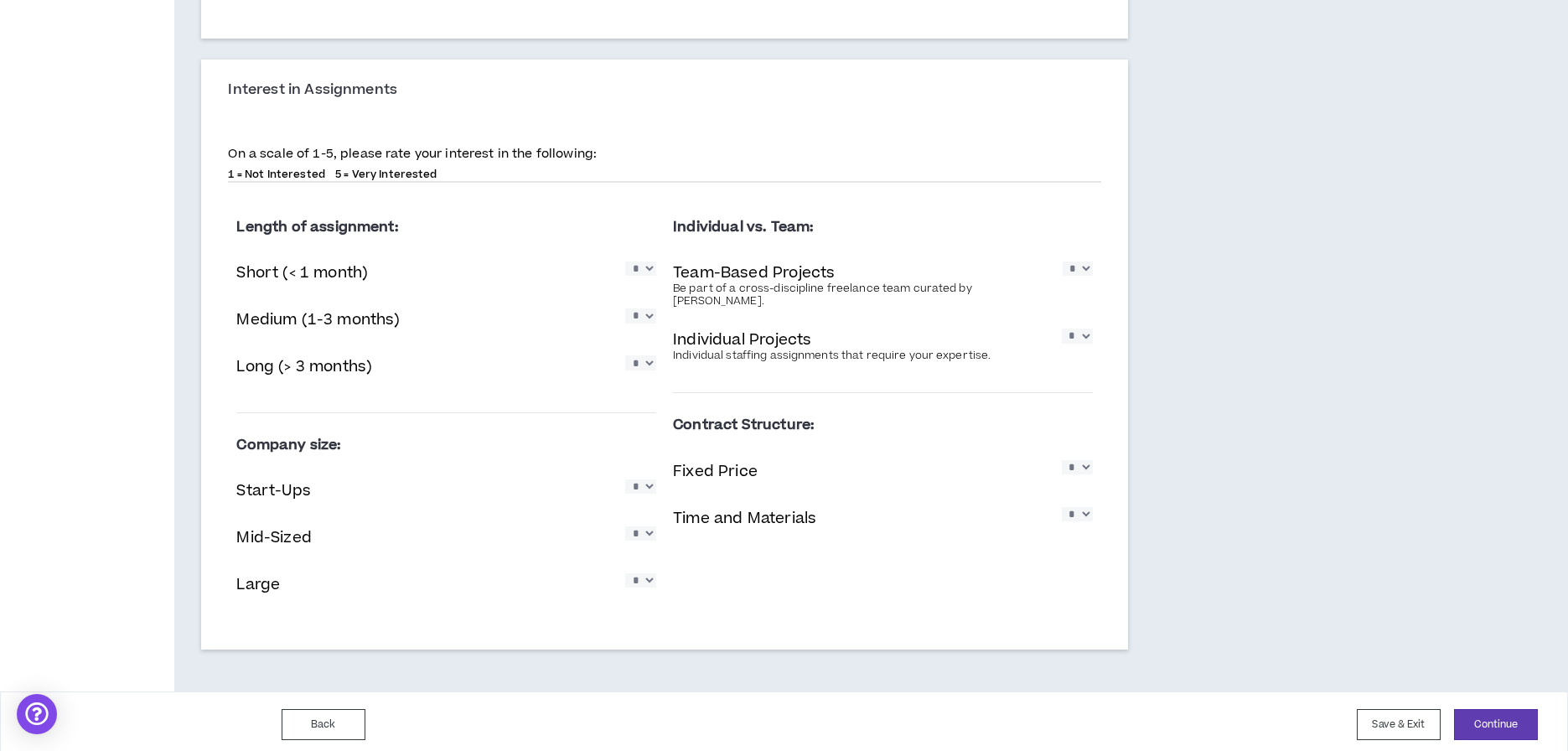
select select "*"
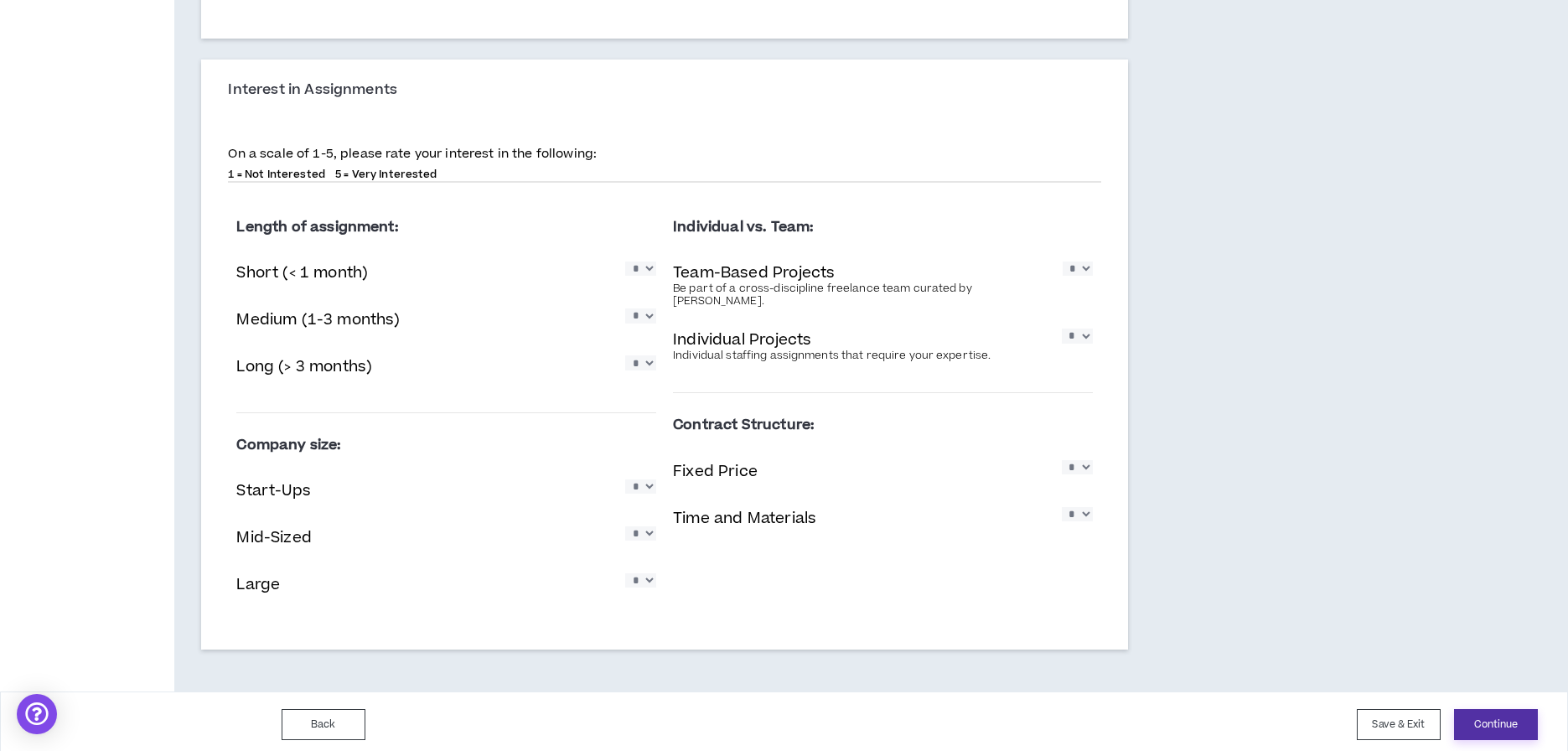
click at [1498, 720] on button "Continue" at bounding box center [1496, 724] width 84 height 31
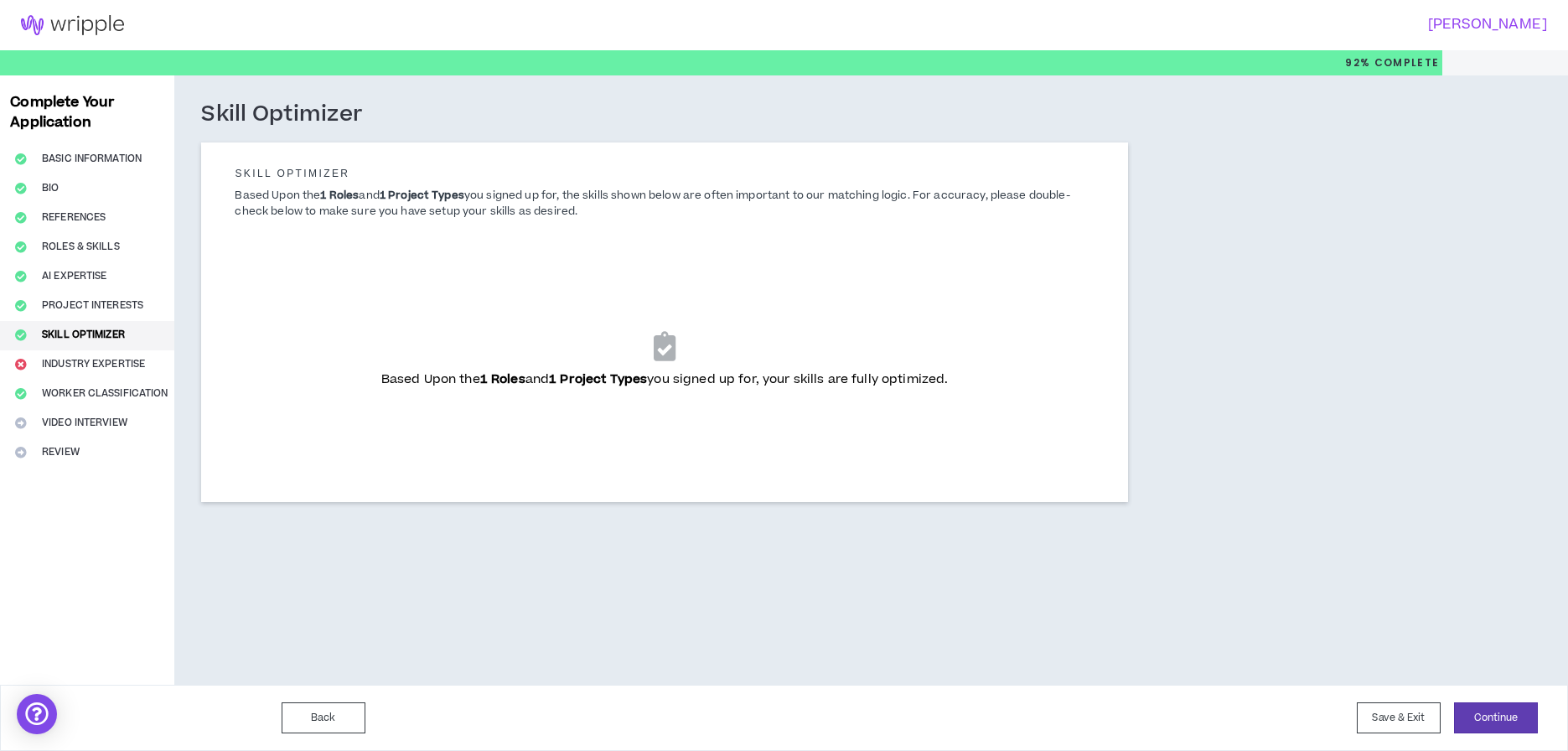
click at [663, 355] on icon at bounding box center [664, 345] width 22 height 29
click at [1497, 716] on button "Continue" at bounding box center [1496, 717] width 84 height 31
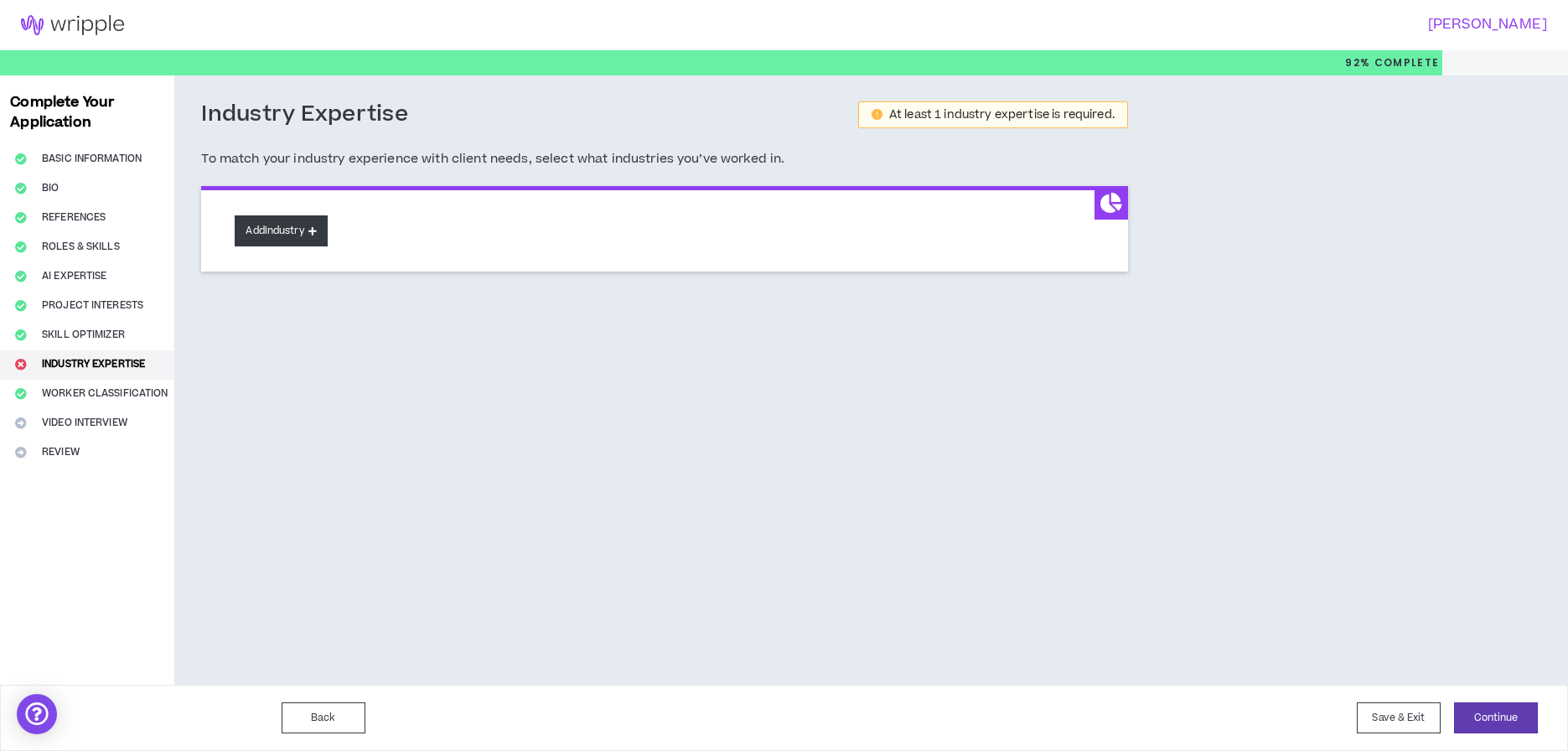
click at [276, 224] on button "Add Industry" at bounding box center [281, 231] width 92 height 31
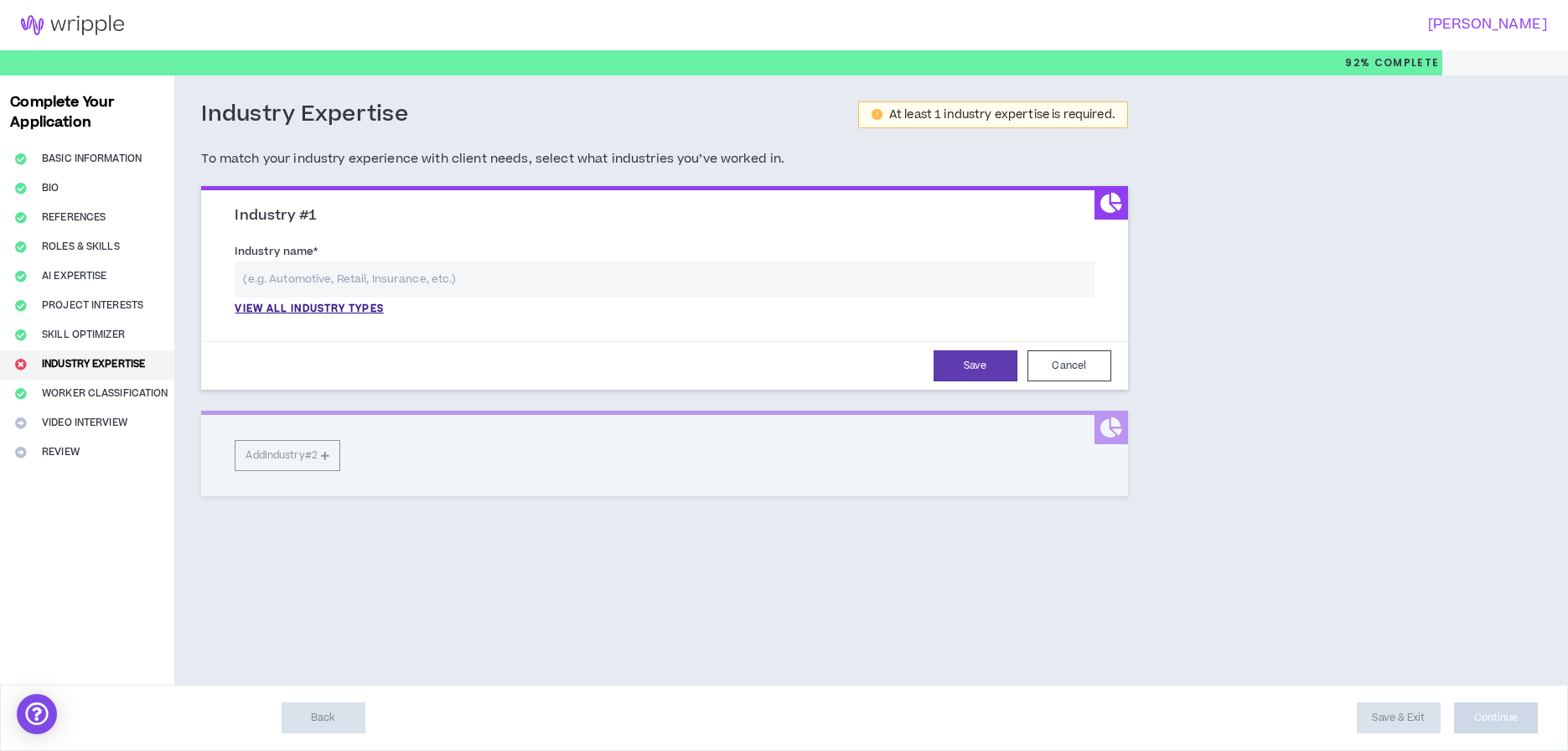
click at [584, 278] on input "text" at bounding box center [664, 279] width 860 height 36
drag, startPoint x: 584, startPoint y: 278, endPoint x: 331, endPoint y: 341, distance: 260.7
click at [331, 341] on p "High Technology" at bounding box center [664, 343] width 858 height 30
type input "High Technology"
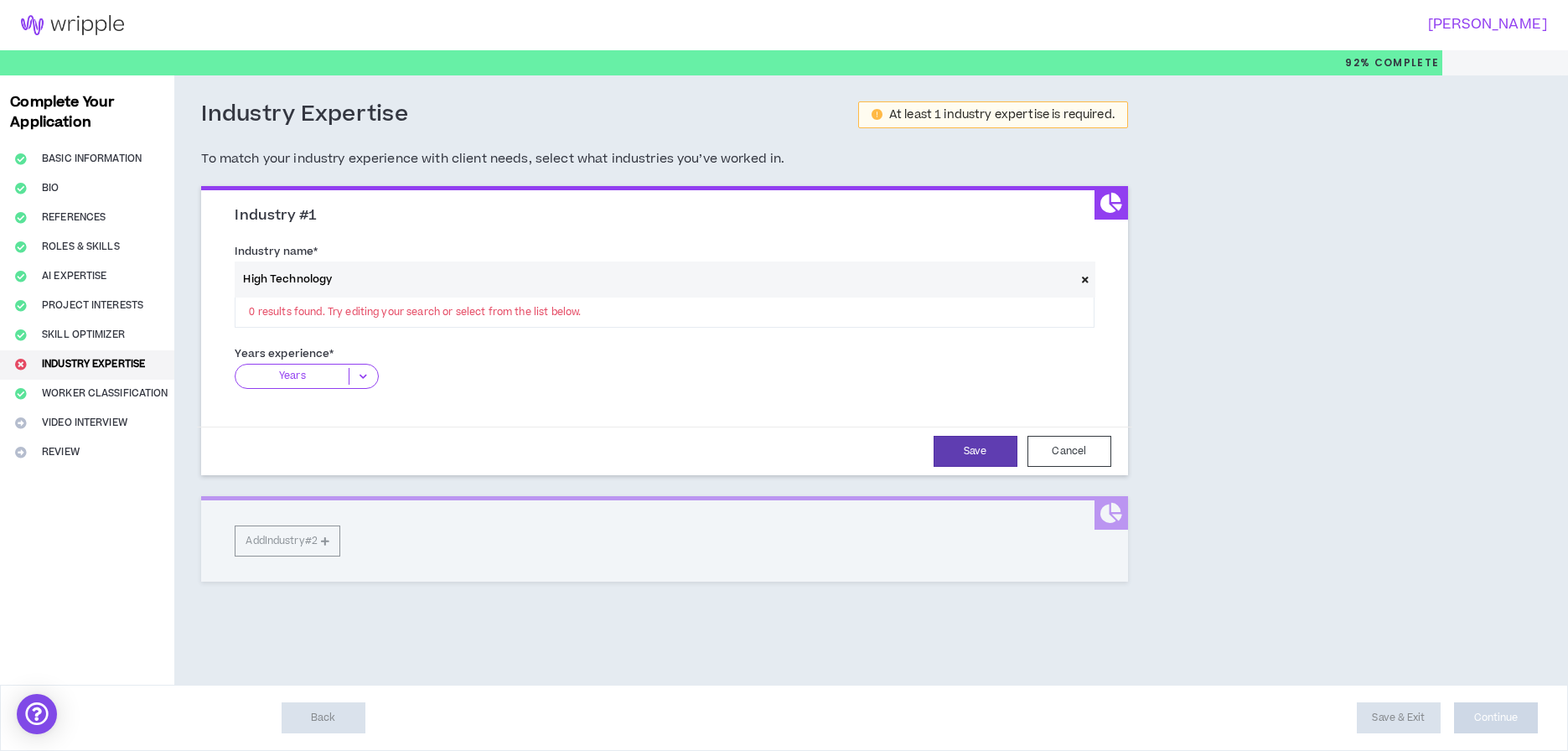
click at [339, 307] on div "High Technology 0 results found. Try editing your search or select from the lis…" at bounding box center [664, 295] width 860 height 67
click at [361, 372] on icon at bounding box center [363, 376] width 27 height 17
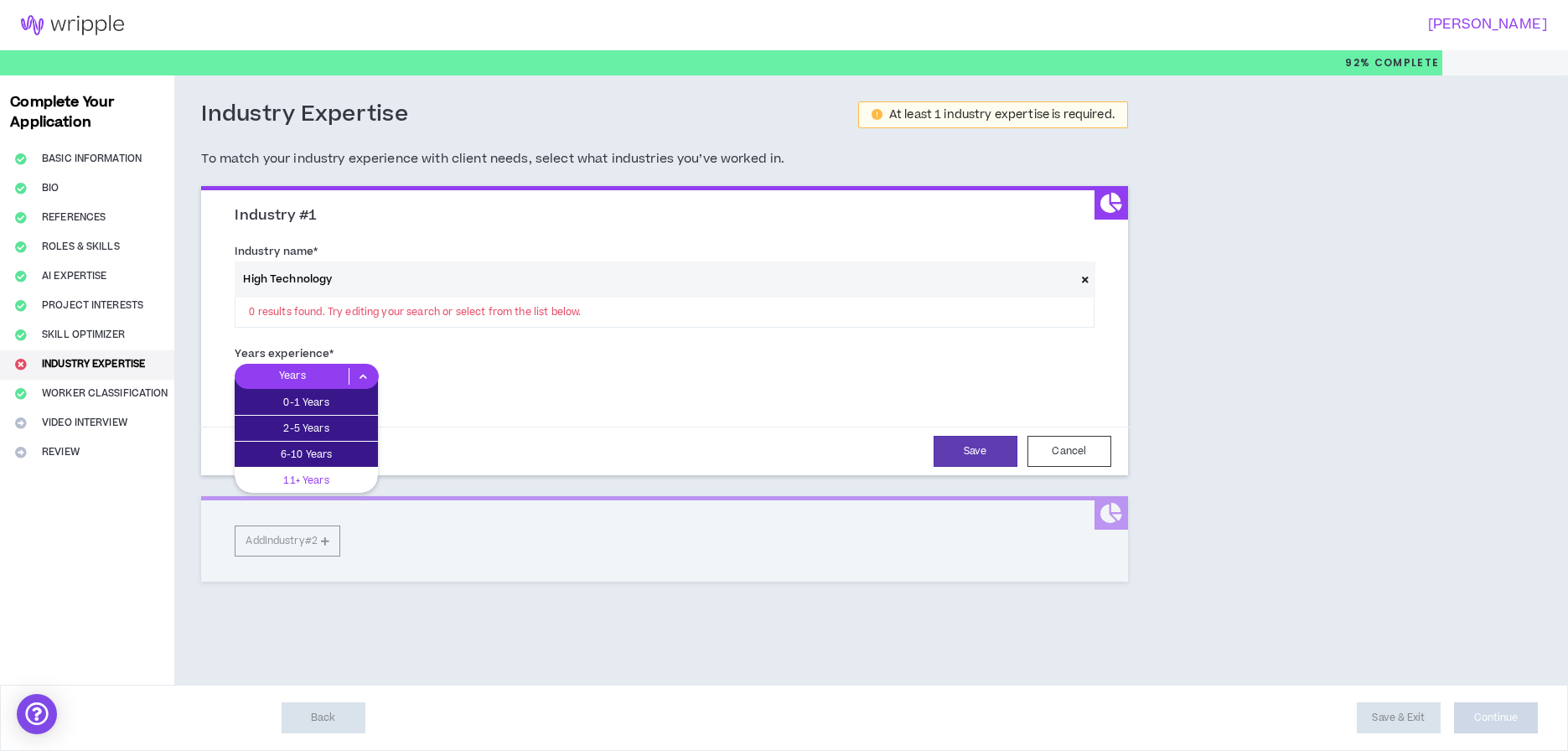
click at [337, 480] on p "11+ Years" at bounding box center [307, 480] width 143 height 19
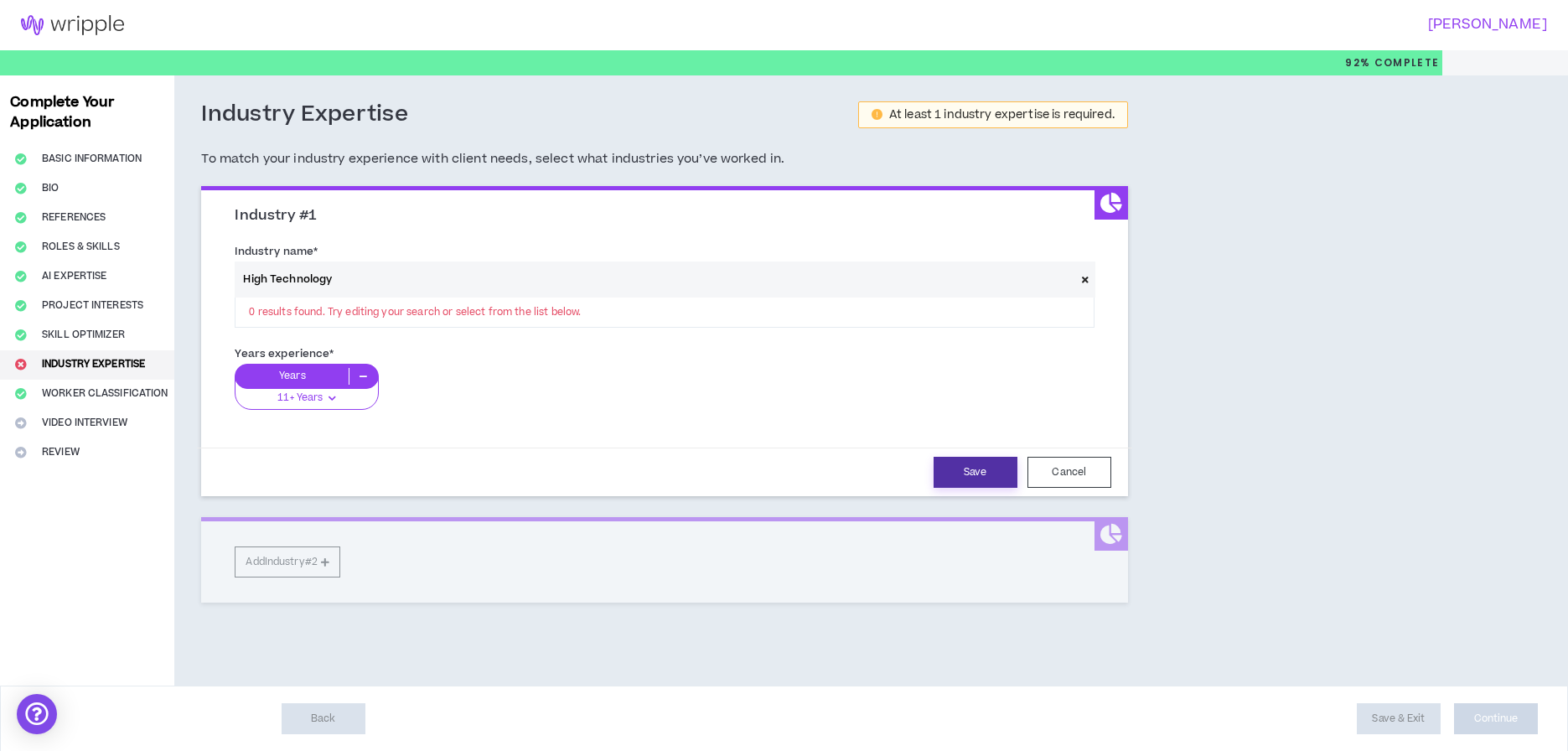
click at [981, 467] on button "Save" at bounding box center [975, 472] width 84 height 31
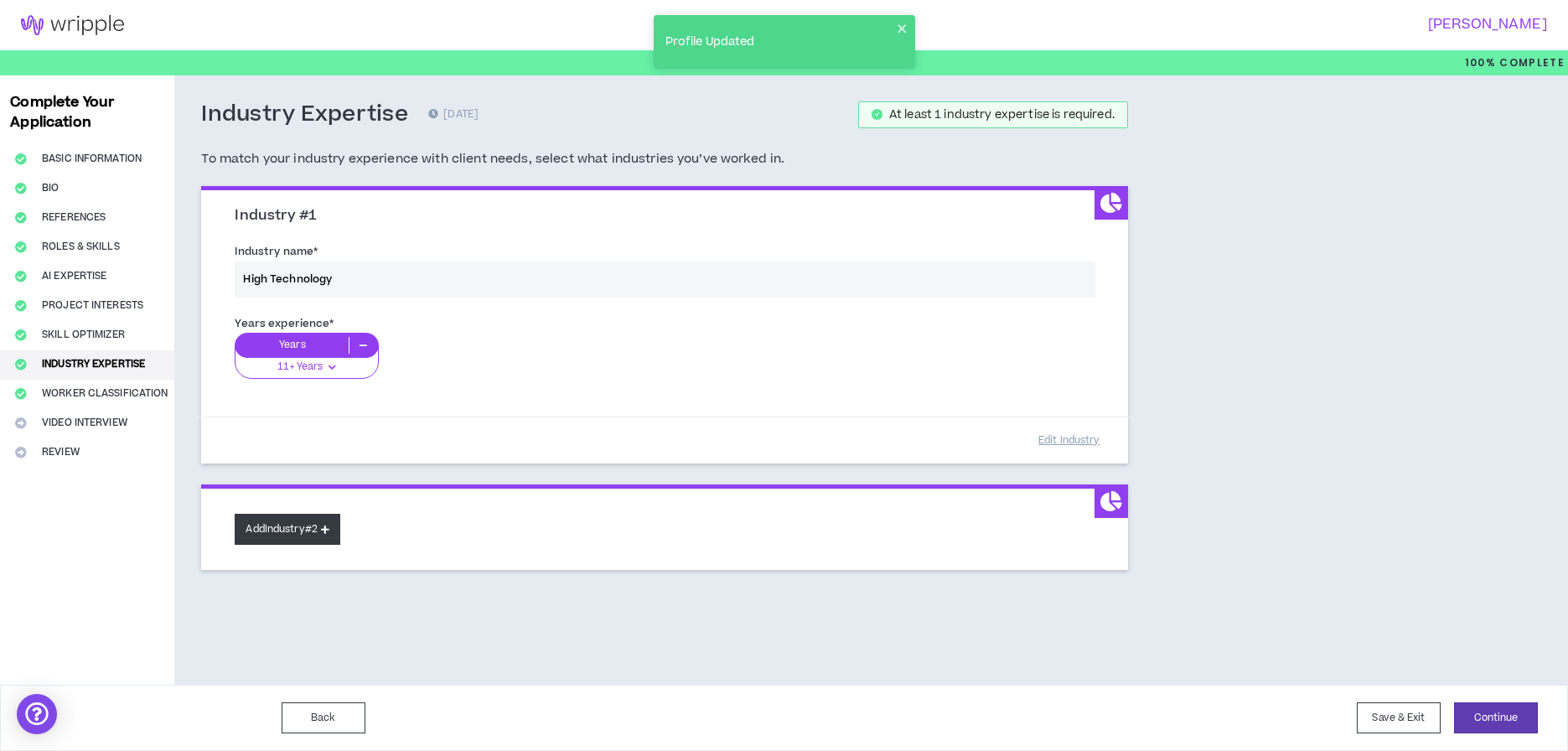
click at [272, 527] on button "Add Industry #2" at bounding box center [288, 529] width 106 height 31
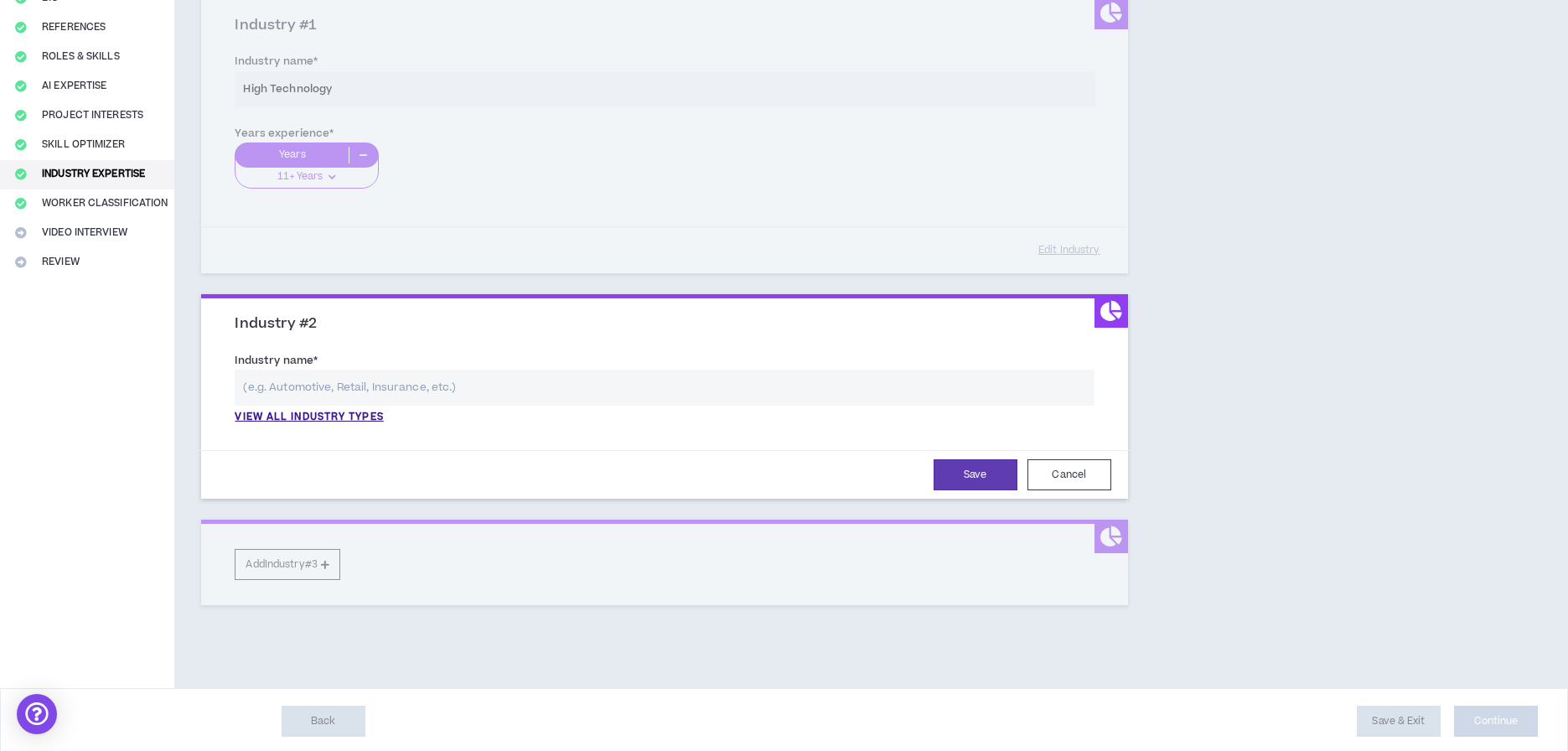
scroll to position [189, 0]
click at [436, 391] on input "text" at bounding box center [664, 388] width 860 height 36
type input "c"
type input "r"
click at [349, 411] on p "View all industry types" at bounding box center [309, 418] width 148 height 15
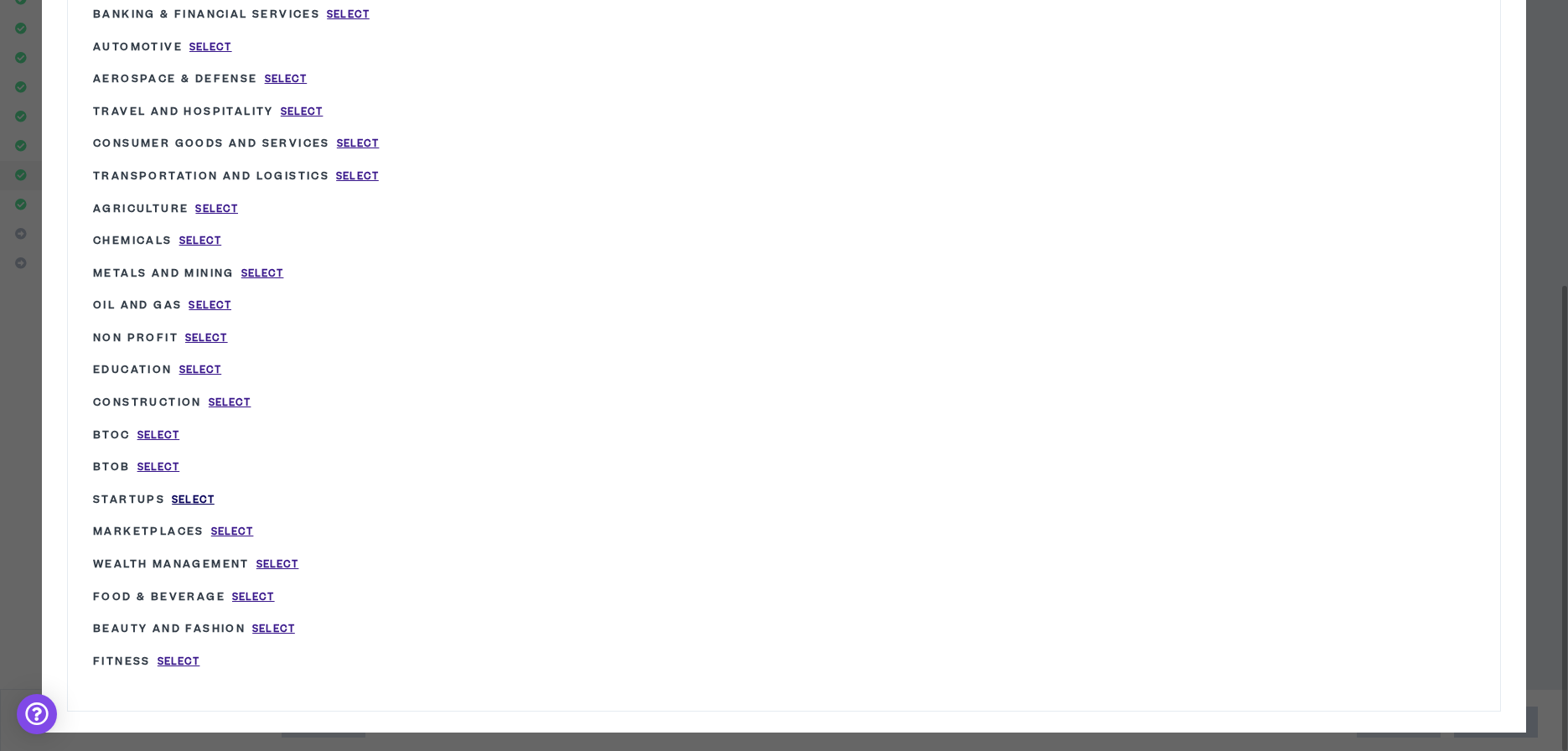
click at [196, 493] on span "Select" at bounding box center [193, 500] width 42 height 14
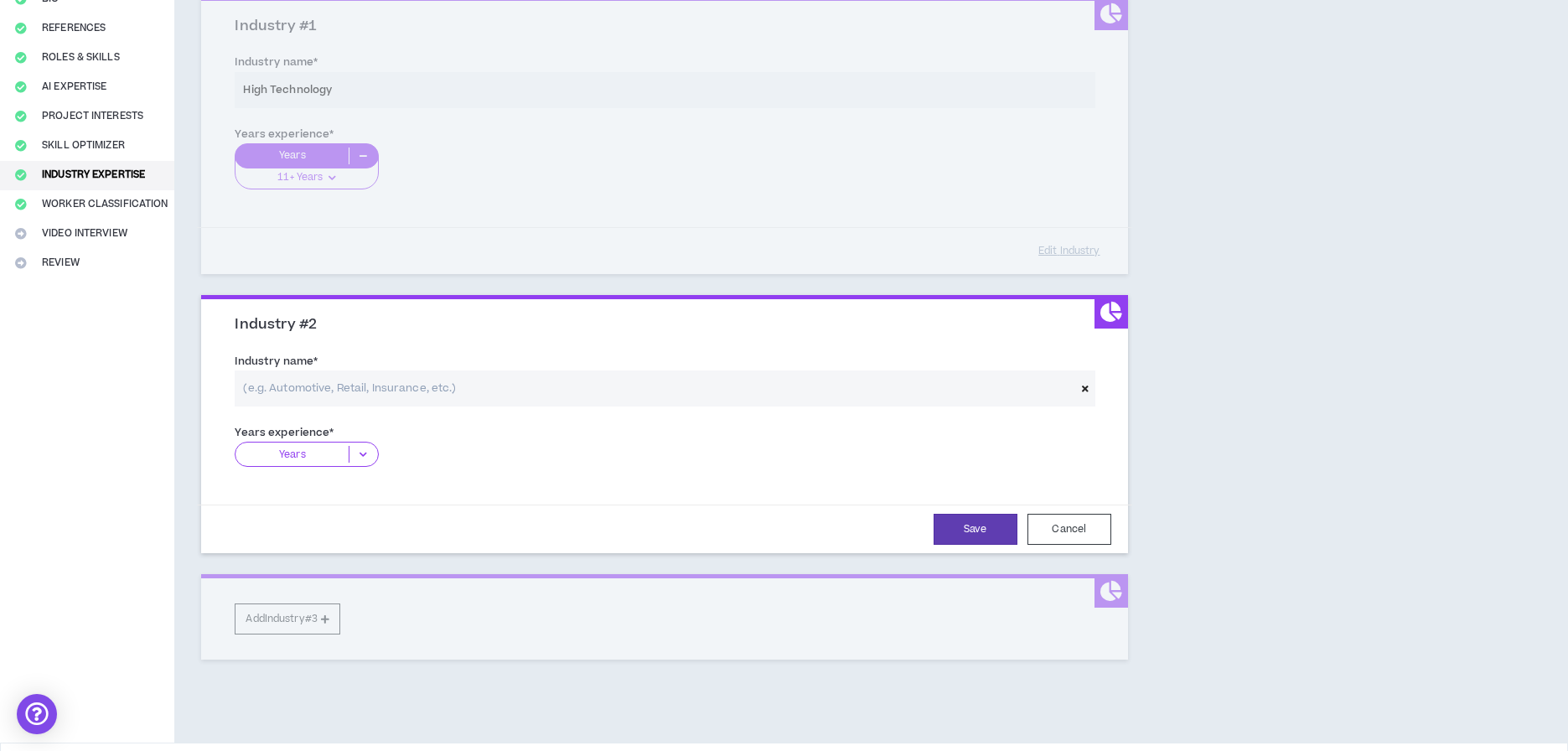
type input "Startups"
click at [365, 446] on icon at bounding box center [363, 454] width 27 height 17
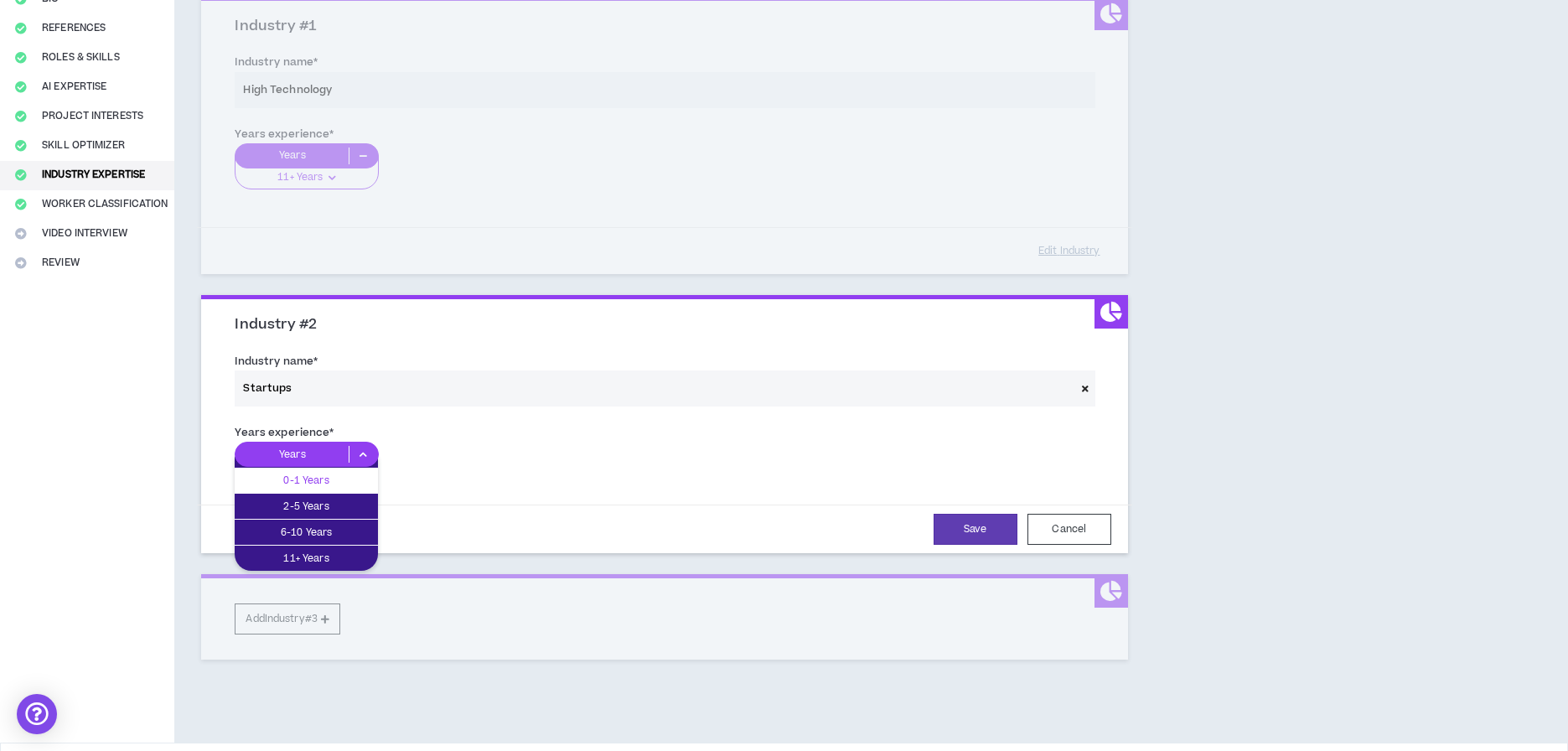
click at [332, 478] on p "0-1 Years" at bounding box center [307, 480] width 143 height 19
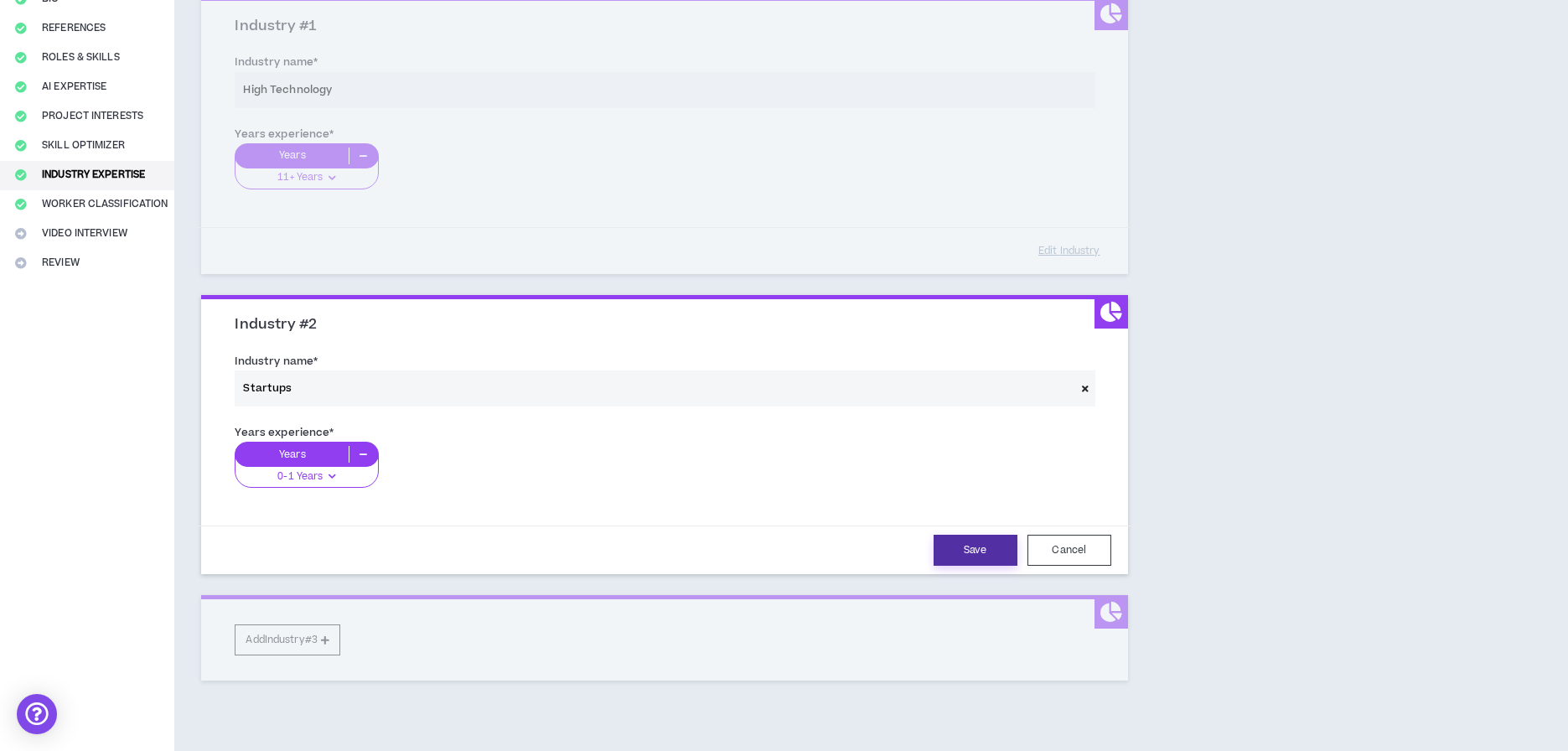
click at [965, 544] on button "Save" at bounding box center [975, 550] width 84 height 31
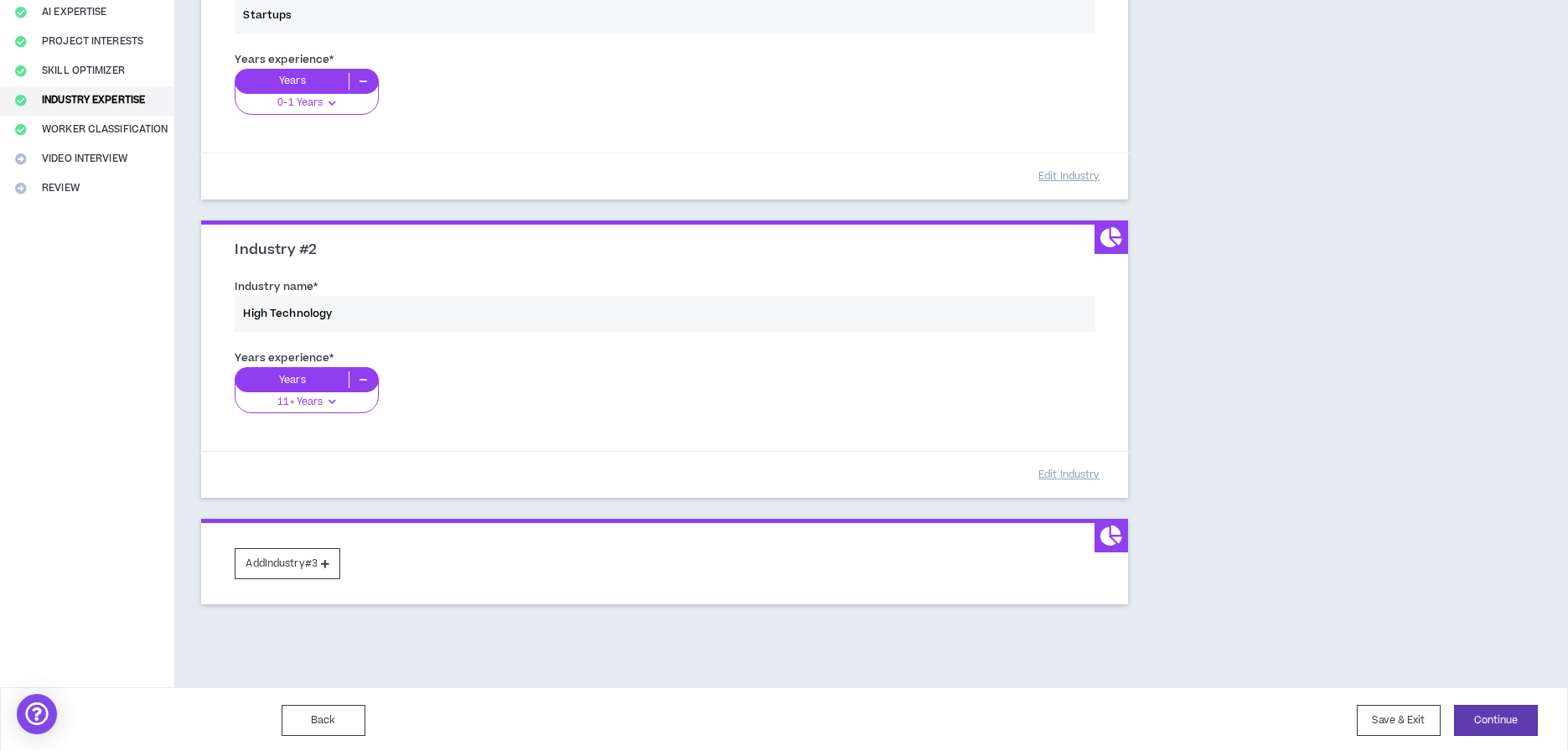
scroll to position [263, 0]
click at [1481, 715] on button "Continue" at bounding box center [1496, 721] width 84 height 31
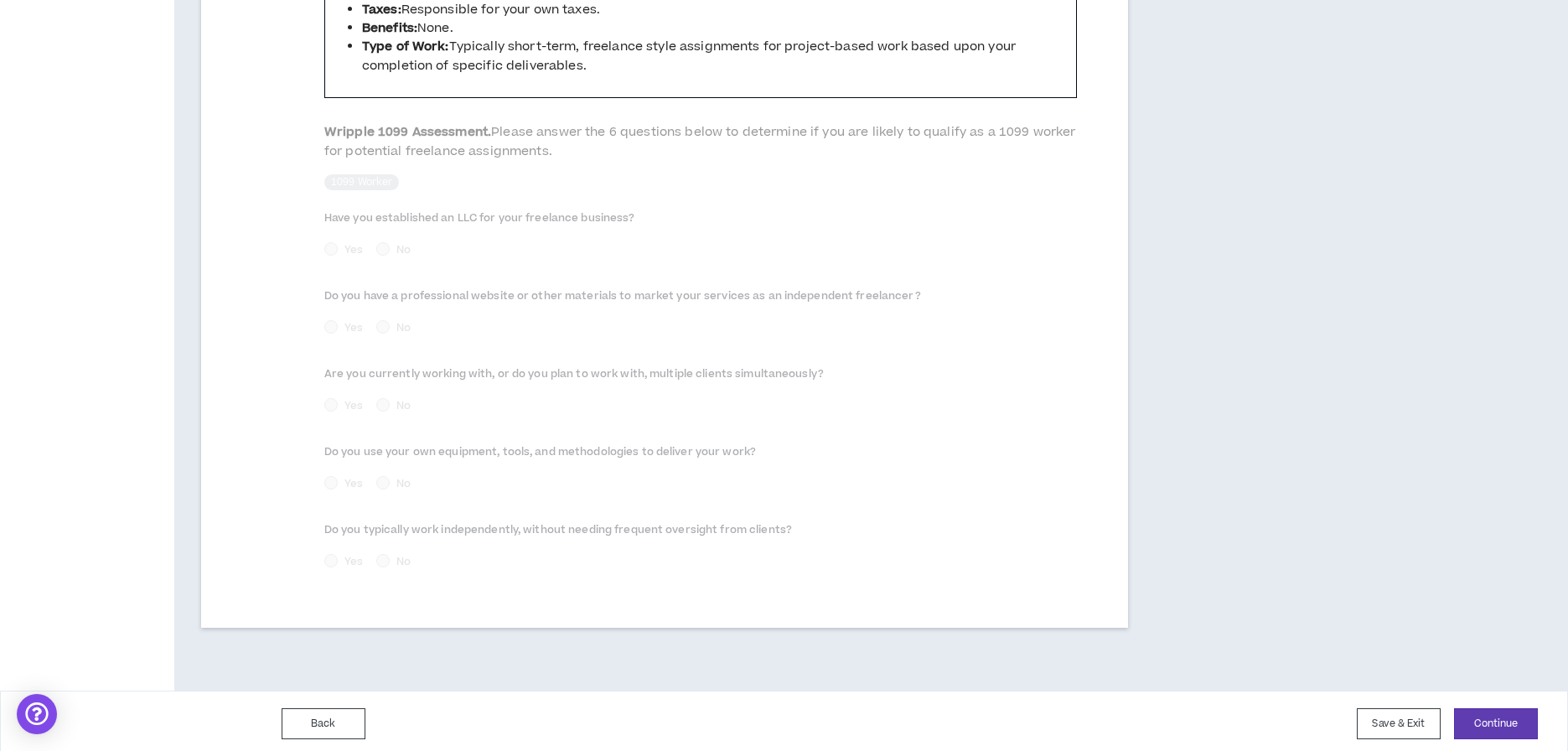
scroll to position [676, 0]
click at [1496, 712] on button "Continue" at bounding box center [1496, 724] width 84 height 31
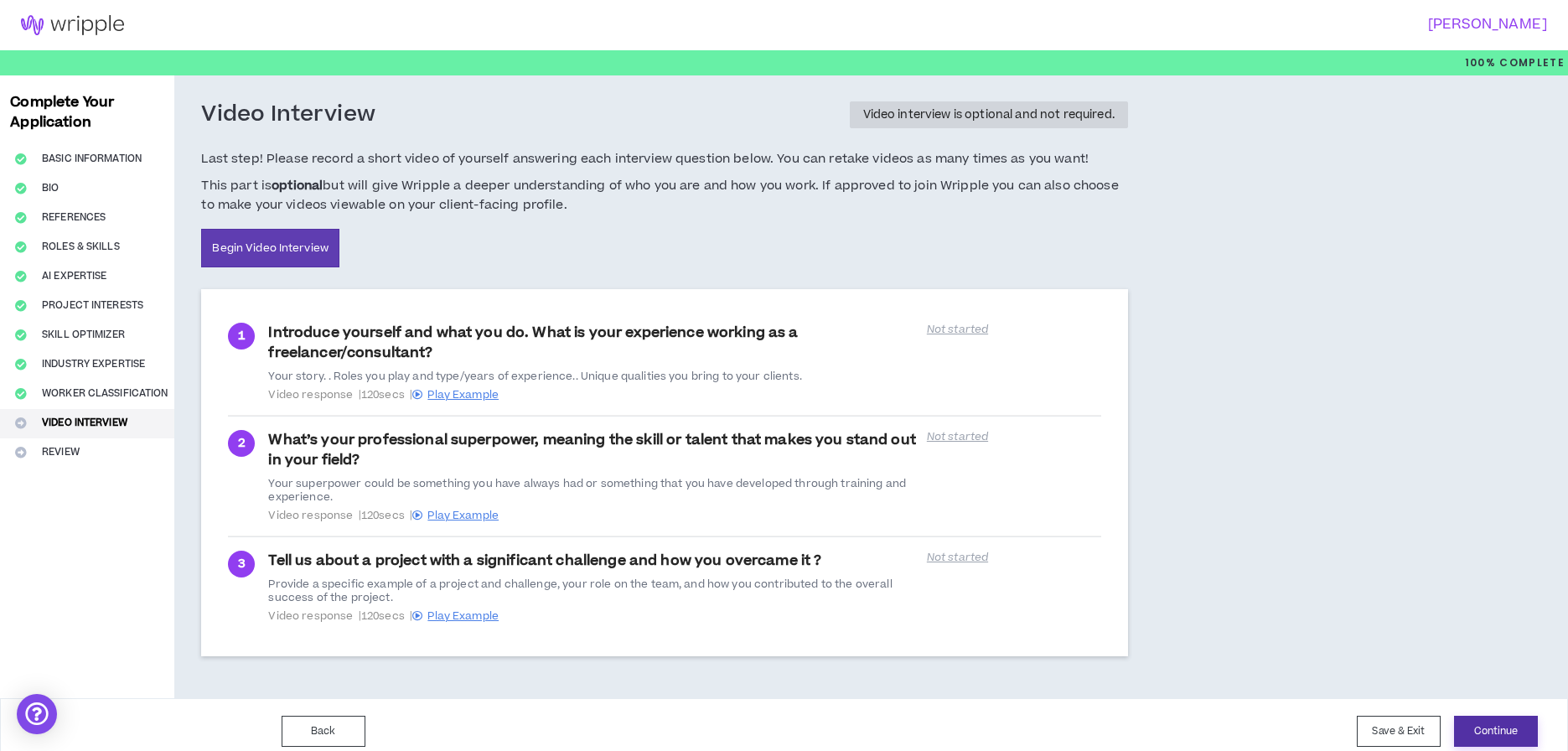
click at [1496, 729] on button "Continue" at bounding box center [1496, 731] width 84 height 31
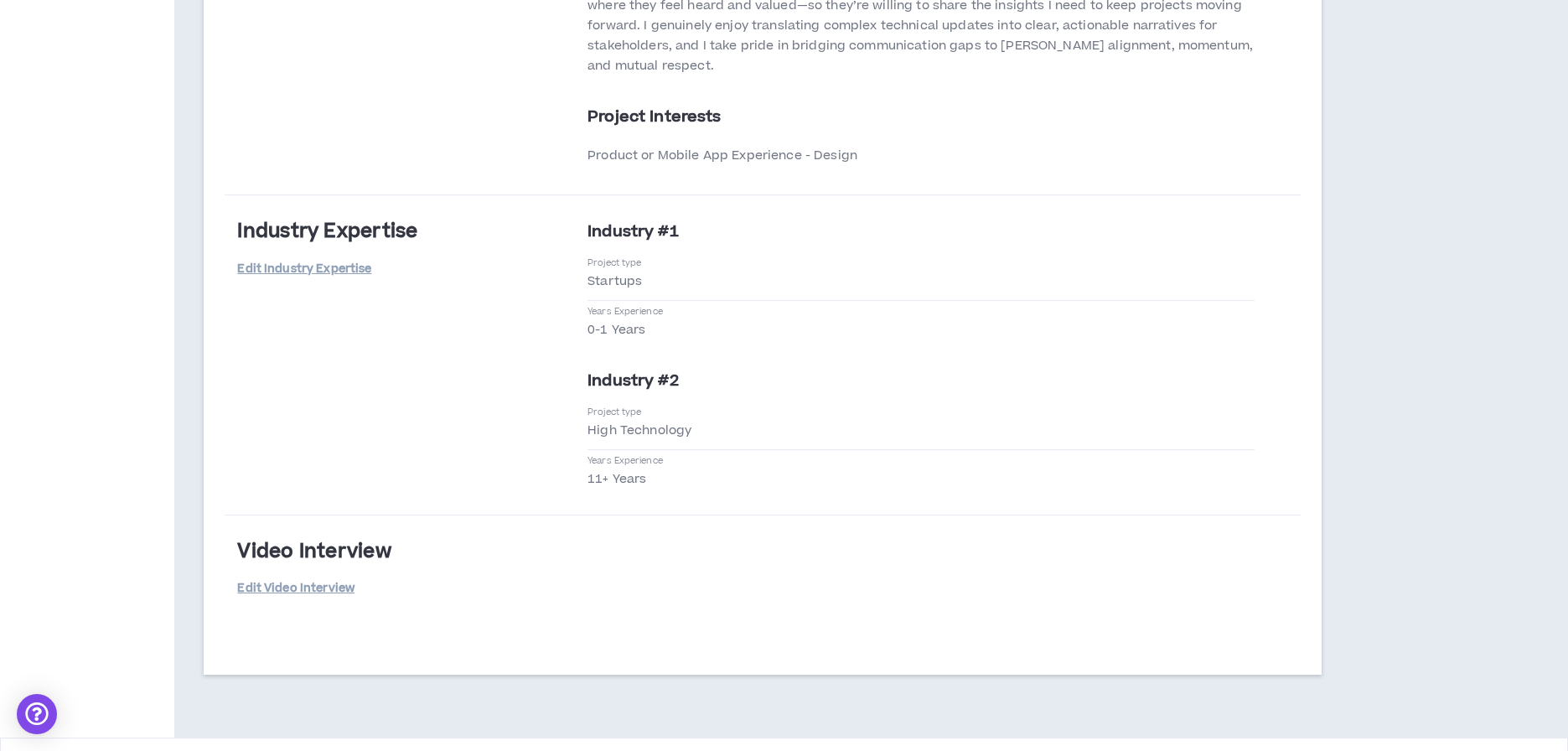
scroll to position [2710, 0]
